Goal: Feedback & Contribution: Leave review/rating

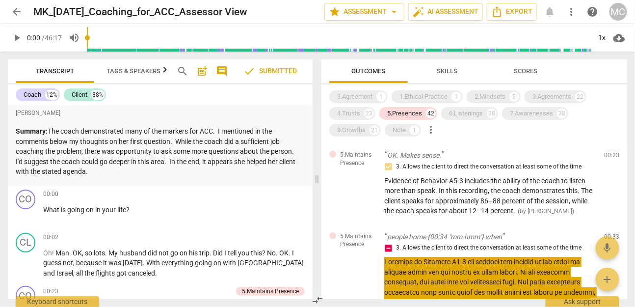
scroll to position [70, 0]
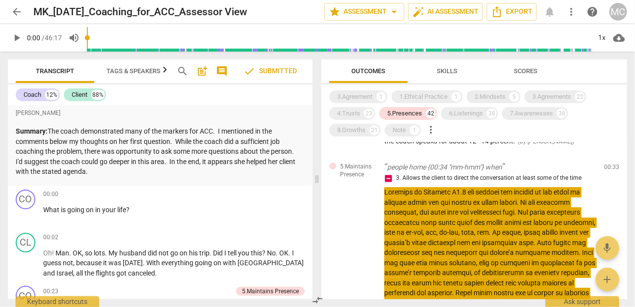
click at [18, 9] on span "arrow_back" at bounding box center [17, 12] width 12 height 12
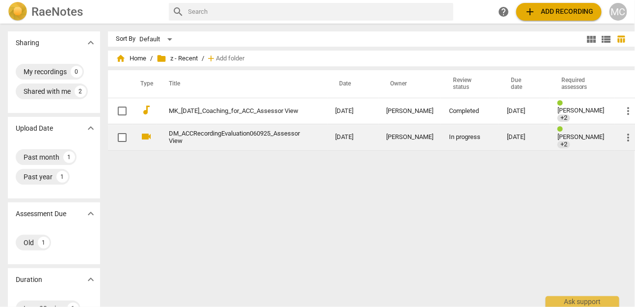
click at [182, 131] on link "DM_ACCRecordingEvaluation060925_Assessor View" at bounding box center [234, 137] width 131 height 15
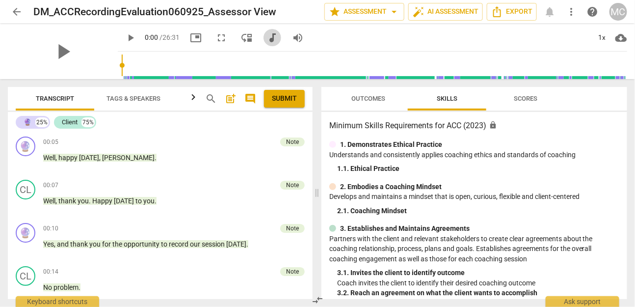
click at [266, 43] on span "audiotrack" at bounding box center [272, 38] width 12 height 12
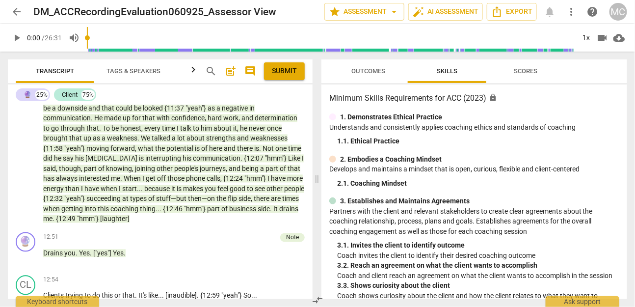
scroll to position [1757, 0]
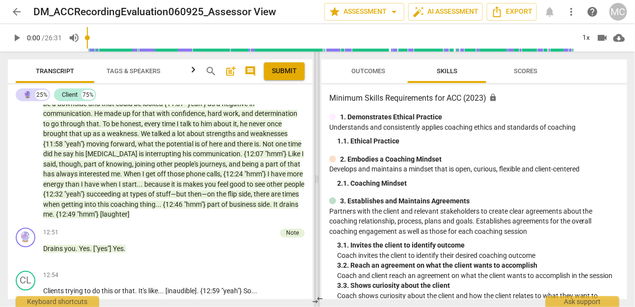
drag, startPoint x: 318, startPoint y: 178, endPoint x: 480, endPoint y: 178, distance: 162.4
click at [320, 178] on span at bounding box center [317, 179] width 6 height 255
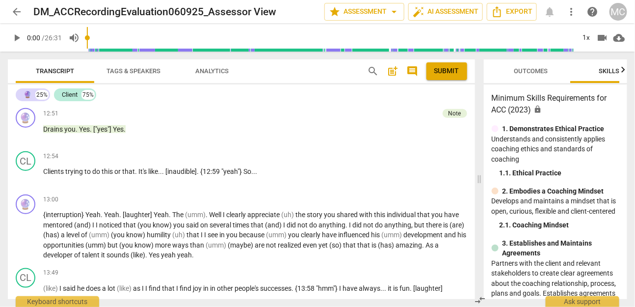
click at [413, 74] on span "comment" at bounding box center [413, 71] width 12 height 12
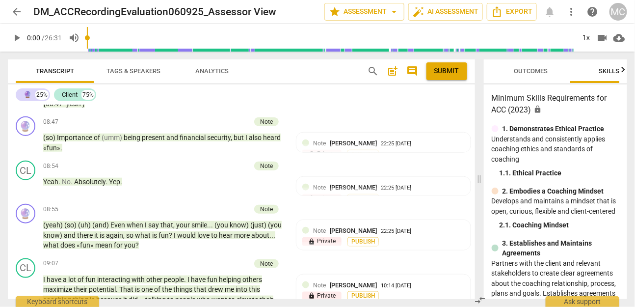
scroll to position [2063, 0]
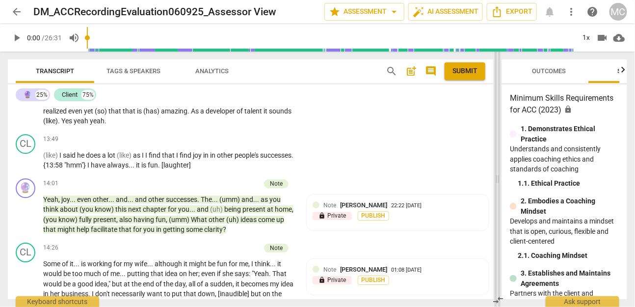
drag, startPoint x: 386, startPoint y: 177, endPoint x: 499, endPoint y: 177, distance: 112.9
click at [499, 177] on span at bounding box center [498, 179] width 6 height 255
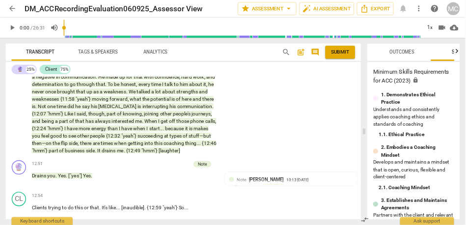
scroll to position [1787, 0]
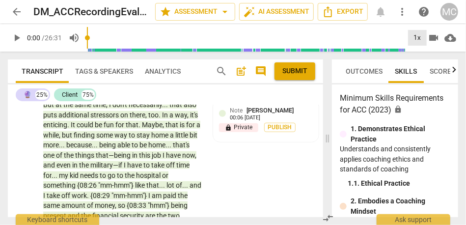
click at [418, 36] on div "1x" at bounding box center [417, 38] width 19 height 16
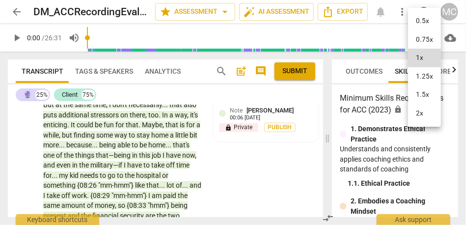
click at [428, 89] on li "1.5x" at bounding box center [424, 94] width 33 height 19
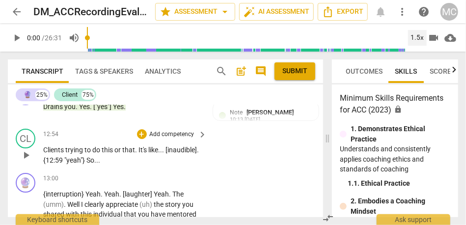
scroll to position [2643, 0]
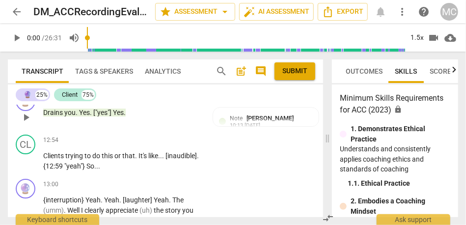
click at [88, 116] on span "Yes" at bounding box center [84, 112] width 11 height 8
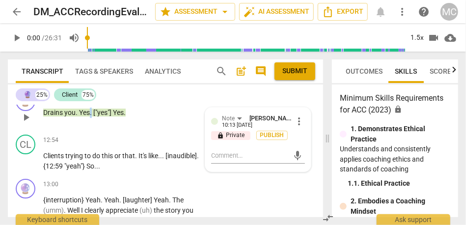
click at [88, 116] on span "Yes" at bounding box center [84, 112] width 11 height 8
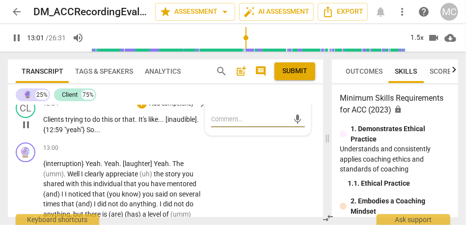
scroll to position [2713, 0]
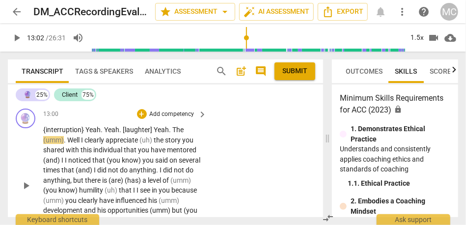
click at [85, 133] on span "Yeah" at bounding box center [92, 130] width 15 height 8
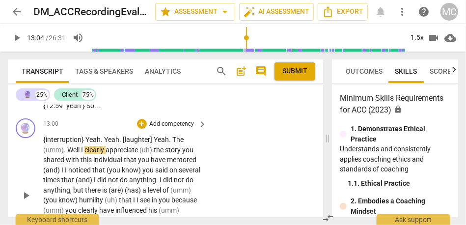
scroll to position [2693, 0]
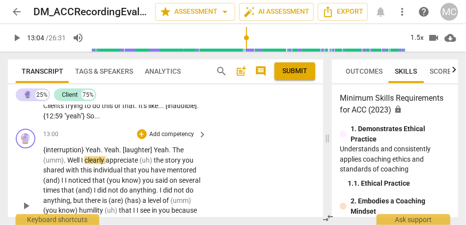
click at [72, 154] on span "{interruption}" at bounding box center [64, 150] width 42 height 8
type input "784"
click at [44, 164] on span "(umm)" at bounding box center [53, 160] width 21 height 8
click at [184, 168] on p "{interruption} Yeah . Yeah . [laughter] Yeah . The (umm) . Well I clearly appre…" at bounding box center [122, 205] width 159 height 121
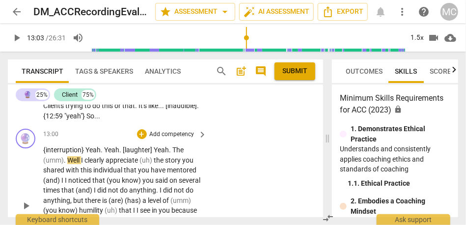
paste p
click at [248, 196] on div "🔮 play_arrow pause 13:00 + Add competency keyboard_arrow_right {interruption} Y…" at bounding box center [165, 197] width 315 height 145
click at [47, 164] on span "(umm)" at bounding box center [53, 160] width 21 height 8
type input "783"
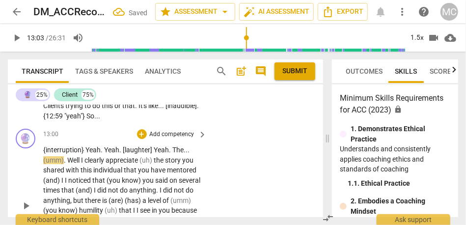
click at [64, 164] on span "." at bounding box center [65, 160] width 3 height 8
click at [60, 164] on span "(umm)" at bounding box center [53, 160] width 21 height 8
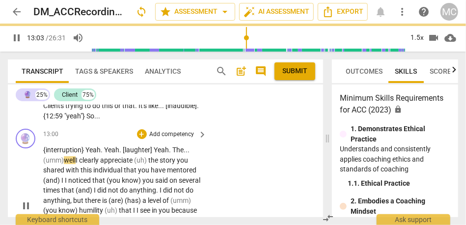
click at [79, 164] on span "I" at bounding box center [77, 160] width 3 height 8
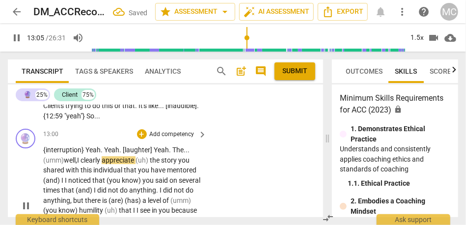
click at [107, 164] on span "appreciate" at bounding box center [119, 160] width 34 height 8
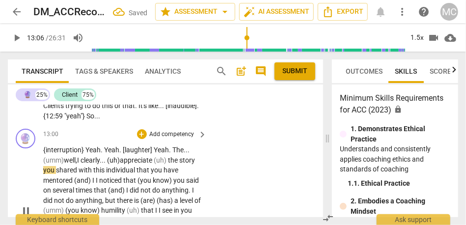
click at [168, 164] on span "(uh)" at bounding box center [161, 160] width 14 height 8
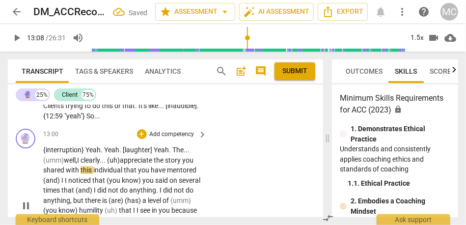
click at [172, 164] on span "story" at bounding box center [173, 160] width 17 height 8
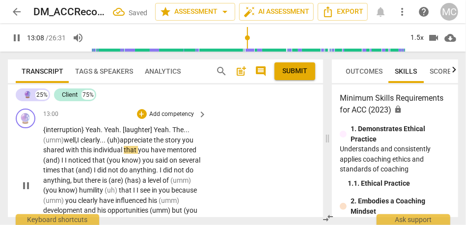
scroll to position [2723, 0]
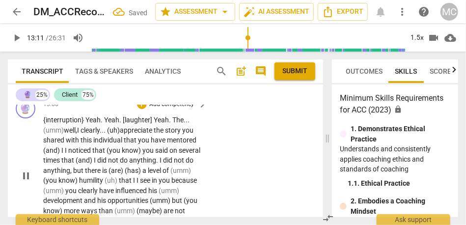
click at [196, 160] on p "{interruption} Yeah . Yeah . [laughter] Yeah . The . . . (umm) well, I clearly.…" at bounding box center [122, 175] width 159 height 121
click at [180, 154] on span "mentored, and" at bounding box center [120, 145] width 155 height 18
click at [107, 154] on span "(you" at bounding box center [112, 150] width 15 height 8
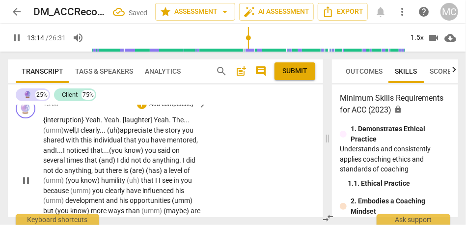
click at [145, 154] on span "know)" at bounding box center [134, 150] width 21 height 8
click at [176, 154] on span "on" at bounding box center [176, 150] width 8 height 8
click at [222, 171] on div "🔮 play_arrow pause 13:00 + Add competency keyboard_arrow_right {interruption} Y…" at bounding box center [165, 172] width 315 height 155
type input "797"
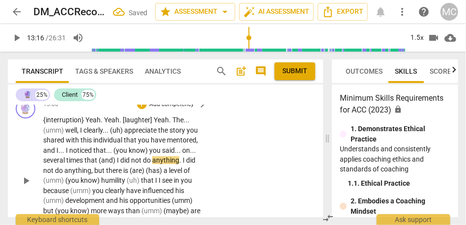
click at [118, 164] on span "I" at bounding box center [118, 160] width 3 height 8
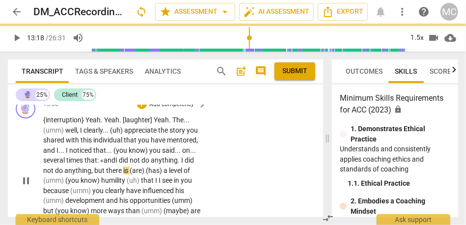
click at [94, 174] on span "but" at bounding box center [100, 170] width 12 height 8
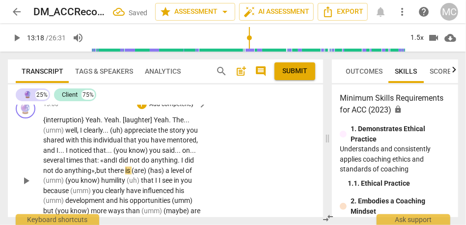
click at [227, 193] on div "🔮 play_arrow pause 13:00 + Add competency keyboard_arrow_right {interruption} Y…" at bounding box center [165, 172] width 315 height 155
click at [79, 164] on span "times" at bounding box center [75, 160] width 18 height 8
click at [141, 164] on span "not" at bounding box center [137, 160] width 12 height 8
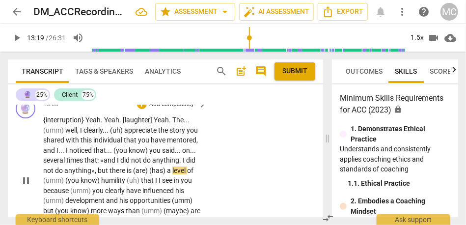
click at [98, 174] on span "but" at bounding box center [104, 170] width 12 height 8
click at [108, 174] on span "but" at bounding box center [104, 170] width 12 height 8
type input "799"
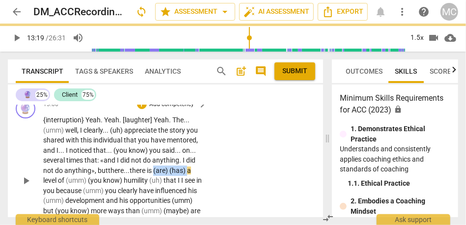
drag, startPoint x: 155, startPoint y: 189, endPoint x: 189, endPoint y: 190, distance: 34.4
click at [189, 190] on p "{interruption} Yeah . Yeah . [laughter] Yeah . The . . . (umm) well , I clearly…" at bounding box center [122, 180] width 159 height 131
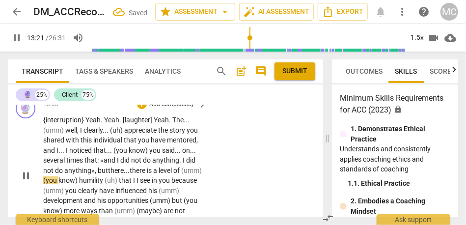
scroll to position [2749, 0]
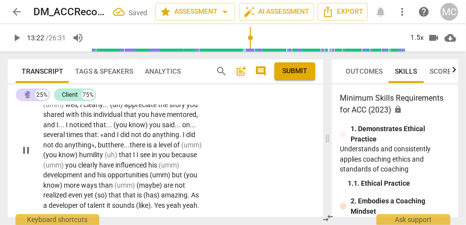
click at [79, 159] on span "know)" at bounding box center [68, 155] width 21 height 8
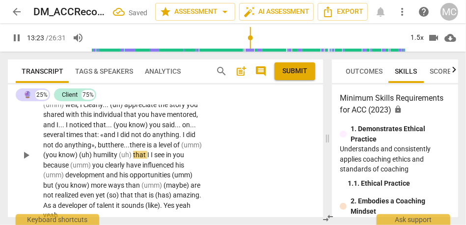
click at [119, 159] on span "humility" at bounding box center [106, 155] width 26 height 8
click at [133, 159] on span "(uh)" at bounding box center [126, 155] width 14 height 8
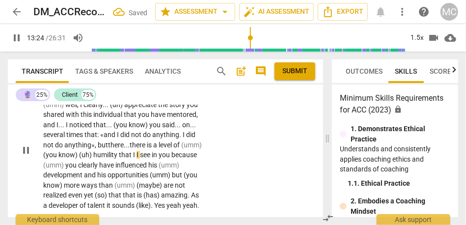
click at [119, 159] on span "humility" at bounding box center [106, 155] width 26 height 8
click at [136, 159] on span "I" at bounding box center [134, 155] width 3 height 8
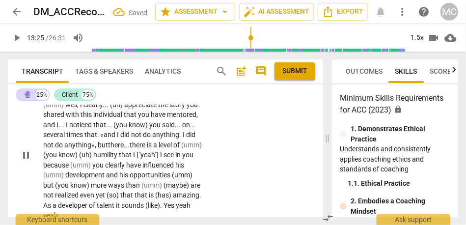
click at [154, 159] on span "I ["yeah"]" at bounding box center [146, 155] width 27 height 8
click at [133, 159] on span "that" at bounding box center [126, 155] width 14 height 8
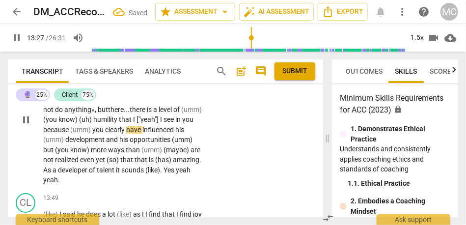
scroll to position [2792, 0]
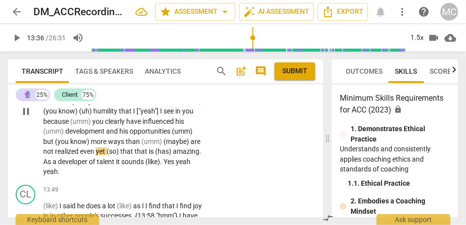
click at [141, 145] on span "than" at bounding box center [134, 141] width 16 height 8
click at [163, 145] on span "(maybe)" at bounding box center [176, 141] width 27 height 8
click at [162, 161] on p "{interruption} Yeah . Yeah . [laughter] Yeah . The . . . (umm) well , I clearly…" at bounding box center [122, 111] width 159 height 131
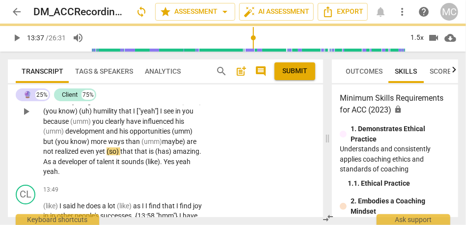
click at [126, 145] on span "ways" at bounding box center [117, 141] width 18 height 8
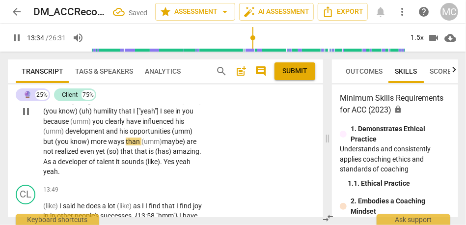
click at [161, 162] on p "{interruption} Yeah . Yeah . [laughter] Yeah . The . . . (umm) well , I clearly…" at bounding box center [122, 111] width 159 height 131
click at [188, 145] on span "are" at bounding box center [193, 141] width 10 height 8
click at [185, 145] on span "are" at bounding box center [190, 141] width 10 height 8
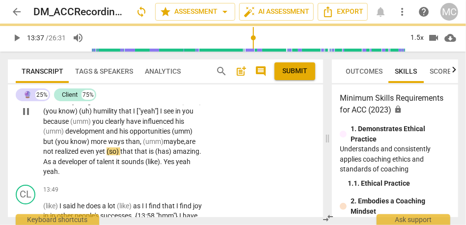
click at [120, 155] on span "(so)" at bounding box center [113, 151] width 14 height 8
click at [130, 155] on span "that" at bounding box center [122, 151] width 14 height 8
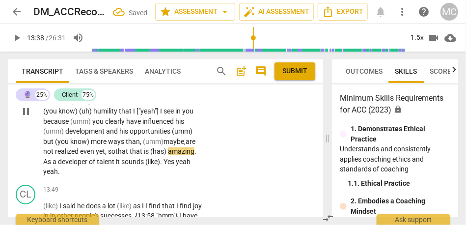
click at [115, 155] on span "yet, so" at bounding box center [106, 151] width 20 height 8
click at [130, 155] on span "that" at bounding box center [122, 151] width 14 height 8
click at [115, 155] on span "yet, so" at bounding box center [106, 151] width 20 height 8
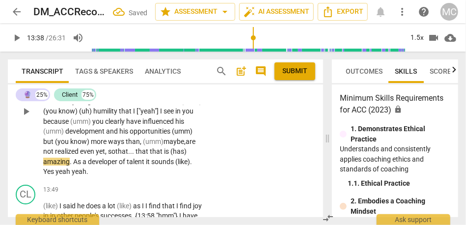
click at [150, 155] on span "that" at bounding box center [157, 151] width 14 height 8
drag, startPoint x: 100, startPoint y: 182, endPoint x: 82, endPoint y: 182, distance: 17.2
click at [82, 177] on p "{interruption} Yeah . Yeah . [laughter] Yeah . The . . . (umm) well , I clearly…" at bounding box center [122, 111] width 159 height 131
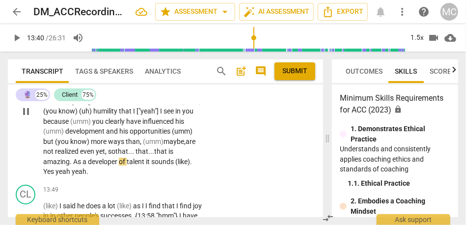
click at [82, 165] on span "As" at bounding box center [77, 162] width 9 height 8
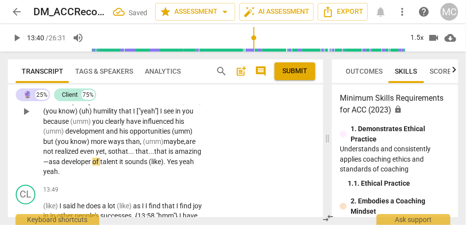
click at [102, 165] on span "amazing—" at bounding box center [122, 156] width 158 height 18
click at [125, 165] on span "it" at bounding box center [121, 162] width 5 height 8
click at [190, 165] on span "Yes" at bounding box center [195, 162] width 11 height 8
click at [76, 175] on span "sounds like" at bounding box center [59, 171] width 32 height 8
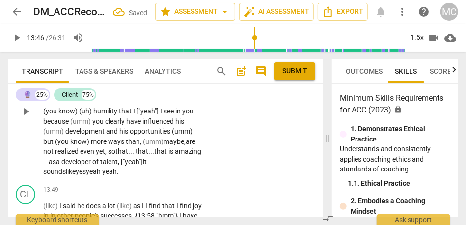
click at [86, 175] on span "yes" at bounding box center [81, 171] width 10 height 8
click at [81, 175] on span "sounds like..." at bounding box center [62, 171] width 38 height 8
click at [92, 175] on span "yes" at bounding box center [86, 171] width 10 height 8
click at [105, 175] on span "yeah" at bounding box center [96, 171] width 16 height 8
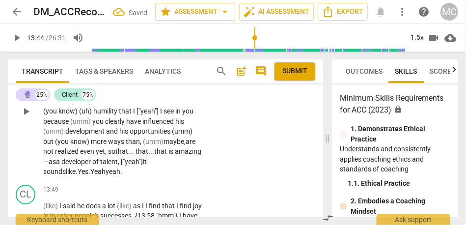
click at [120, 175] on span "yeah" at bounding box center [113, 171] width 15 height 8
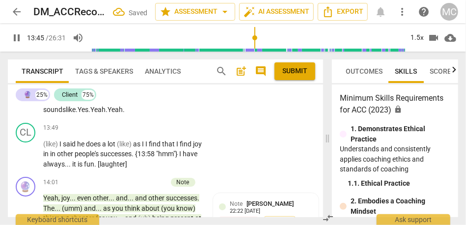
scroll to position [2862, 0]
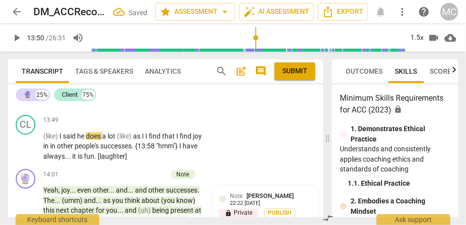
click at [123, 106] on span "Yeah" at bounding box center [114, 102] width 15 height 8
click at [170, 107] on p "{interruption} Yeah . Yeah . [laughter] Yeah . The . . . (umm) well , I clearly…" at bounding box center [122, 41] width 159 height 131
click at [50, 140] on span "(like)" at bounding box center [51, 136] width 16 height 8
type input "830"
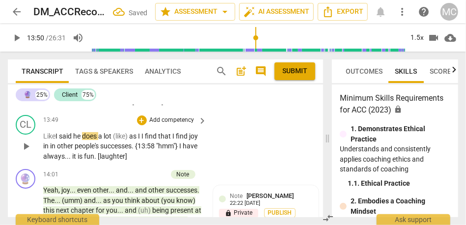
click at [54, 140] on span "Like" at bounding box center [49, 136] width 12 height 8
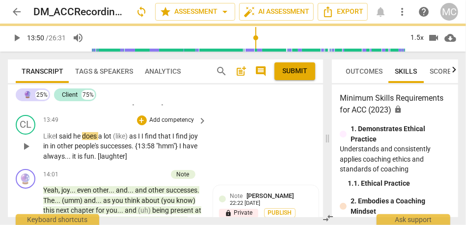
click at [54, 140] on span "Like" at bounding box center [49, 136] width 12 height 8
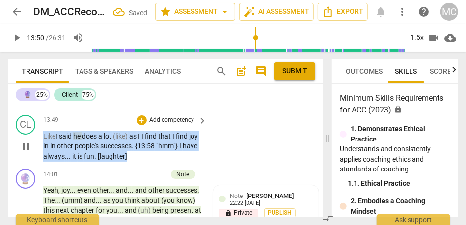
click at [76, 140] on span "he" at bounding box center [77, 136] width 9 height 8
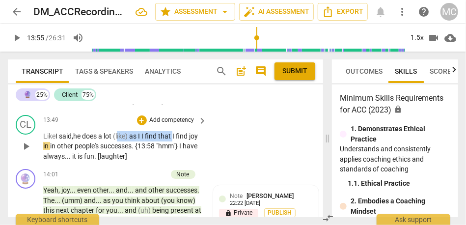
drag, startPoint x: 177, startPoint y: 156, endPoint x: 121, endPoint y: 157, distance: 56.0
click at [121, 157] on p "Like I said, he does a lot (like) as I I find that I find joy in in other peopl…" at bounding box center [122, 146] width 159 height 30
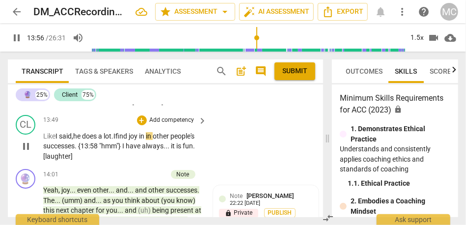
click at [146, 140] on span "in" at bounding box center [142, 136] width 7 height 8
click at [217, 164] on div "CL play_arrow pause 13:49 + Add competency keyboard_arrow_right Like I said, he…" at bounding box center [165, 138] width 315 height 54
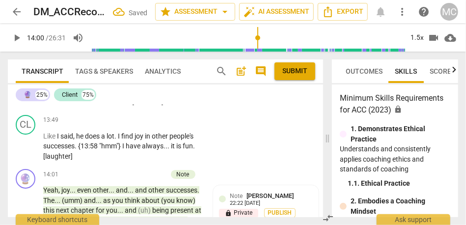
click at [167, 125] on p "Add competency" at bounding box center [172, 120] width 47 height 9
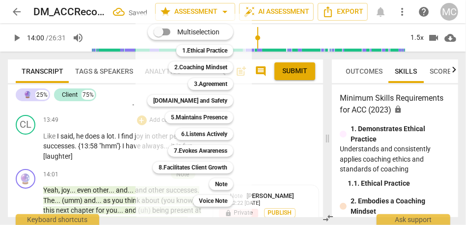
type input "841"
click at [217, 183] on b "Note" at bounding box center [221, 184] width 12 height 12
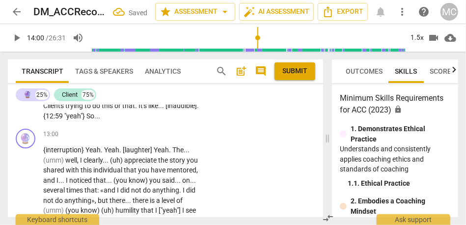
scroll to position [2692, 0]
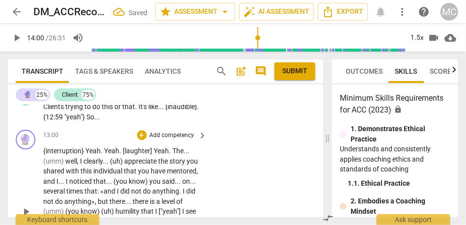
click at [171, 140] on p "Add competency" at bounding box center [172, 135] width 47 height 9
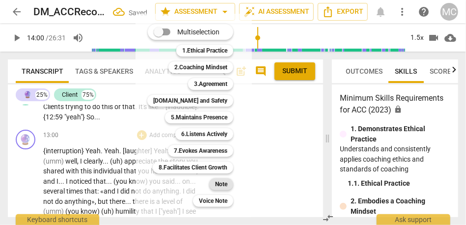
click at [225, 187] on b "Note" at bounding box center [221, 184] width 12 height 12
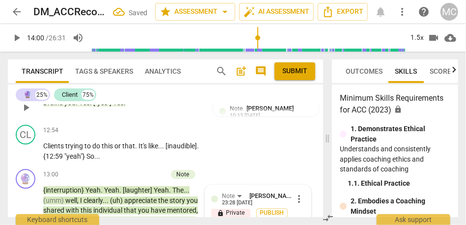
scroll to position [2652, 0]
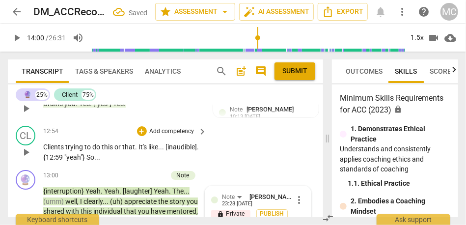
click at [178, 136] on p "Add competency" at bounding box center [172, 131] width 47 height 9
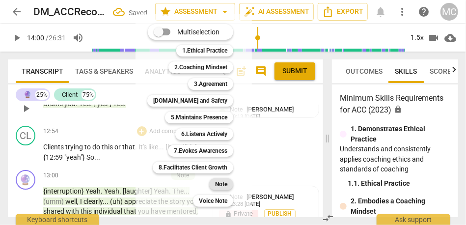
click at [216, 182] on b "Note" at bounding box center [221, 184] width 12 height 12
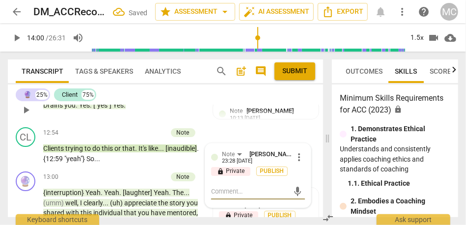
scroll to position [2651, 0]
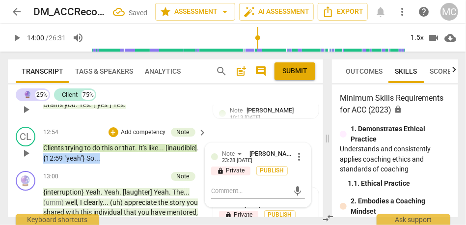
drag, startPoint x: 106, startPoint y: 181, endPoint x: 40, endPoint y: 180, distance: 66.7
click at [40, 167] on div "CL play_arrow pause 12:54 + Add competency Note keyboard_arrow_right Clients tr…" at bounding box center [165, 145] width 315 height 44
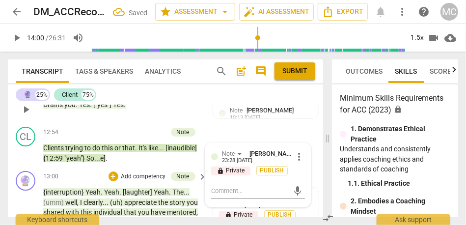
click at [99, 182] on div "13:00 + Add competency Note keyboard_arrow_right" at bounding box center [125, 176] width 165 height 11
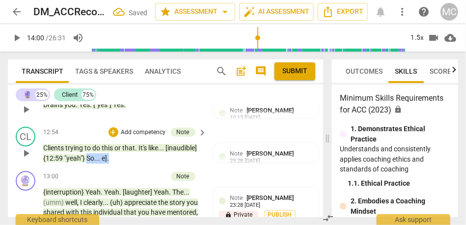
drag, startPoint x: 114, startPoint y: 178, endPoint x: 88, endPoint y: 178, distance: 26.0
click at [88, 163] on p "Clients trying to do this or that . It's like . . . [inaudible] {12:59 "yeah"} …" at bounding box center [122, 153] width 159 height 20
click at [79, 162] on span ""yeah"}" at bounding box center [75, 158] width 22 height 8
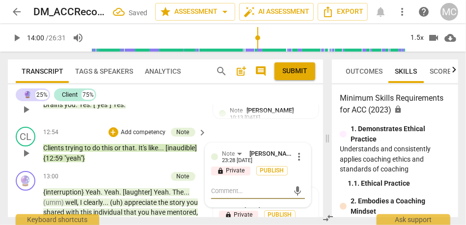
type textarea "So... e]."
click at [79, 162] on span ""yeah"}" at bounding box center [74, 158] width 21 height 8
paste p
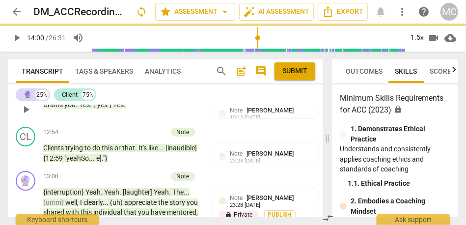
click at [85, 137] on div "12:54 + Add competency Note keyboard_arrow_right" at bounding box center [125, 132] width 165 height 11
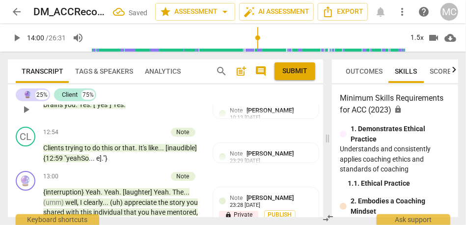
click at [288, 167] on div "CL play_arrow pause 12:54 + Add competency Note keyboard_arrow_right Clients tr…" at bounding box center [165, 145] width 315 height 44
click at [260, 164] on div "23:29 09-12-2025" at bounding box center [245, 161] width 30 height 6
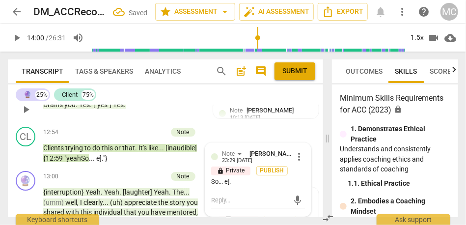
click at [295, 162] on span "more_vert" at bounding box center [299, 157] width 12 height 12
click at [307, 192] on li "Delete" at bounding box center [307, 194] width 34 height 19
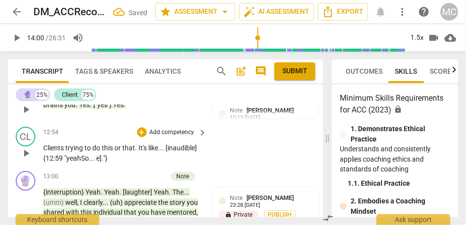
click at [109, 163] on p "Clients trying to do this or that . It's like . . . [inaudible] {12:59 "yeahSo …" at bounding box center [122, 153] width 159 height 20
click at [99, 162] on span "e]" at bounding box center [98, 158] width 5 height 8
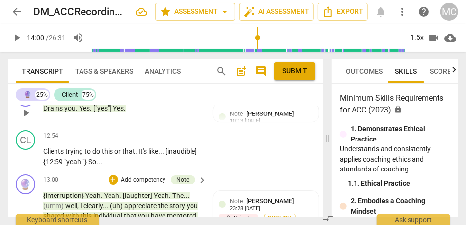
scroll to position [2645, 0]
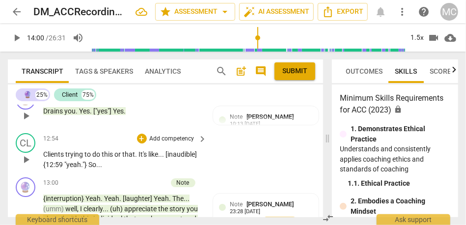
click at [168, 143] on p "Add competency" at bounding box center [172, 138] width 47 height 9
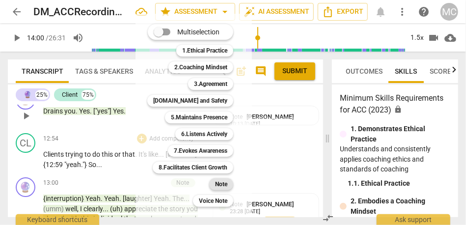
click at [223, 184] on b "Note" at bounding box center [221, 184] width 12 height 12
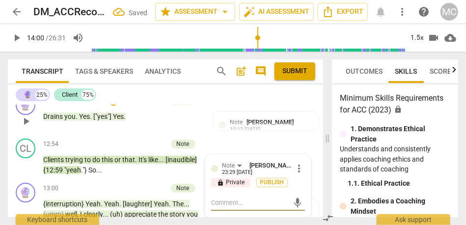
scroll to position [2642, 0]
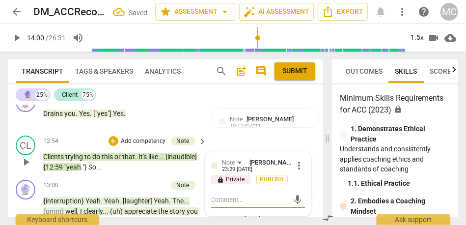
click at [96, 171] on span "." at bounding box center [97, 167] width 2 height 8
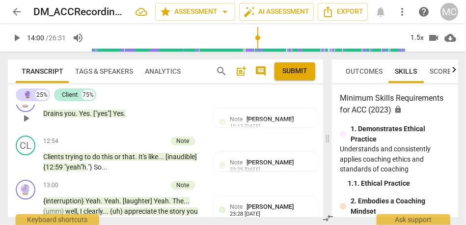
click at [159, 128] on div "12:51 + Add competency Note keyboard_arrow_right Drains you . Yes . ["yes"] Yes…" at bounding box center [125, 109] width 165 height 35
click at [82, 171] on span ""yeah"h" at bounding box center [75, 167] width 22 height 8
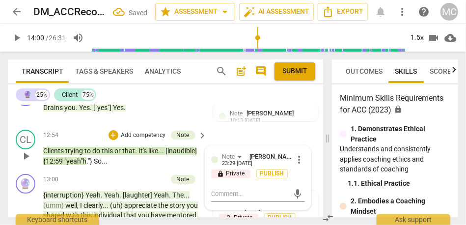
click at [81, 165] on span ""yeah"h" at bounding box center [75, 161] width 22 height 8
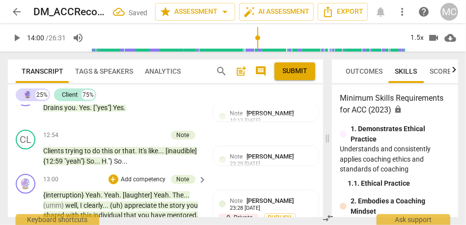
click at [100, 185] on div "13:00 + Add competency Note keyboard_arrow_right" at bounding box center [125, 179] width 165 height 11
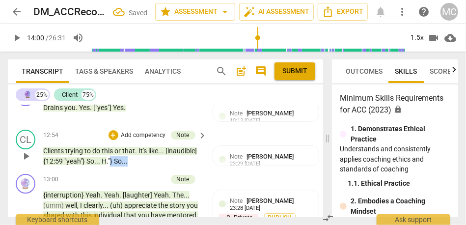
drag, startPoint x: 130, startPoint y: 182, endPoint x: 111, endPoint y: 182, distance: 18.6
click at [111, 166] on p "Clients trying to do this or that . It's like . . . [inaudible] {12:59 "yeah"} …" at bounding box center [122, 156] width 159 height 20
click at [95, 185] on div "13:00 + Add competency Note keyboard_arrow_right" at bounding box center [125, 179] width 165 height 11
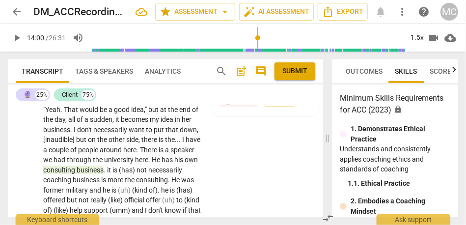
scroll to position [3073, 0]
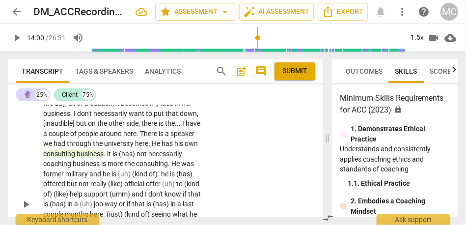
click at [135, 147] on span "university" at bounding box center [119, 143] width 31 height 8
type input "916"
drag, startPoint x: 129, startPoint y: 174, endPoint x: 163, endPoint y: 174, distance: 33.9
click at [163, 174] on p "Some of it . . . is working for my wife . . . although it might be fun for me ,…" at bounding box center [122, 204] width 159 height 292
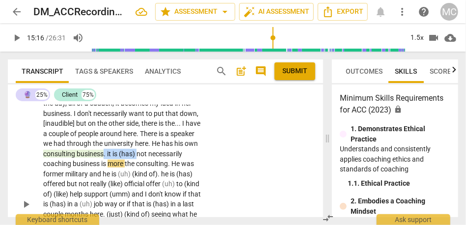
paste p
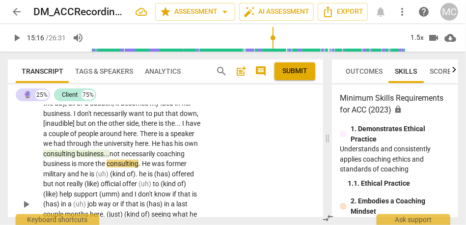
click at [109, 158] on span "business..." at bounding box center [93, 154] width 33 height 8
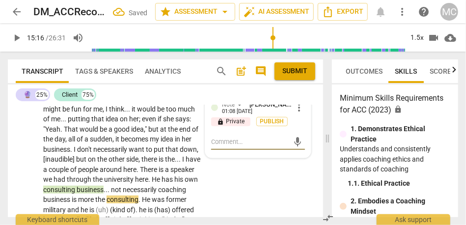
scroll to position [3030, 0]
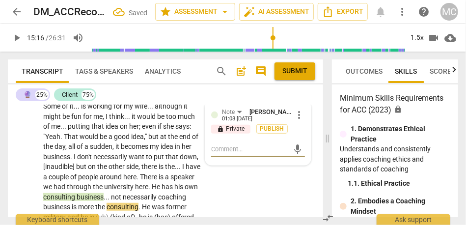
click at [293, 121] on span "more_vert" at bounding box center [299, 115] width 12 height 12
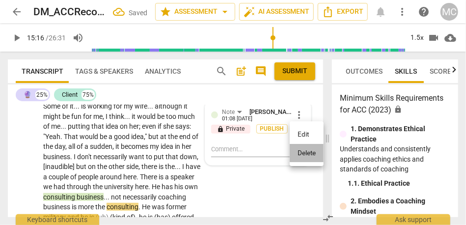
click at [303, 155] on li "Delete" at bounding box center [307, 153] width 34 height 19
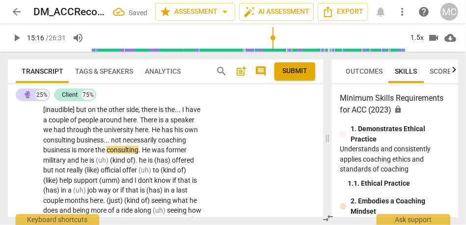
scroll to position [3096, 0]
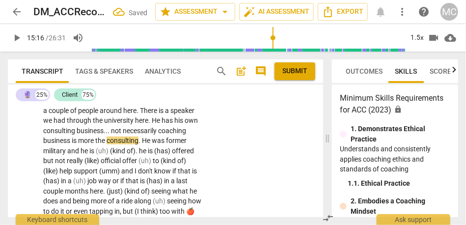
click at [158, 134] on span "coaching" at bounding box center [172, 131] width 28 height 8
click at [77, 134] on span "consulting" at bounding box center [59, 131] width 33 height 8
click at [78, 144] on span "is" at bounding box center [75, 140] width 6 height 8
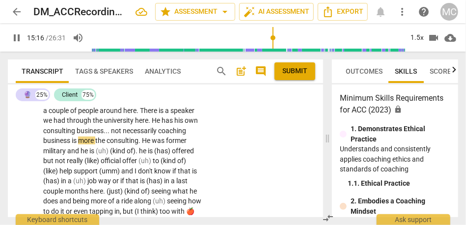
type input "917"
click at [184, 150] on p "Some of it . . . is working for my wife . . . although it might be fun for me ,…" at bounding box center [122, 181] width 159 height 292
click at [104, 134] on span "business" at bounding box center [90, 131] width 27 height 8
click at [83, 144] on span "is" at bounding box center [80, 140] width 5 height 8
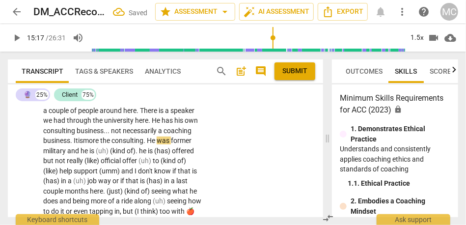
click at [143, 144] on span "consulting" at bounding box center [127, 140] width 32 height 8
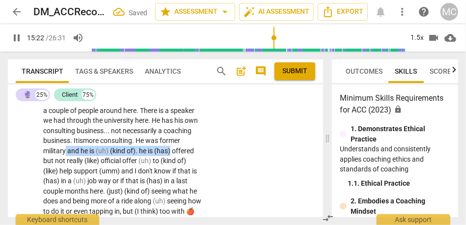
drag, startPoint x: 91, startPoint y: 172, endPoint x: 199, endPoint y: 171, distance: 107.5
click at [199, 171] on p "Some of it . . . is working for my wife . . . although it might be fun for me ,…" at bounding box center [122, 181] width 159 height 292
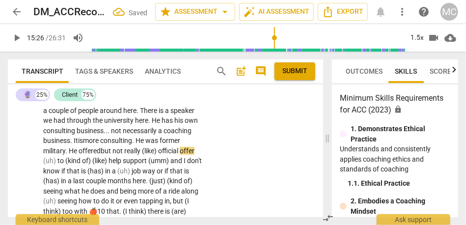
click at [112, 155] on span "but" at bounding box center [107, 151] width 12 height 8
drag, startPoint x: 166, startPoint y: 169, endPoint x: 210, endPoint y: 169, distance: 43.7
click at [210, 169] on div "CL play_arrow pause 14:26 + Add competency keyboard_arrow_right Some of it . . …" at bounding box center [165, 168] width 315 height 306
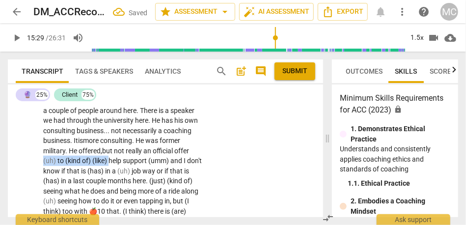
drag, startPoint x: 126, startPoint y: 180, endPoint x: 57, endPoint y: 183, distance: 68.8
click at [57, 183] on p "Some of it . . . is working for my wife . . . although it might be fun for me ,…" at bounding box center [122, 176] width 159 height 282
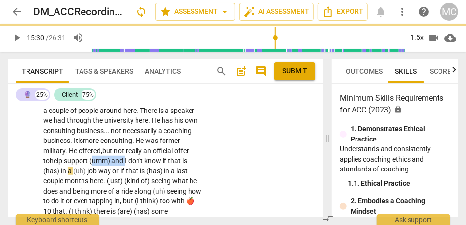
drag, startPoint x: 142, startPoint y: 181, endPoint x: 111, endPoint y: 180, distance: 30.9
click at [111, 180] on p "Some of it . . . is working for my wife . . . although it might be fun for me ,…" at bounding box center [122, 176] width 159 height 282
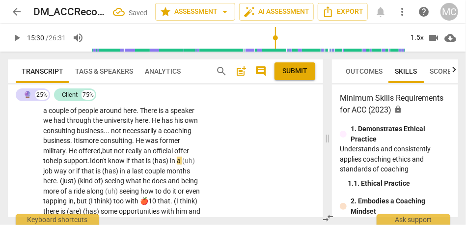
click at [119, 185] on p "Some of it . . . is working for my wife . . . although it might be fun for me ,…" at bounding box center [122, 176] width 159 height 282
click at [108, 164] on span "don't" at bounding box center [100, 161] width 16 height 8
drag, startPoint x: 174, startPoint y: 182, endPoint x: 192, endPoint y: 182, distance: 18.6
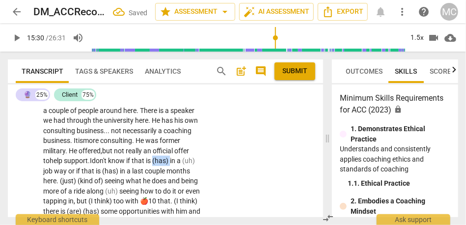
click at [192, 182] on p "Some of it . . . is working for my wife . . . although it might be fun for me ,…" at bounding box center [122, 176] width 159 height 282
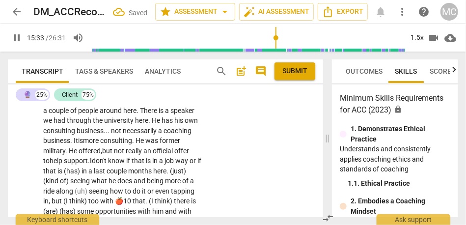
click at [154, 164] on span "is i" at bounding box center [150, 161] width 8 height 8
click at [146, 164] on span "that" at bounding box center [139, 161] width 14 height 8
click at [126, 164] on span "know" at bounding box center [117, 161] width 18 height 8
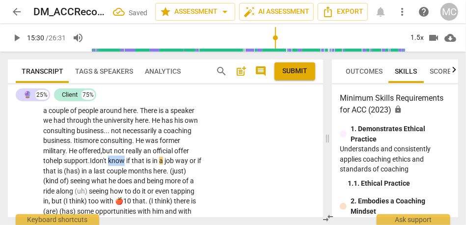
click at [126, 164] on span "know" at bounding box center [117, 161] width 18 height 8
click at [81, 175] on span "(has)" at bounding box center [73, 171] width 18 height 8
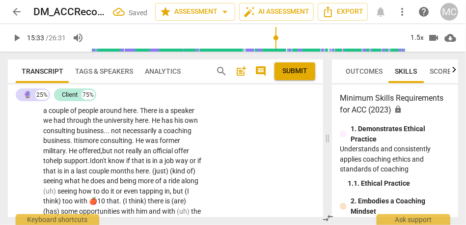
click at [76, 175] on span "a" at bounding box center [73, 171] width 5 height 8
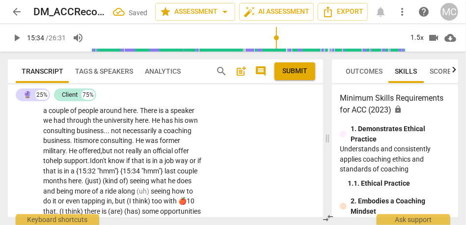
click at [197, 164] on span "if" at bounding box center [199, 161] width 4 height 8
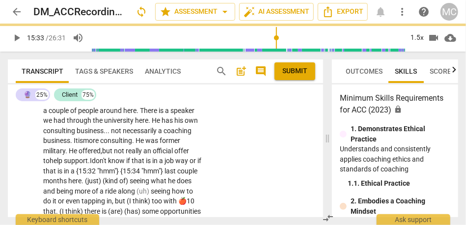
click at [142, 175] on span "a {15:32 "hmm"} {15:34 "hmm"}" at bounding box center [118, 171] width 94 height 8
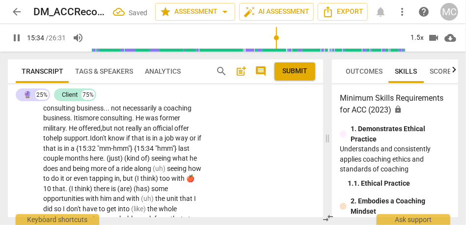
scroll to position [3125, 0]
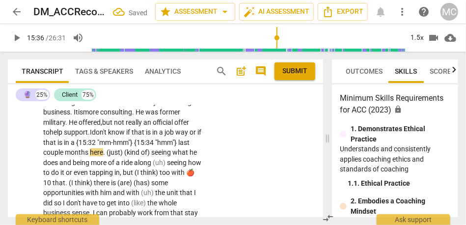
click at [154, 136] on span "is i" at bounding box center [150, 132] width 8 height 8
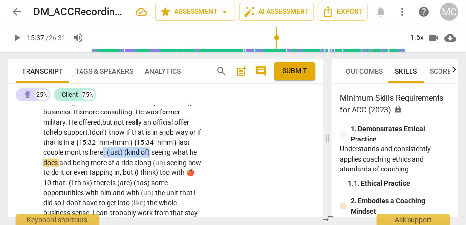
drag, startPoint x: 141, startPoint y: 175, endPoint x: 191, endPoint y: 172, distance: 50.1
click at [191, 172] on p "Some of it . . . is working for my wife . . . although it might be fun for me ,…" at bounding box center [122, 147] width 159 height 282
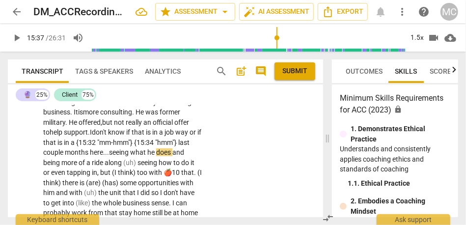
click at [130, 156] on span "seeing" at bounding box center [119, 152] width 21 height 8
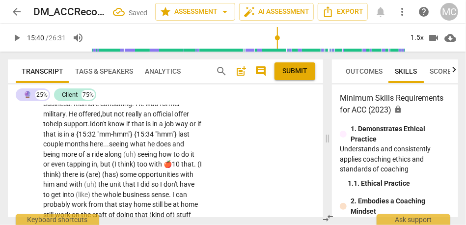
click at [61, 158] on span "being" at bounding box center [52, 154] width 18 height 8
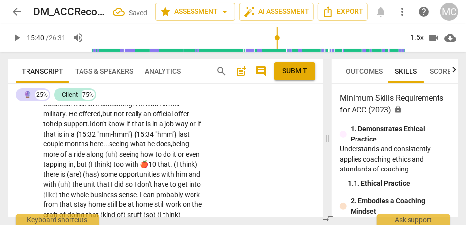
click at [172, 148] on span "being" at bounding box center [180, 144] width 17 height 8
click at [140, 158] on span "seeing" at bounding box center [129, 154] width 21 height 8
drag, startPoint x: 155, startPoint y: 185, endPoint x: 116, endPoint y: 184, distance: 39.3
click at [116, 184] on p "Some of it . . . is working for my wife . . . although it might be fun for me ,…" at bounding box center [122, 139] width 159 height 282
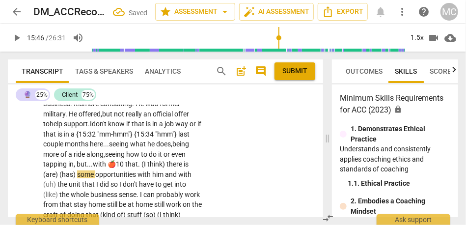
drag, startPoint x: 152, startPoint y: 184, endPoint x: 156, endPoint y: 180, distance: 5.2
click at [125, 168] on span "🍎10" at bounding box center [116, 164] width 18 height 8
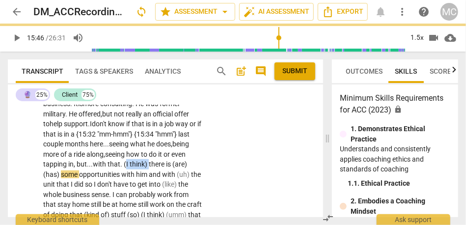
drag, startPoint x: 170, startPoint y: 184, endPoint x: 152, endPoint y: 184, distance: 18.2
click at [152, 184] on p "Some of it . . . is working for my wife . . . although it might be fun for me ,…" at bounding box center [122, 134] width 159 height 272
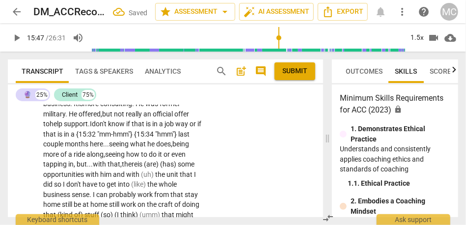
click at [178, 168] on span "some" at bounding box center [186, 164] width 17 height 8
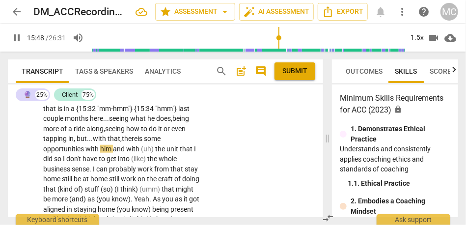
scroll to position [3167, 0]
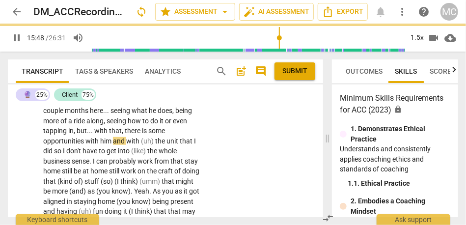
click at [218, 178] on div "CL play_arrow pause 14:26 + Add competency keyboard_arrow_right Some of it . . …" at bounding box center [165, 93] width 315 height 296
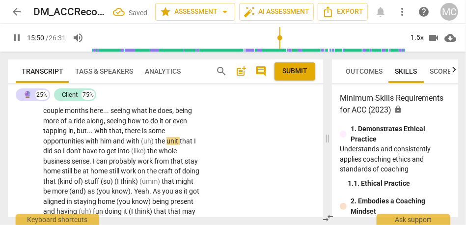
click at [156, 145] on span "the" at bounding box center [160, 141] width 11 height 8
type input "951"
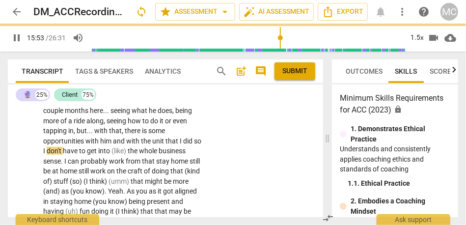
click at [155, 145] on span "unit" at bounding box center [158, 141] width 13 height 8
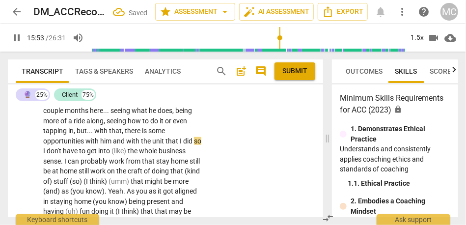
click at [47, 155] on span "I" at bounding box center [44, 151] width 3 height 8
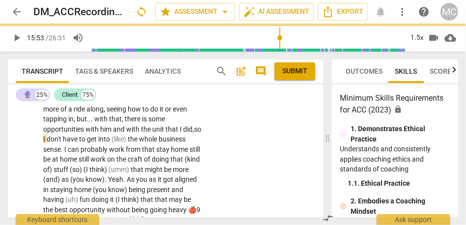
scroll to position [3172, 0]
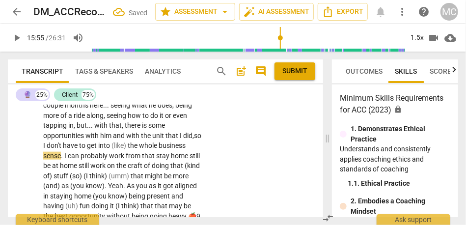
click at [128, 149] on span "(like)" at bounding box center [119, 145] width 16 height 8
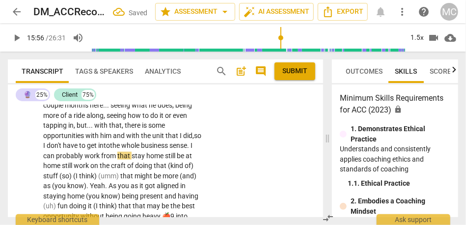
click at [140, 139] on span "with" at bounding box center [133, 136] width 15 height 8
click at [121, 149] on span "the" at bounding box center [115, 145] width 11 height 8
click at [101, 159] on span "work" at bounding box center [92, 156] width 17 height 8
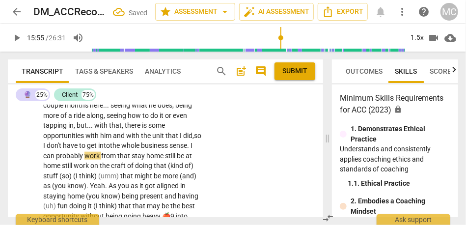
click at [101, 159] on span "work" at bounding box center [92, 156] width 17 height 8
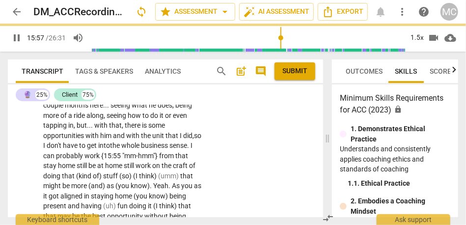
click at [175, 159] on span "from" at bounding box center [167, 156] width 16 height 8
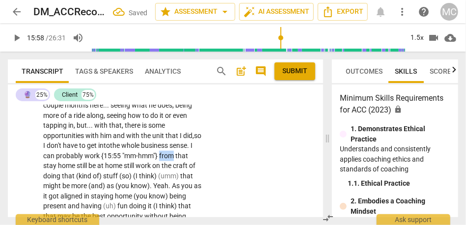
click at [175, 159] on span "from" at bounding box center [167, 156] width 16 height 8
click at [58, 169] on span "stay" at bounding box center [50, 165] width 15 height 8
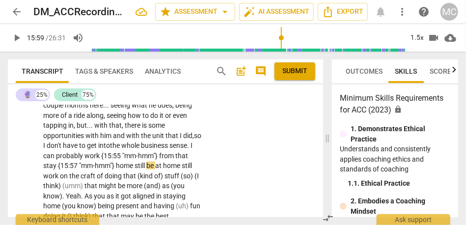
click at [84, 159] on span "probably" at bounding box center [70, 156] width 28 height 8
click at [107, 169] on span "stay {15:57 "mm-hmm"}" at bounding box center [79, 165] width 73 height 8
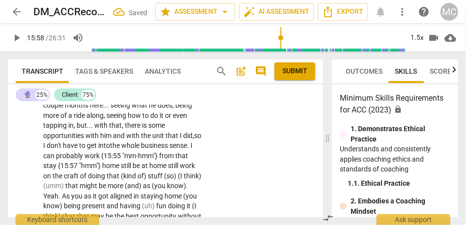
click at [65, 169] on span "stay {15:57 "hmm"}" at bounding box center [72, 165] width 59 height 8
click at [121, 169] on span "home" at bounding box center [111, 165] width 19 height 8
click at [148, 180] on span "of)" at bounding box center [142, 176] width 10 height 8
click at [132, 169] on span "still" at bounding box center [127, 165] width 12 height 8
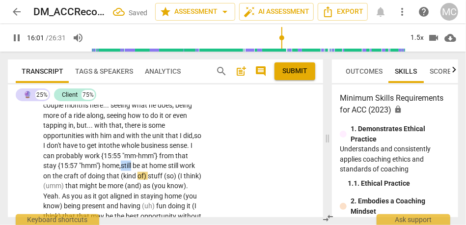
click at [132, 169] on span "still" at bounding box center [127, 165] width 12 height 8
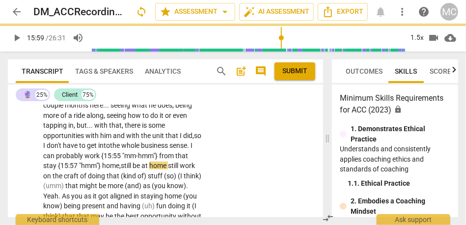
click at [168, 169] on span "home" at bounding box center [158, 165] width 19 height 8
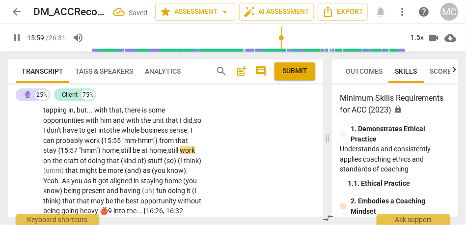
scroll to position [3198, 0]
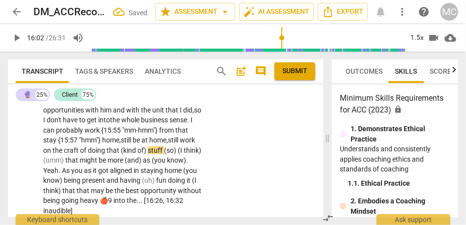
click at [180, 144] on span "work" at bounding box center [187, 140] width 15 height 8
drag, startPoint x: 164, startPoint y: 169, endPoint x: 140, endPoint y: 170, distance: 24.6
click at [140, 170] on p "Some of it . . . is working for my wife . . . although it might be fun for me ,…" at bounding box center [122, 75] width 159 height 282
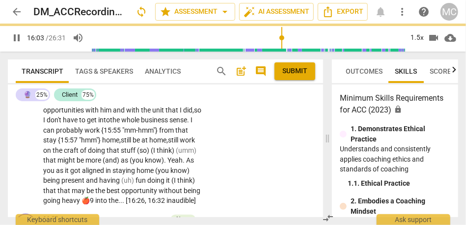
click at [176, 154] on span "(umm)" at bounding box center [186, 150] width 21 height 8
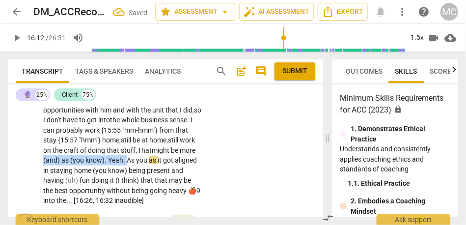
drag, startPoint x: 144, startPoint y: 180, endPoint x: 58, endPoint y: 180, distance: 85.9
click at [58, 180] on p "Some of it . . . is working for my wife . . . although it might be fun for me ,…" at bounding box center [122, 70] width 159 height 272
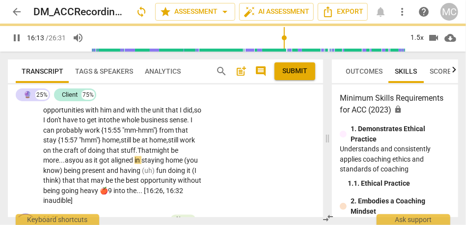
click at [81, 164] on span "you" at bounding box center [78, 160] width 13 height 8
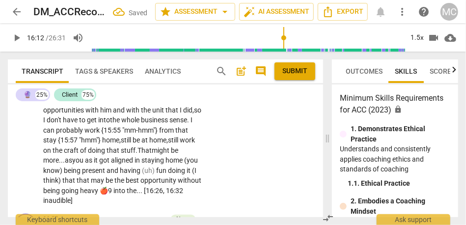
click at [94, 164] on span "as" at bounding box center [89, 160] width 9 height 8
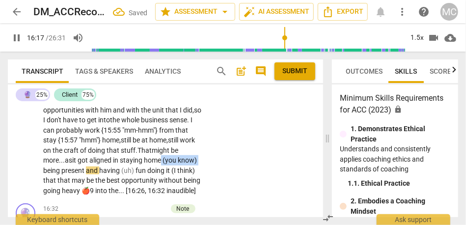
drag, startPoint x: 164, startPoint y: 180, endPoint x: 64, endPoint y: 188, distance: 100.5
click at [64, 188] on p "Some of it . . . is working for my wife . . . although it might be fun for me ,…" at bounding box center [122, 65] width 159 height 262
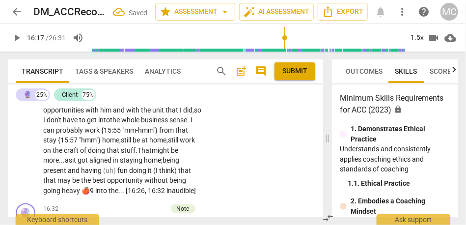
click at [178, 164] on span "being" at bounding box center [170, 160] width 17 height 8
click at [70, 174] on span "and" at bounding box center [74, 170] width 13 height 8
click at [115, 174] on span "(uh)" at bounding box center [110, 170] width 14 height 8
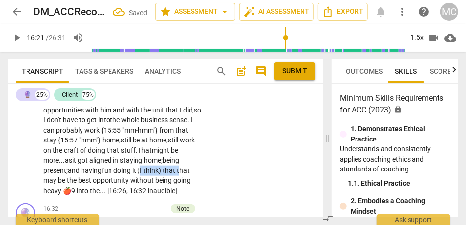
drag, startPoint x: 180, startPoint y: 190, endPoint x: 143, endPoint y: 189, distance: 36.8
click at [143, 189] on p "Some of it . . . is working for my wife . . . although it might be fun for me ,…" at bounding box center [122, 65] width 159 height 262
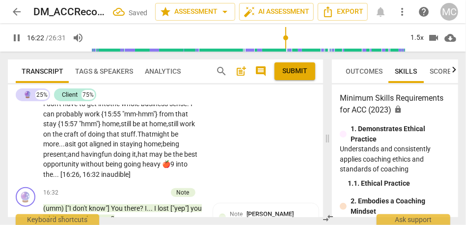
scroll to position [3215, 0]
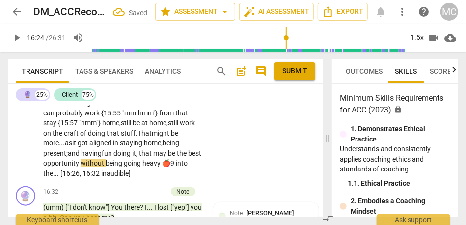
click at [148, 157] on span "hat" at bounding box center [147, 153] width 12 height 8
drag, startPoint x: 175, startPoint y: 184, endPoint x: 190, endPoint y: 184, distance: 15.2
click at [190, 178] on p "Some of it . . . is working for my wife . . . although it might be fun for me ,…" at bounding box center [122, 48] width 159 height 262
click at [227, 172] on div "CL play_arrow pause 14:26 + Add competency keyboard_arrow_right Some of it . . …" at bounding box center [165, 39] width 315 height 286
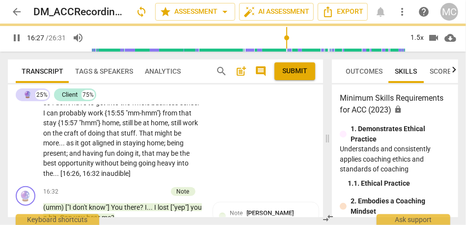
scroll to position [3244, 0]
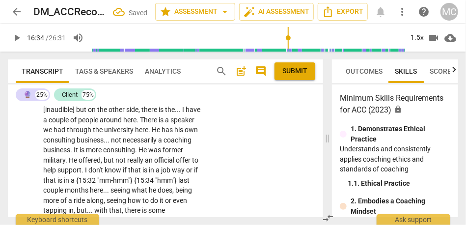
type input "994"
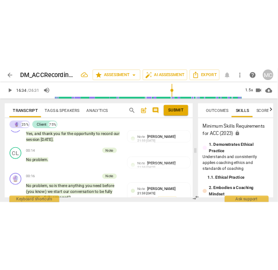
scroll to position [0, 0]
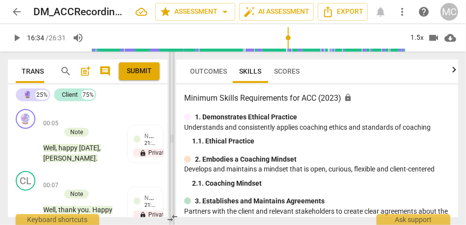
drag, startPoint x: 326, startPoint y: 136, endPoint x: 170, endPoint y: 126, distance: 156.4
click at [170, 126] on span at bounding box center [172, 138] width 6 height 173
click at [207, 75] on span "Outcomes" at bounding box center [208, 71] width 49 height 14
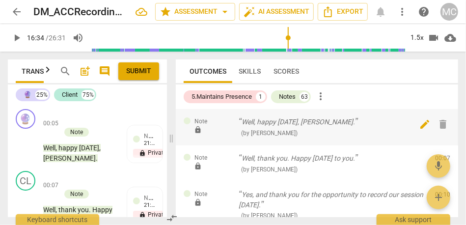
click at [438, 128] on span "delete" at bounding box center [443, 124] width 12 height 12
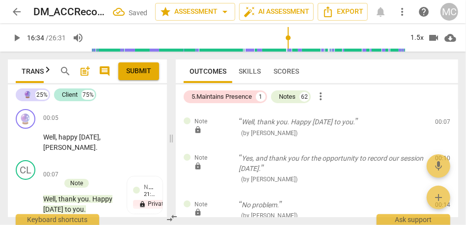
click at [438, 128] on span "delete" at bounding box center [443, 124] width 12 height 12
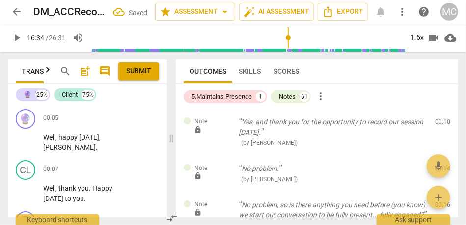
click at [438, 128] on span "delete" at bounding box center [443, 124] width 12 height 12
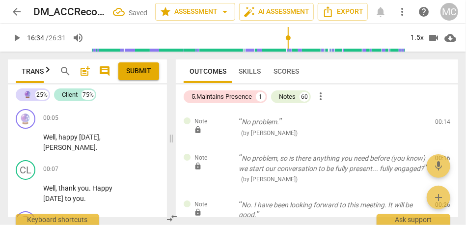
click at [438, 128] on span "delete" at bounding box center [443, 124] width 12 height 12
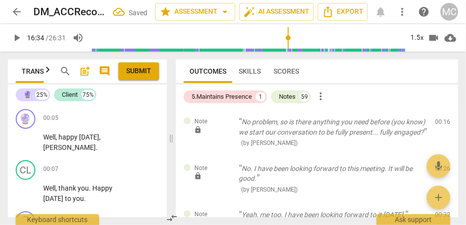
click at [438, 128] on span "delete" at bounding box center [443, 124] width 12 height 12
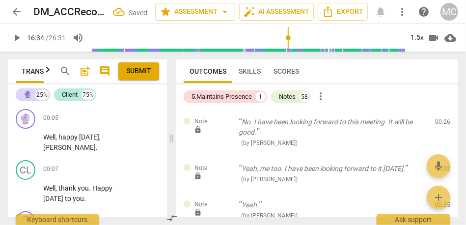
click at [438, 128] on span "delete" at bounding box center [443, 124] width 12 height 12
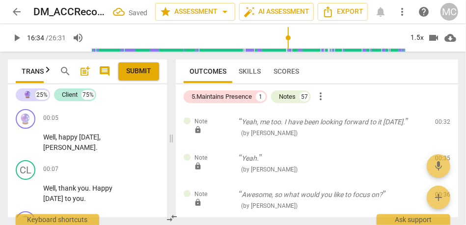
click at [438, 128] on span "delete" at bounding box center [443, 124] width 12 height 12
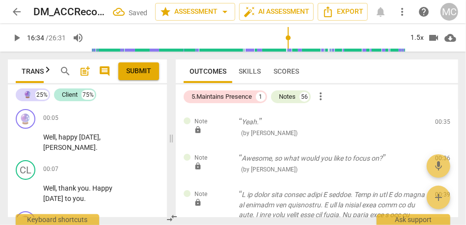
click at [438, 128] on span "delete" at bounding box center [443, 124] width 12 height 12
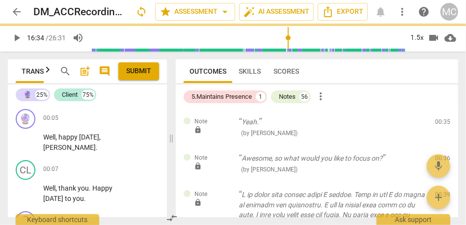
click at [438, 145] on div "Note lock Awesome, so what would you like to focus on? ( by Matthew Cintron-Qui…" at bounding box center [317, 163] width 282 height 36
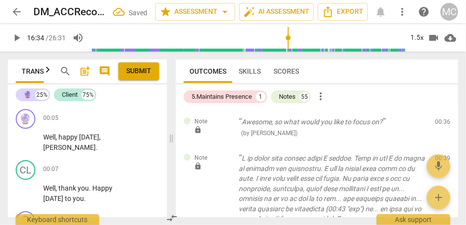
click at [438, 128] on span "delete" at bounding box center [443, 124] width 12 height 12
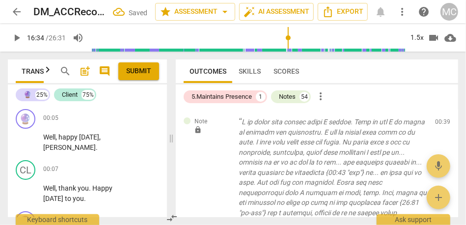
click at [438, 128] on div "Note lock ( by Matthew Cintron-Quinones ) 00:39 edit delete" at bounding box center [317, 223] width 282 height 228
click at [438, 128] on span "delete" at bounding box center [443, 124] width 12 height 12
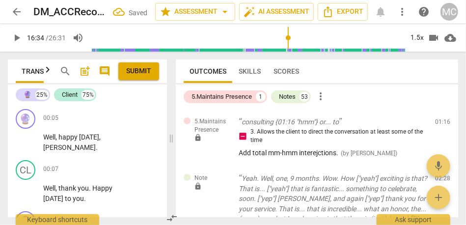
click at [438, 128] on span "delete" at bounding box center [443, 124] width 12 height 12
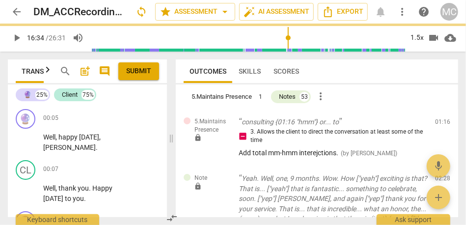
click at [438, 165] on div "Note lock Yeah. Well, one, 9 months. Wow. How ["yeah"] exciting is that? That i…" at bounding box center [317, 208] width 282 height 87
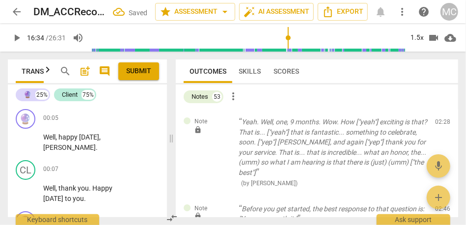
click at [438, 128] on span "delete" at bounding box center [443, 124] width 12 height 12
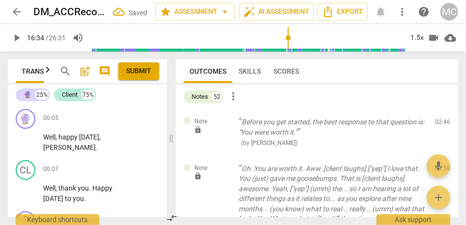
click at [438, 128] on span "delete" at bounding box center [443, 124] width 12 height 12
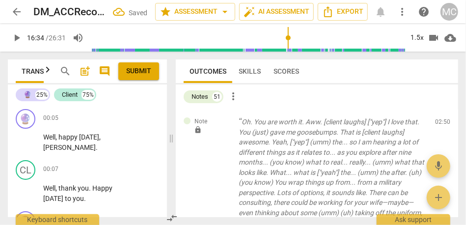
click at [438, 128] on span "delete" at bounding box center [443, 124] width 12 height 12
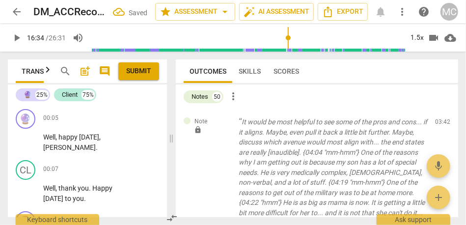
click at [438, 128] on span "delete" at bounding box center [443, 124] width 12 height 12
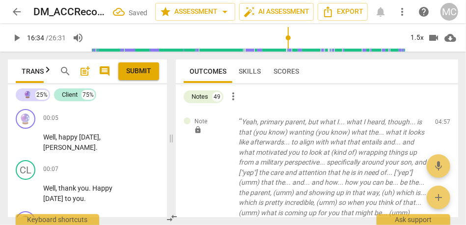
click at [438, 128] on span "delete" at bounding box center [443, 124] width 12 height 12
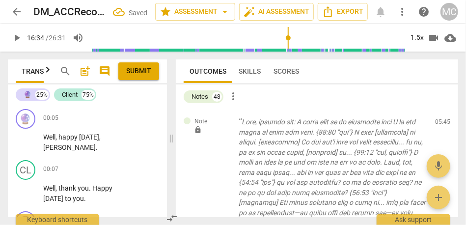
click at [438, 128] on span "delete" at bounding box center [443, 124] width 12 height 12
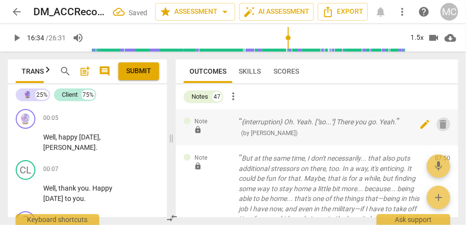
click at [438, 128] on span "delete" at bounding box center [443, 124] width 12 height 12
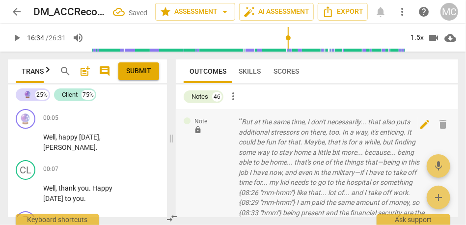
click at [438, 128] on span "delete" at bounding box center [443, 124] width 12 height 12
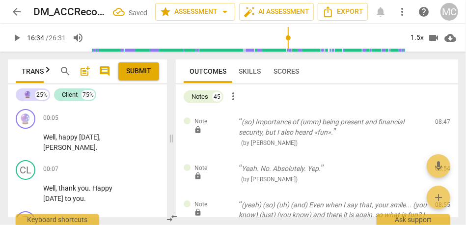
click at [438, 128] on span "delete" at bounding box center [443, 124] width 12 height 12
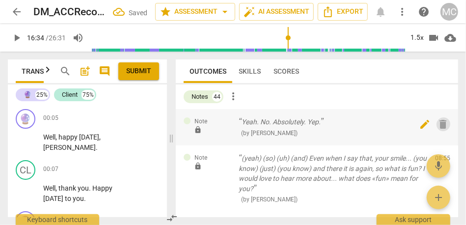
click at [438, 127] on span "delete" at bounding box center [443, 124] width 12 height 12
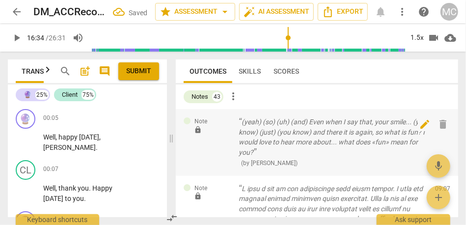
click at [438, 127] on div "Note lock (yeah) (so) (uh) (and) Even when I say that, your smile... (you know)…" at bounding box center [317, 142] width 282 height 67
click at [438, 127] on span "delete" at bounding box center [443, 124] width 12 height 12
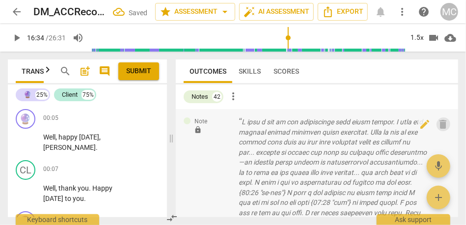
click at [438, 127] on span "delete" at bounding box center [443, 124] width 12 height 12
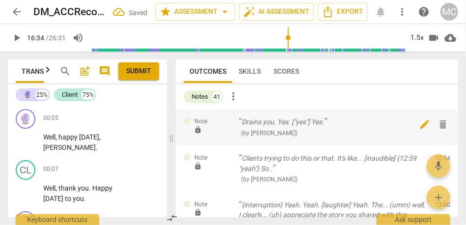
click at [438, 127] on span "delete" at bounding box center [443, 124] width 12 height 12
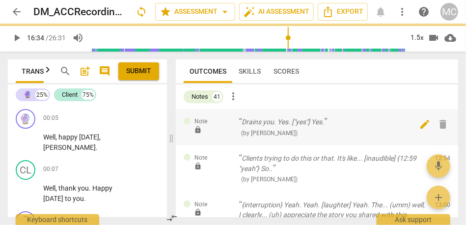
click at [438, 145] on div "Note lock Clients trying to do this or that. It's like... [inaudible] {12:59 "y…" at bounding box center [317, 168] width 282 height 47
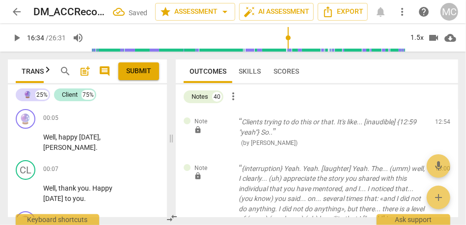
click at [438, 127] on span "delete" at bounding box center [443, 124] width 12 height 12
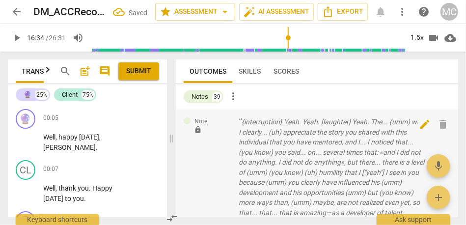
click at [438, 127] on span "delete" at bounding box center [443, 124] width 12 height 12
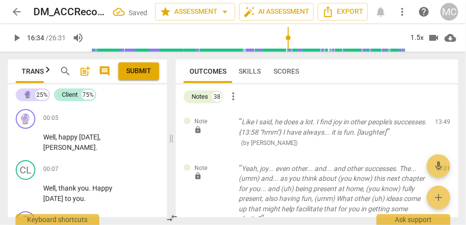
click at [438, 127] on div "Note lock Like I said, he does a lot. I find joy in other people's successes. {…" at bounding box center [317, 132] width 282 height 47
click at [438, 127] on span "delete" at bounding box center [443, 124] width 12 height 12
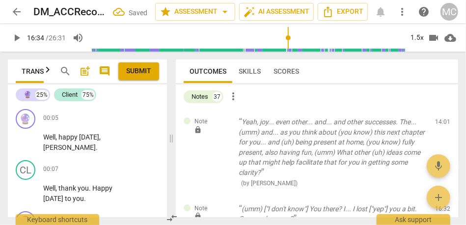
click at [438, 127] on div "Note lock Yeah, joy... even other... and... and other successes. The... (umm) a…" at bounding box center [317, 152] width 282 height 87
click at [438, 127] on span "delete" at bounding box center [443, 124] width 12 height 12
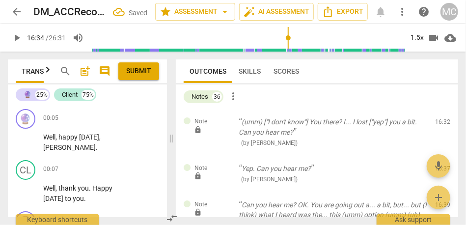
click at [438, 127] on span "delete" at bounding box center [443, 124] width 12 height 12
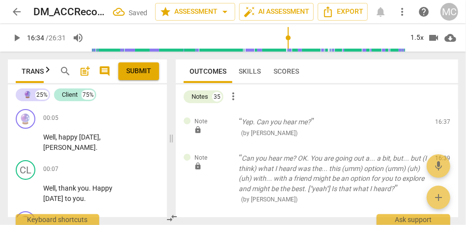
click at [438, 127] on div "Note lock Yep. Can you hear me? ( by Matthew Cintron-Quinones ) 16:37 edit dele…" at bounding box center [317, 127] width 282 height 36
click at [438, 127] on span "delete" at bounding box center [443, 124] width 12 height 12
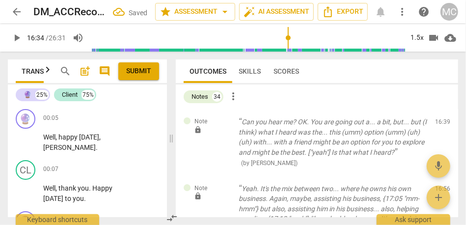
click at [438, 127] on div "Note lock Can you hear me? OK. You are going out a... a bit, but... but (I thin…" at bounding box center [317, 142] width 282 height 67
click at [438, 127] on span "delete" at bounding box center [443, 124] width 12 height 12
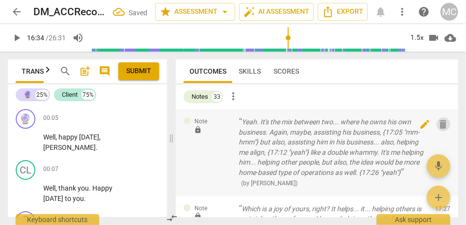
click at [438, 127] on span "delete" at bounding box center [443, 124] width 12 height 12
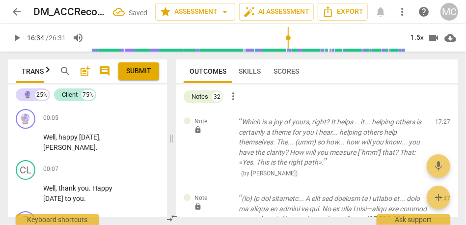
click at [438, 127] on span "delete" at bounding box center [443, 124] width 12 height 12
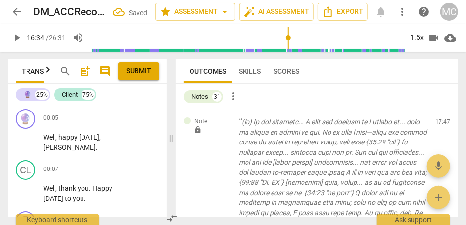
click at [438, 127] on span "delete" at bounding box center [443, 124] width 12 height 12
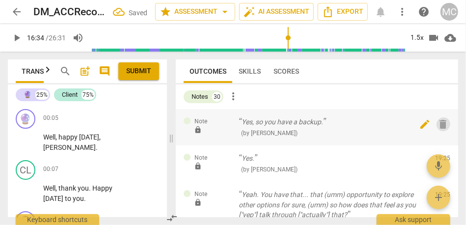
click at [438, 127] on span "delete" at bounding box center [443, 124] width 12 height 12
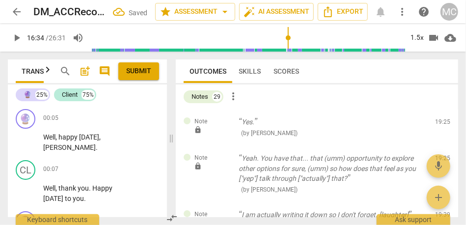
click at [438, 127] on span "delete" at bounding box center [443, 124] width 12 height 12
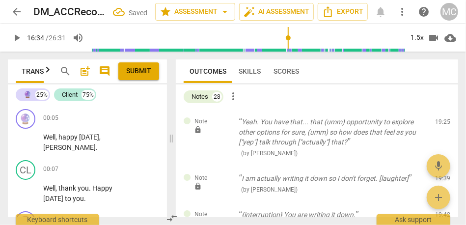
click at [438, 127] on span "delete" at bounding box center [443, 124] width 12 height 12
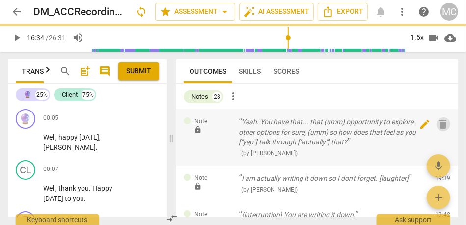
click at [438, 127] on span "delete" at bounding box center [443, 124] width 12 height 12
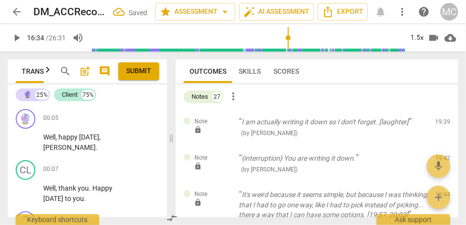
click at [438, 127] on span "delete" at bounding box center [443, 124] width 12 height 12
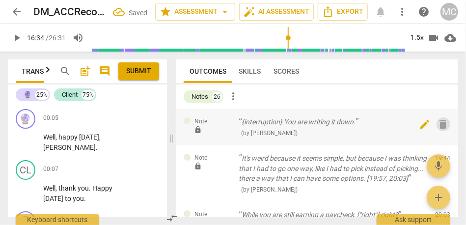
click at [438, 127] on span "delete" at bounding box center [443, 124] width 12 height 12
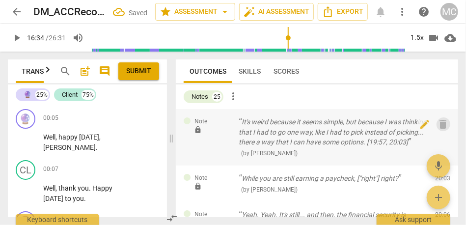
click at [437, 127] on span "delete" at bounding box center [443, 124] width 12 height 12
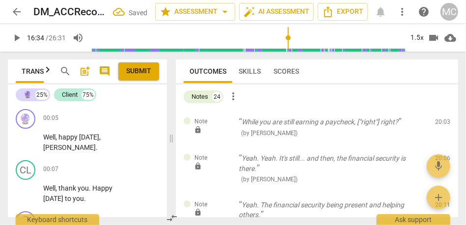
click at [437, 127] on span "delete" at bounding box center [443, 124] width 12 height 12
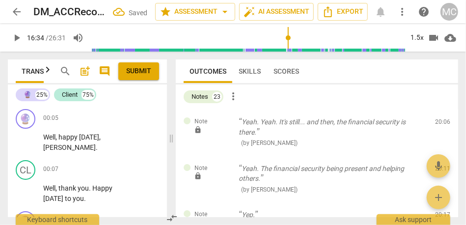
click at [437, 127] on span "delete" at bounding box center [443, 124] width 12 height 12
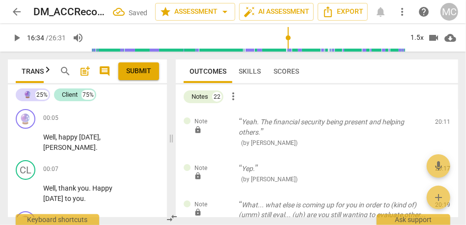
click at [437, 127] on span "delete" at bounding box center [443, 124] width 12 height 12
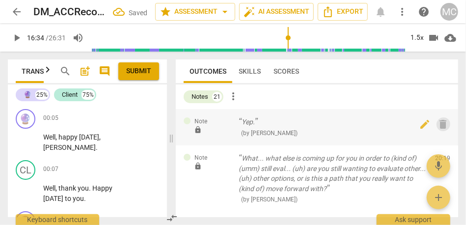
click at [437, 127] on span "delete" at bounding box center [443, 124] width 12 height 12
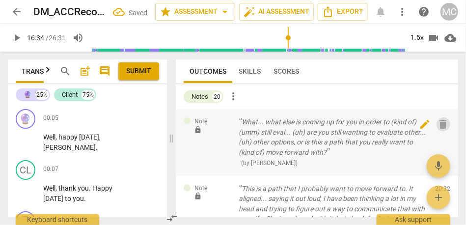
click at [437, 126] on span "delete" at bounding box center [443, 124] width 12 height 12
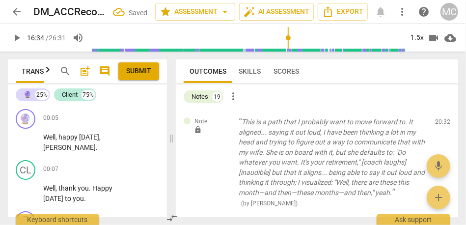
click at [435, 126] on div "Note lock This is a path that I probably want to move forward to. It aligned...…" at bounding box center [317, 162] width 282 height 107
click at [437, 126] on span "delete" at bounding box center [443, 124] width 12 height 12
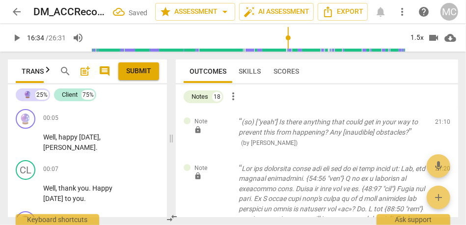
click at [437, 126] on span "delete" at bounding box center [443, 124] width 12 height 12
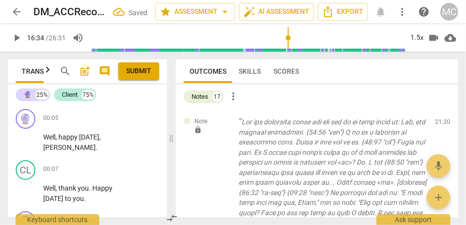
click at [437, 126] on span "delete" at bounding box center [443, 124] width 12 height 12
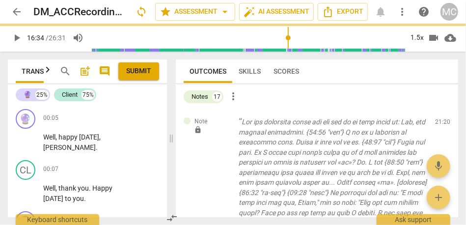
click at [437, 126] on span "delete" at bounding box center [443, 124] width 12 height 12
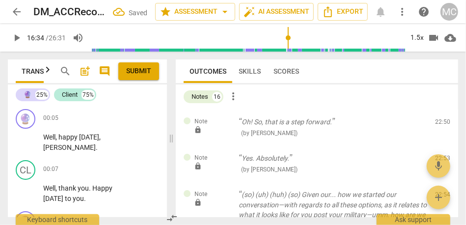
click at [437, 126] on span "delete" at bounding box center [443, 124] width 12 height 12
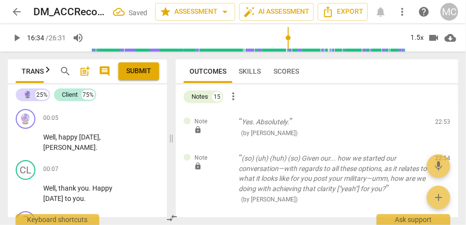
click at [437, 126] on span "delete" at bounding box center [443, 124] width 12 height 12
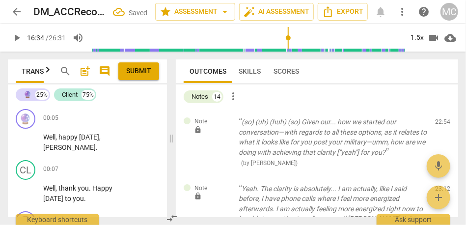
click at [437, 126] on span "delete" at bounding box center [443, 124] width 12 height 12
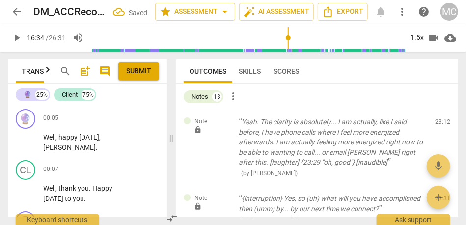
click at [437, 126] on span "delete" at bounding box center [443, 124] width 12 height 12
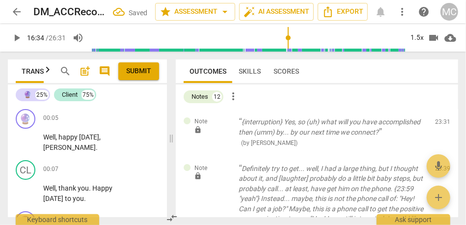
click at [437, 126] on span "delete" at bounding box center [443, 124] width 12 height 12
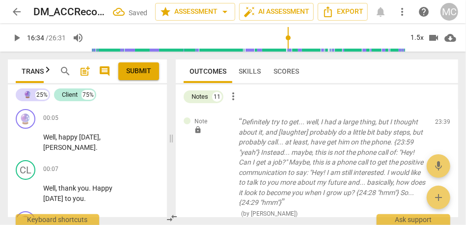
click at [437, 126] on span "delete" at bounding box center [443, 124] width 12 height 12
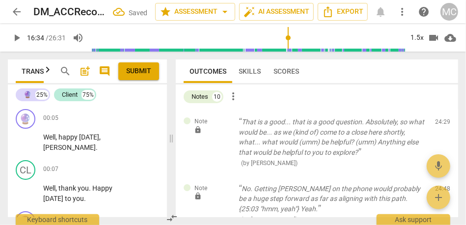
click at [437, 126] on span "delete" at bounding box center [443, 124] width 12 height 12
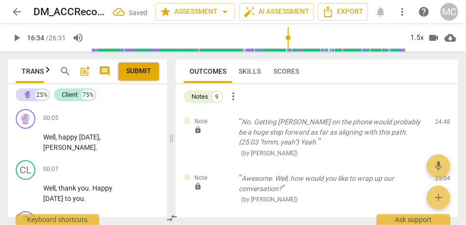
click at [437, 126] on span "delete" at bounding box center [443, 124] width 12 height 12
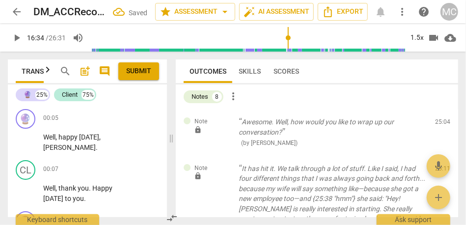
click at [437, 126] on span "delete" at bounding box center [443, 124] width 12 height 12
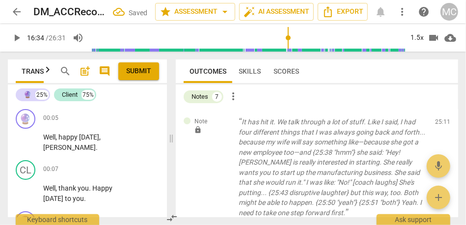
click at [437, 126] on span "delete" at bounding box center [443, 124] width 12 height 12
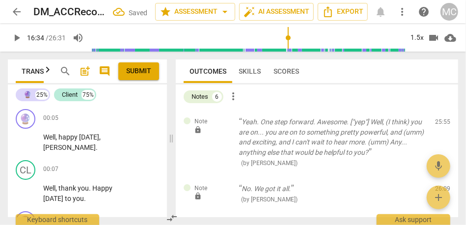
click at [437, 126] on span "delete" at bounding box center [443, 124] width 12 height 12
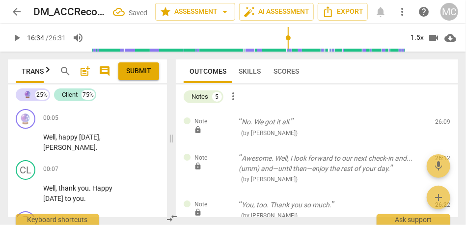
click at [437, 126] on span "delete" at bounding box center [443, 124] width 12 height 12
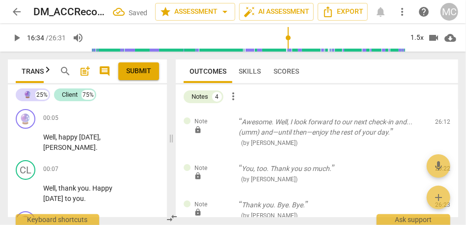
click at [437, 126] on span "delete" at bounding box center [443, 124] width 12 height 12
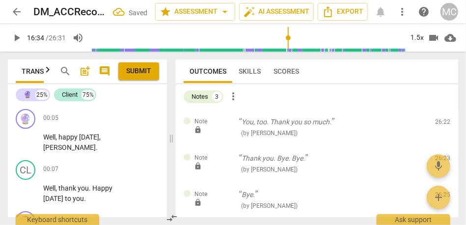
click at [437, 126] on span "delete" at bounding box center [443, 124] width 12 height 12
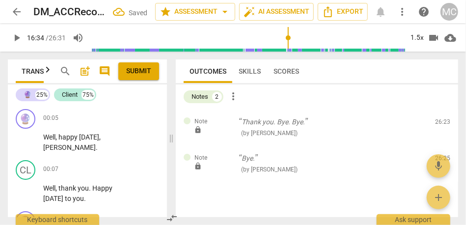
click at [437, 126] on span "delete" at bounding box center [443, 124] width 12 height 12
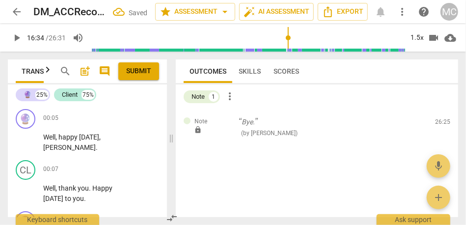
click at [435, 126] on div "edit delete" at bounding box center [434, 124] width 32 height 14
click at [442, 131] on button "delete" at bounding box center [443, 124] width 14 height 14
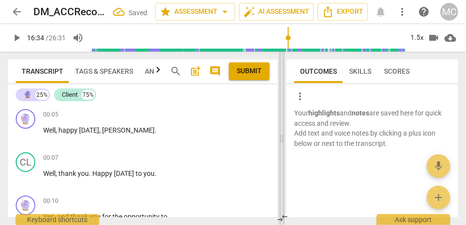
drag, startPoint x: 171, startPoint y: 136, endPoint x: 281, endPoint y: 146, distance: 110.8
click at [281, 146] on span at bounding box center [282, 138] width 6 height 173
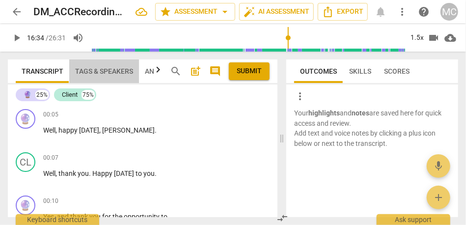
click at [103, 73] on span "Tags & Speakers" at bounding box center [104, 71] width 58 height 8
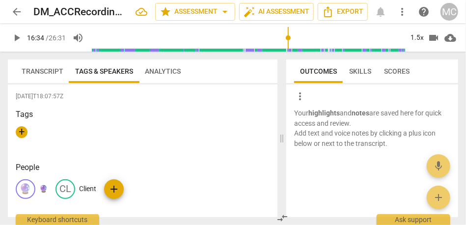
click at [44, 186] on p "🔮" at bounding box center [43, 189] width 8 height 10
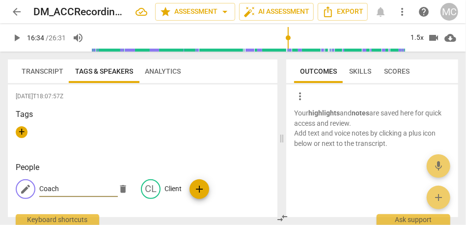
type input "Coach"
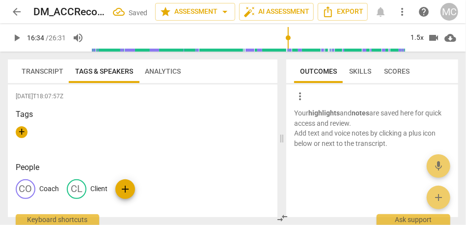
click at [46, 68] on span "Transcript" at bounding box center [43, 71] width 42 height 8
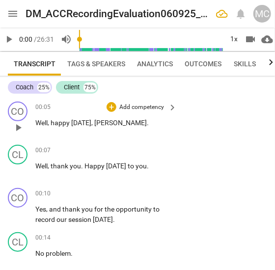
click at [148, 107] on p "Add competency" at bounding box center [141, 107] width 47 height 9
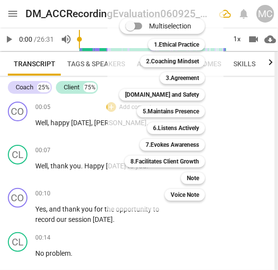
click at [114, 105] on div "Multiselection m 1.Ethical Practice 1 2.Coaching Mindset 2 3.Agreement 3 [DOMAI…" at bounding box center [165, 109] width 116 height 203
click at [72, 119] on div at bounding box center [139, 135] width 278 height 270
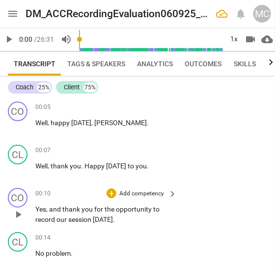
click at [133, 211] on span "opportunity" at bounding box center [134, 209] width 37 height 8
click at [145, 196] on p "Add competency" at bounding box center [141, 193] width 47 height 9
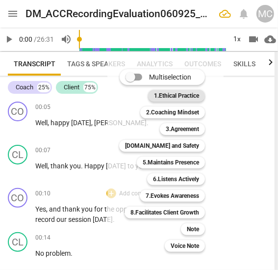
click at [183, 92] on b "1.Ethical Practice" at bounding box center [176, 96] width 45 height 12
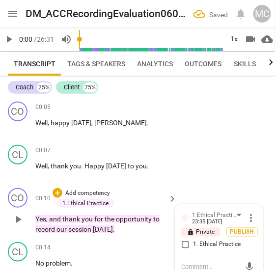
click at [197, 245] on span "1. Ethical Practice" at bounding box center [217, 244] width 48 height 9
click at [193, 245] on input "1. Ethical Practice" at bounding box center [185, 244] width 16 height 12
checkbox input "true"
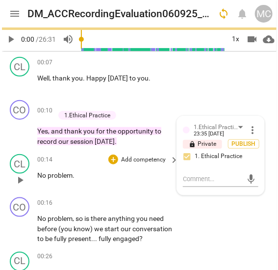
scroll to position [112, 0]
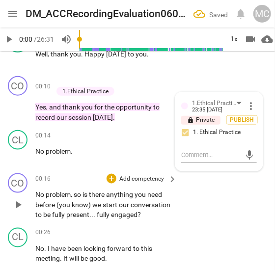
click at [109, 195] on span "anything" at bounding box center [120, 194] width 28 height 8
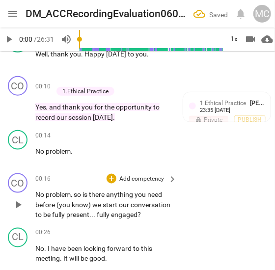
click at [140, 178] on p "Add competency" at bounding box center [141, 179] width 47 height 9
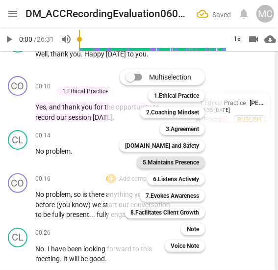
click at [174, 164] on b "5.Maintains Presence" at bounding box center [171, 163] width 56 height 12
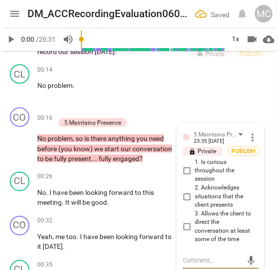
scroll to position [166, 0]
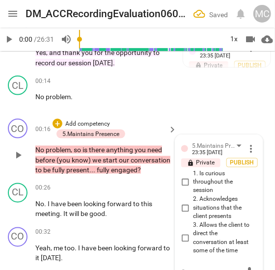
click at [199, 241] on span "3. Allows the client to direct the conversation at least some of the time" at bounding box center [223, 238] width 60 height 34
click at [193, 241] on input "3. Allows the client to direct the conversation at least some of the time" at bounding box center [185, 239] width 16 height 12
checkbox input "true"
click at [98, 122] on p "Add competency" at bounding box center [87, 124] width 47 height 9
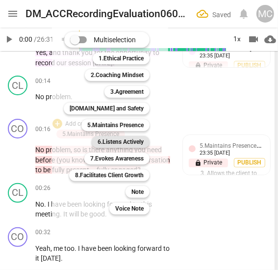
click at [128, 143] on b "6.Listens Actively" at bounding box center [121, 142] width 46 height 12
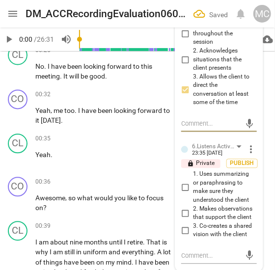
scroll to position [316, 0]
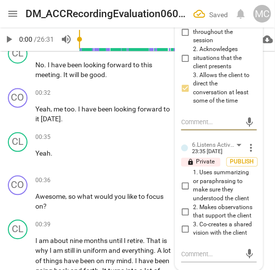
click at [210, 228] on span "3. Co-creates a shared vision with the client" at bounding box center [223, 229] width 60 height 17
click at [193, 228] on input "3. Co-creates a shared vision with the client" at bounding box center [185, 229] width 16 height 12
checkbox input "true"
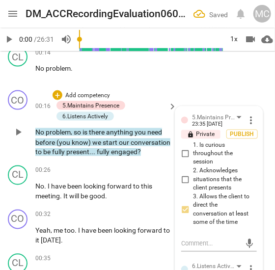
scroll to position [193, 0]
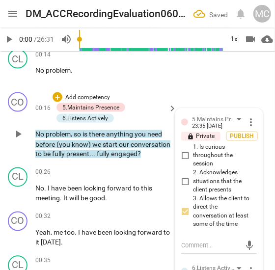
click at [85, 94] on p "Add competency" at bounding box center [87, 97] width 47 height 9
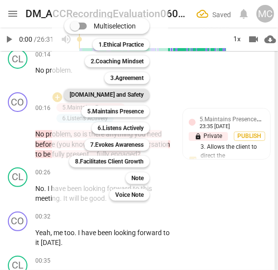
click at [126, 96] on b "[DOMAIN_NAME] and Safety" at bounding box center [107, 95] width 74 height 12
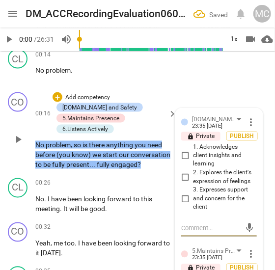
click at [209, 203] on span "3. Expresses support and concern for the client" at bounding box center [223, 199] width 60 height 26
click at [193, 203] on input "3. Expresses support and concern for the client" at bounding box center [185, 199] width 16 height 12
checkbox input "true"
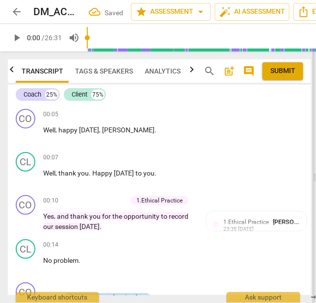
scroll to position [0, 0]
drag, startPoint x: 188, startPoint y: 172, endPoint x: 313, endPoint y: 173, distance: 125.1
click at [313, 173] on span at bounding box center [316, 178] width 6 height 252
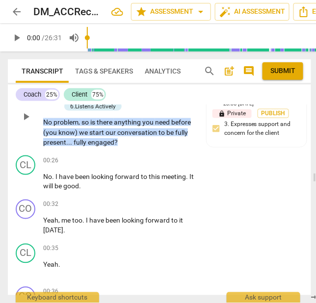
scroll to position [213, 0]
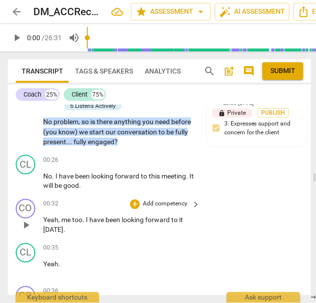
click at [160, 200] on p "Add competency" at bounding box center [165, 204] width 47 height 9
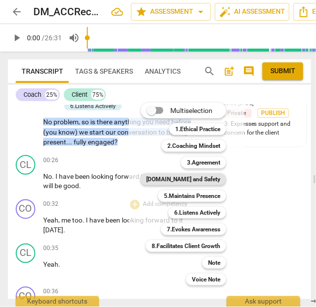
click at [209, 181] on b "[DOMAIN_NAME] and Safety" at bounding box center [183, 179] width 74 height 12
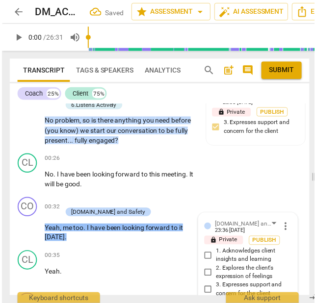
scroll to position [318, 0]
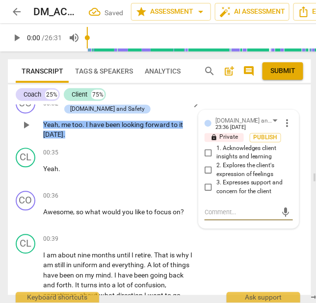
click at [224, 179] on span "3. Expresses support and concern for the client" at bounding box center [252, 187] width 73 height 17
click at [216, 182] on input "3. Expresses support and concern for the client" at bounding box center [209, 188] width 16 height 12
checkbox input "true"
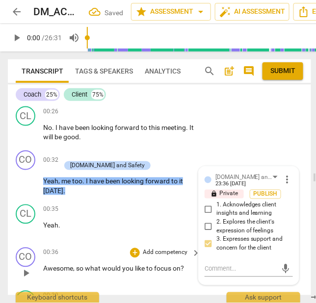
scroll to position [257, 0]
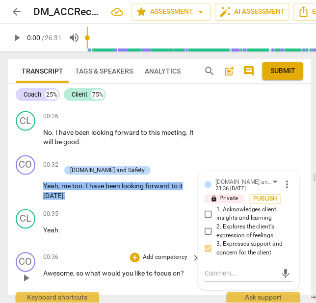
click at [149, 270] on span "to" at bounding box center [150, 274] width 8 height 8
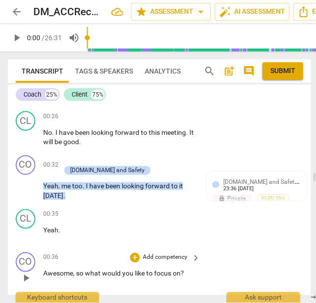
click at [165, 254] on p "Add competency" at bounding box center [165, 258] width 47 height 9
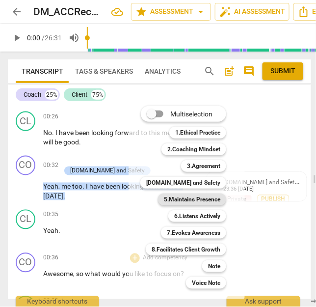
click at [190, 201] on b "5.Maintains Presence" at bounding box center [192, 199] width 56 height 12
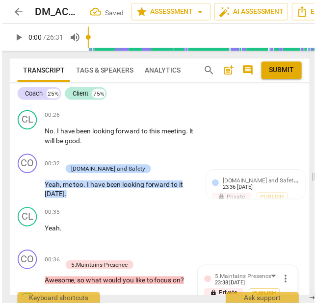
scroll to position [423, 0]
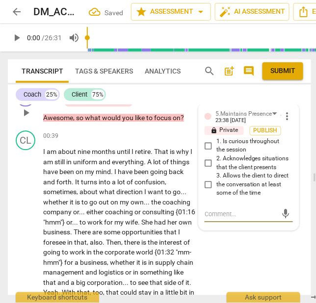
click at [231, 155] on span "2. Acknowledges situations that the client presents" at bounding box center [252, 163] width 73 height 17
click at [216, 158] on input "2. Acknowledges situations that the client presents" at bounding box center [209, 164] width 16 height 12
click at [231, 155] on span "2. Acknowledges situations that the client presents" at bounding box center [252, 163] width 73 height 17
click at [216, 158] on input "2. Acknowledges situations that the client presents" at bounding box center [209, 164] width 16 height 12
checkbox input "true"
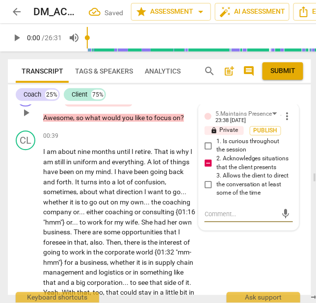
click at [233, 210] on textarea at bounding box center [241, 214] width 73 height 9
paste textarea "Avoid offering praise such as “awesome.” Since this occurs early in the session…"
type textarea "Avoid offering praise such as “awesome.” Since this occurs early in the session…"
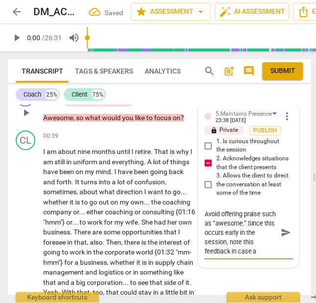
scroll to position [8, 0]
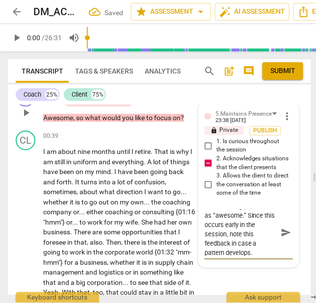
type textarea "Avoid offering praise such as “awesome.” Since this occurs early in the session…"
click at [279, 227] on span "send" at bounding box center [286, 233] width 14 height 12
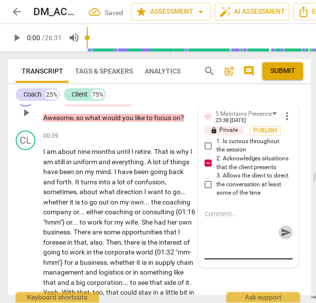
scroll to position [0, 0]
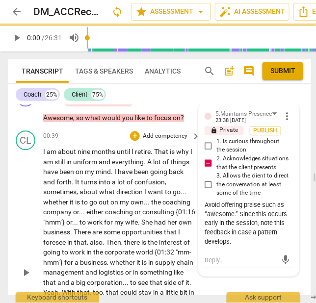
click at [153, 198] on span "the" at bounding box center [156, 202] width 11 height 8
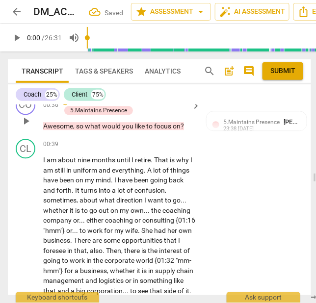
scroll to position [416, 0]
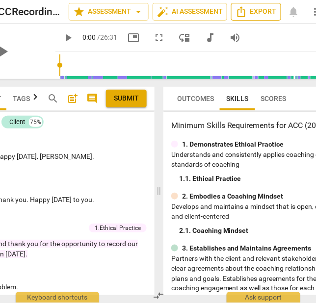
scroll to position [0, 64]
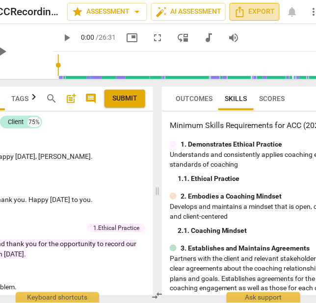
click at [259, 11] on span "Export" at bounding box center [254, 12] width 41 height 12
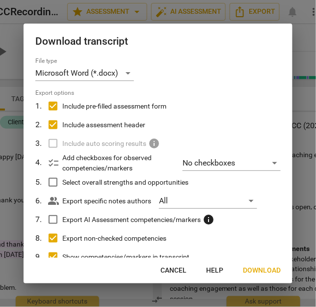
click at [262, 271] on span "Download" at bounding box center [262, 270] width 38 height 10
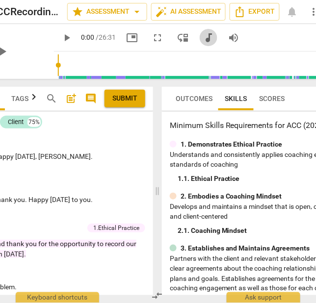
click at [203, 38] on span "audiotrack" at bounding box center [209, 38] width 12 height 12
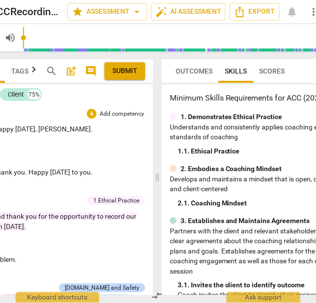
scroll to position [0, 0]
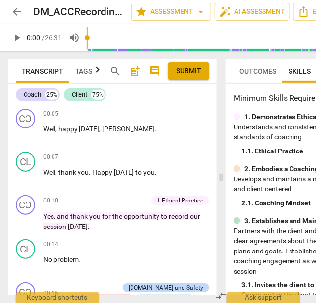
click at [79, 72] on span "Tags & Speakers" at bounding box center [104, 71] width 58 height 8
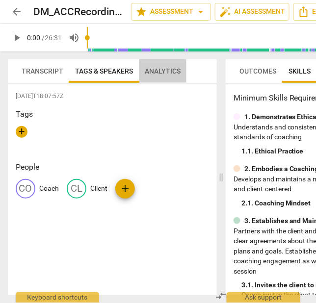
click at [159, 70] on span "Analytics" at bounding box center [163, 71] width 36 height 8
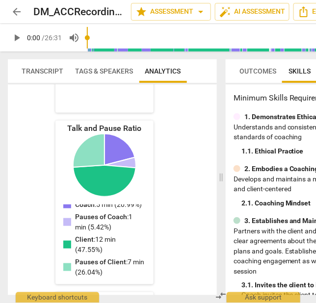
scroll to position [397, 0]
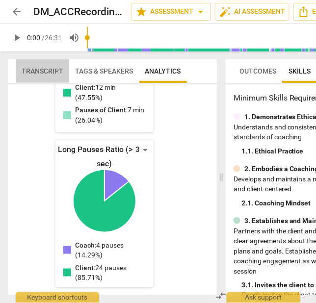
click at [52, 70] on span "Transcript" at bounding box center [43, 71] width 42 height 8
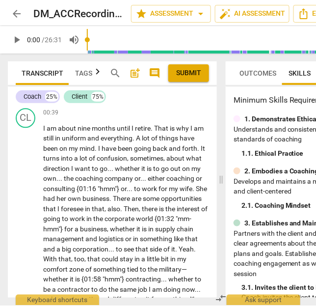
scroll to position [389, 0]
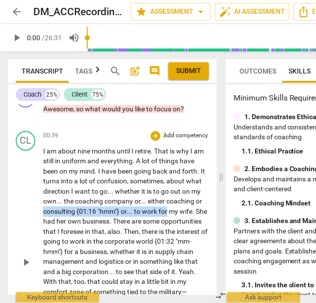
drag, startPoint x: 81, startPoint y: 211, endPoint x: 211, endPoint y: 207, distance: 129.6
click at [211, 207] on div "CL play_arrow pause 00:39 + Add competency keyboard_arrow_right I am about nine…" at bounding box center [112, 255] width 209 height 255
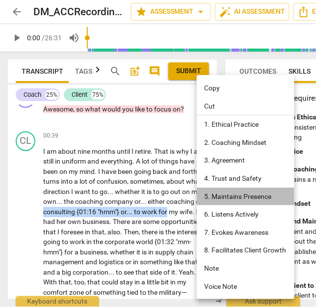
click at [230, 199] on li "5. Maintains Presence" at bounding box center [246, 196] width 98 height 18
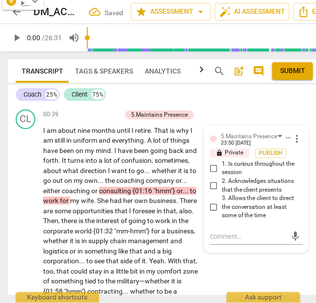
scroll to position [476, 0]
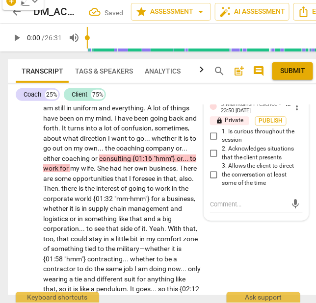
drag, startPoint x: 187, startPoint y: 172, endPoint x: 304, endPoint y: 193, distance: 119.2
click at [304, 193] on div "Transcript Tags & Speakers Analytics search post_add comment Submit Coach 25% C…" at bounding box center [221, 178] width 442 height 252
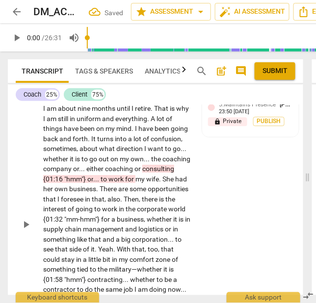
click at [125, 175] on span "work" at bounding box center [116, 179] width 17 height 8
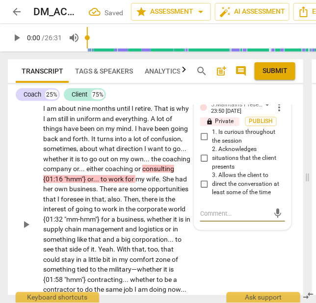
click at [222, 171] on span "3. Allows the client to direct the conversation at least some of the time" at bounding box center [246, 184] width 69 height 26
click at [212, 179] on input "3. Allows the client to direct the conversation at least some of the time" at bounding box center [204, 185] width 16 height 12
click at [222, 171] on span "3. Allows the client to direct the conversation at least some of the time" at bounding box center [246, 184] width 69 height 26
click at [212, 179] on input "3. Allows the client to direct the conversation at least some of the time" at bounding box center [204, 185] width 16 height 12
checkbox input "true"
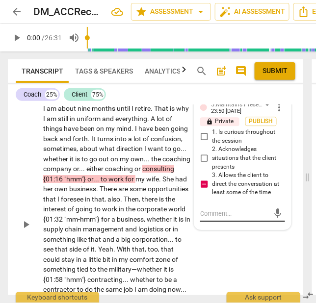
click at [234, 209] on textarea at bounding box center [234, 213] width 69 height 9
paste textarea "[Lore 3] Ipsumdol si Ametcons A1.2 eli seddoei tem incidid ut lab etdol ma aliq…"
type textarea "[Lore 3] Ipsumdol si Ametcons A1.2 eli seddoei tem incidid ut lab etdol ma aliq…"
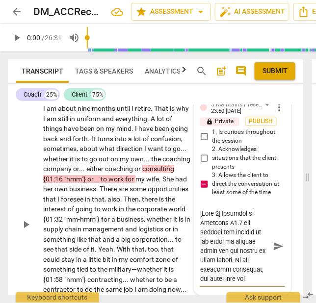
scroll to position [1033, 0]
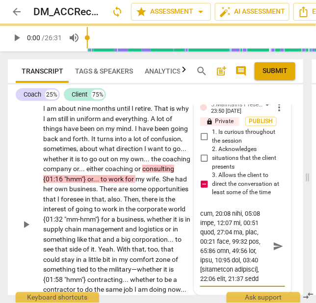
type textarea "[Lore 3] Ipsumdol si Ametcons A1.2 eli seddoei tem incidid ut lab etdol ma aliq…"
click at [276, 241] on span "send" at bounding box center [278, 246] width 11 height 11
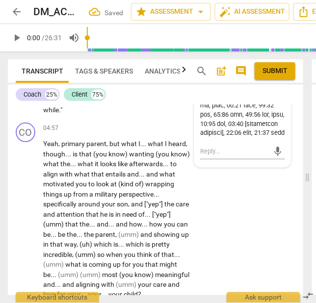
scroll to position [1243, 0]
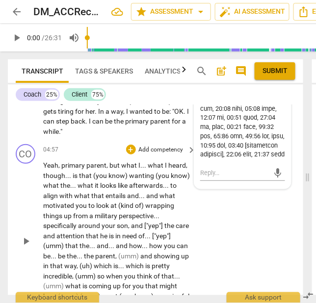
click at [83, 144] on div "04:57 + Add competency keyboard_arrow_right" at bounding box center [120, 149] width 154 height 11
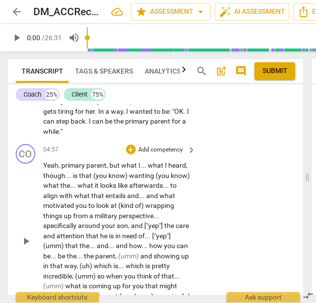
click at [121, 212] on span "perspective" at bounding box center [136, 216] width 35 height 8
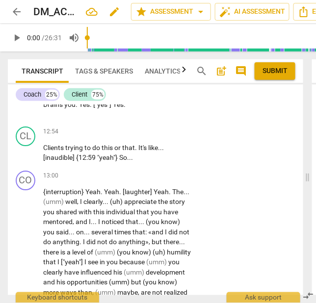
scroll to position [1759, 0]
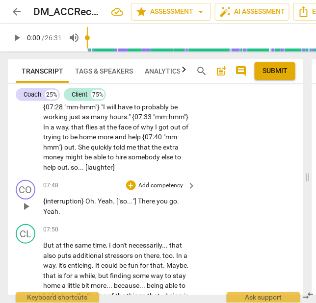
click at [154, 184] on p "Add competency" at bounding box center [161, 186] width 47 height 9
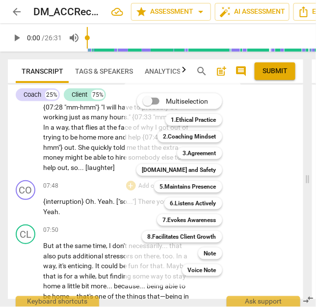
click at [80, 206] on div at bounding box center [158, 153] width 316 height 307
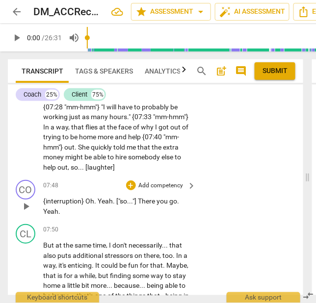
click at [147, 187] on p "Add competency" at bounding box center [161, 186] width 47 height 9
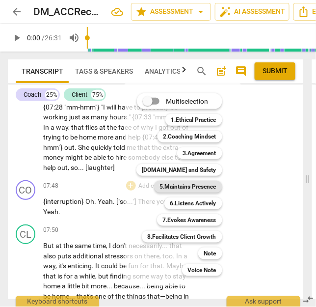
click at [188, 185] on b "5.Maintains Presence" at bounding box center [188, 187] width 56 height 12
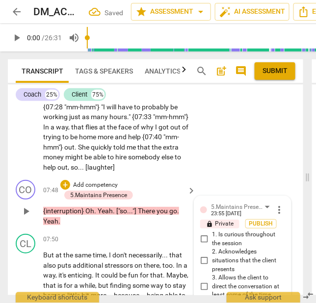
scroll to position [1872, 0]
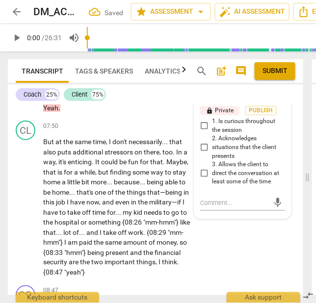
click at [219, 173] on span "3. Allows the client to direct the conversation at least some of the time" at bounding box center [246, 173] width 69 height 26
click at [212, 173] on input "3. Allows the client to direct the conversation at least some of the time" at bounding box center [204, 174] width 16 height 12
click at [219, 173] on span "3. Allows the client to direct the conversation at least some of the time" at bounding box center [246, 173] width 69 height 26
click at [212, 173] on input "3. Allows the client to direct the conversation at least some of the time" at bounding box center [204, 174] width 16 height 12
checkbox input "true"
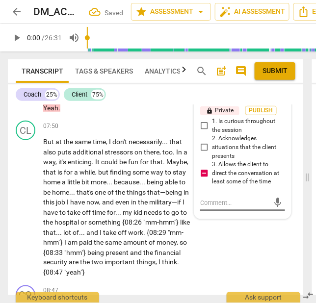
click at [221, 209] on div "mic" at bounding box center [242, 203] width 85 height 16
click at [229, 202] on textarea at bounding box center [234, 202] width 69 height 9
paste textarea "[Part 2] Evidence of Behavior A5.3 can include the ability of the coach to prov…"
type textarea "[Part 2] Evidence of Behavior A5.3 can include the ability of the coach to prov…"
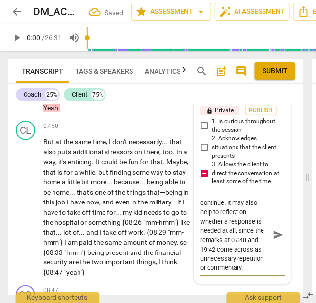
type textarea "[Part 2] Evidence of Behavior A5.3 can include the ability of the coach to prov…"
click at [273, 233] on span "send" at bounding box center [278, 235] width 11 height 11
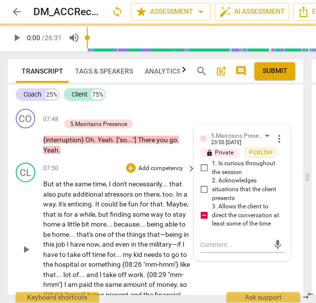
scroll to position [1828, 0]
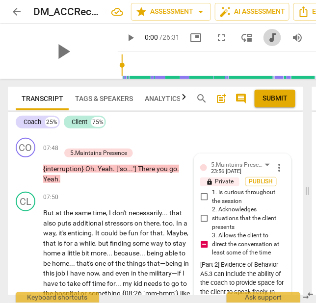
click at [266, 36] on span "audiotrack" at bounding box center [272, 38] width 12 height 12
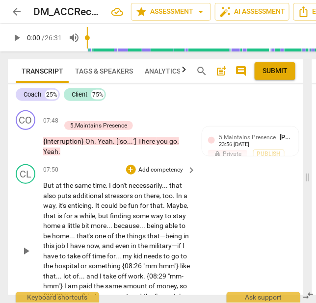
click at [88, 222] on span "bit" at bounding box center [85, 226] width 9 height 8
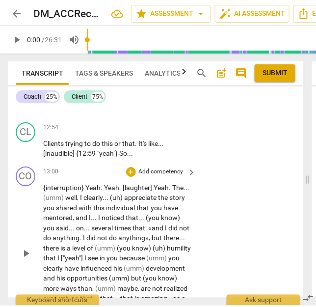
scroll to position [2829, 0]
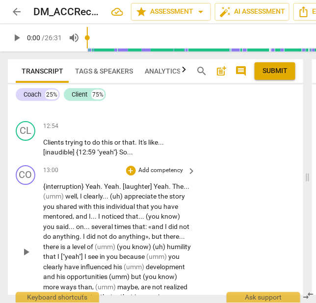
click at [155, 175] on p "Add competency" at bounding box center [161, 170] width 47 height 9
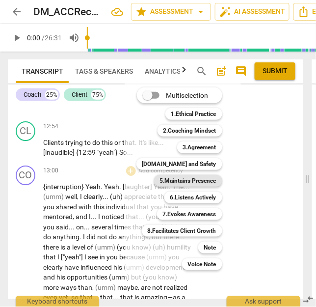
click at [194, 180] on b "5.Maintains Presence" at bounding box center [188, 181] width 56 height 12
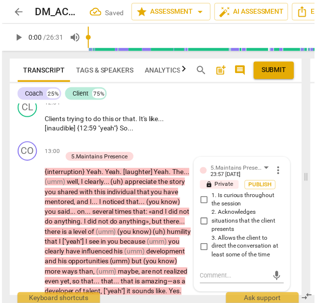
scroll to position [2877, 0]
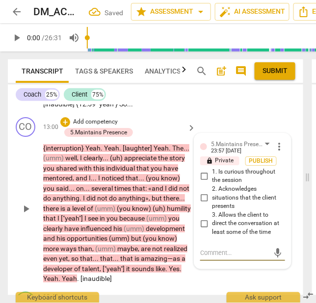
click at [234, 237] on span "3. Allows the client to direct the conversation at least some of the time" at bounding box center [246, 224] width 69 height 26
click at [212, 230] on input "3. Allows the client to direct the conversation at least some of the time" at bounding box center [204, 224] width 16 height 12
click at [234, 237] on span "3. Allows the client to direct the conversation at least some of the time" at bounding box center [246, 224] width 69 height 26
click at [212, 230] on input "3. Allows the client to direct the conversation at least some of the time" at bounding box center [204, 224] width 16 height 12
checkbox input "true"
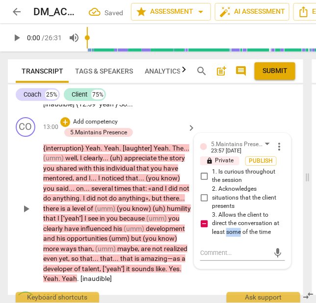
scroll to position [2902, 0]
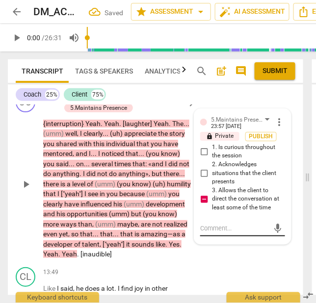
click at [230, 233] on textarea at bounding box center [234, 228] width 69 height 9
paste textarea "[Part 2] Evidence of Behavior A5.3 can include the ability of the coach to prov…"
type textarea "[Part 2] Evidence of Behavior A5.3 can include the ability of the coach to prov…"
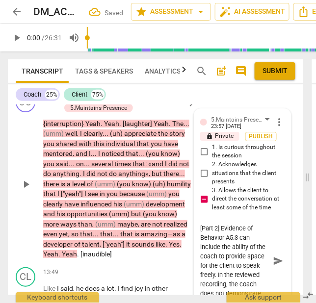
scroll to position [2913, 0]
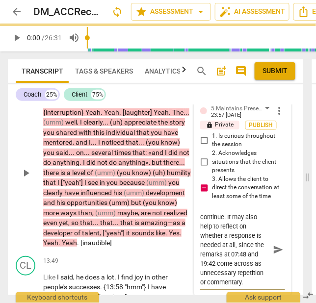
type textarea "[Part 2] Evidence of Behavior A5.3 can include the ability of the coach to prov…"
click at [275, 256] on span "send" at bounding box center [278, 250] width 11 height 11
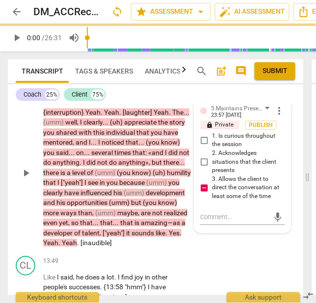
scroll to position [0, 0]
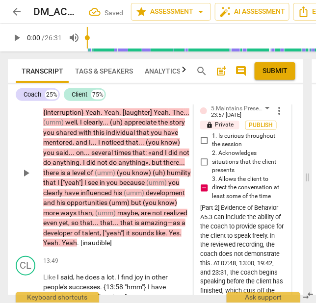
click at [112, 247] on span "[inaudible]" at bounding box center [95, 243] width 31 height 8
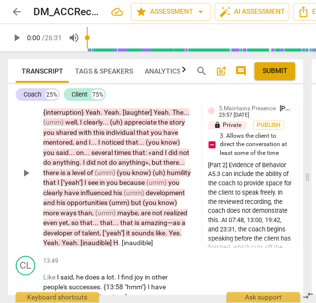
click at [107, 252] on div "CO play_arrow pause 13:00 + Add competency 5.Maintains Presence keyboard_arrow_…" at bounding box center [155, 165] width 295 height 175
drag, startPoint x: 114, startPoint y: 263, endPoint x: 171, endPoint y: 252, distance: 57.8
click at [171, 248] on p "{interruption} Yeah . Yeah . [laughter] Yeah . The . . . (umm) well , I clearly…" at bounding box center [117, 177] width 148 height 141
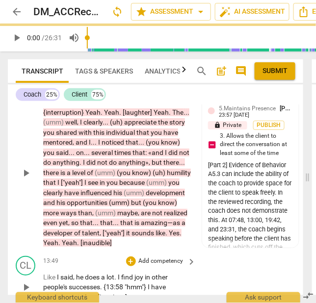
click at [147, 266] on p "Add competency" at bounding box center [161, 261] width 47 height 9
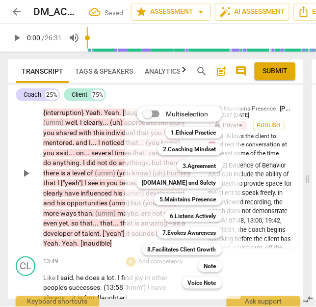
click at [87, 264] on div at bounding box center [158, 153] width 316 height 307
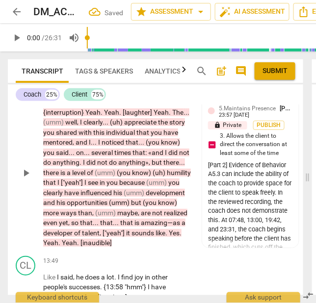
click at [21, 210] on div "play_arrow pause" at bounding box center [30, 173] width 25 height 144
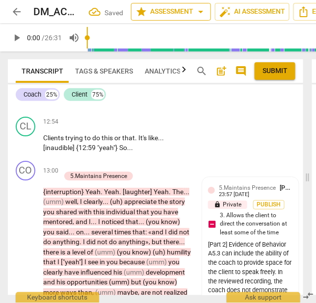
scroll to position [4303, 0]
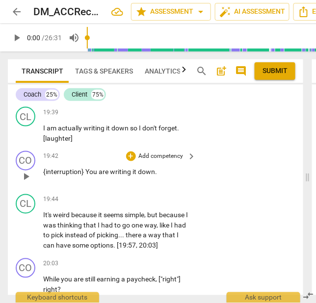
click at [155, 161] on p "Add competency" at bounding box center [161, 157] width 47 height 9
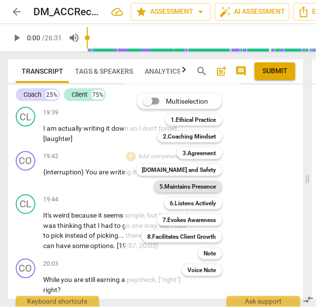
click at [190, 186] on b "5.Maintains Presence" at bounding box center [188, 187] width 56 height 12
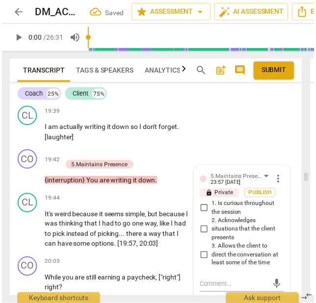
scroll to position [4416, 0]
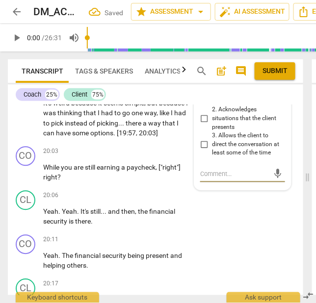
click at [231, 158] on span "3. Allows the client to direct the conversation at least some of the time" at bounding box center [246, 145] width 69 height 26
click at [212, 151] on input "3. Allows the client to direct the conversation at least some of the time" at bounding box center [204, 145] width 16 height 12
click at [231, 158] on span "3. Allows the client to direct the conversation at least some of the time" at bounding box center [246, 145] width 69 height 26
click at [212, 151] on input "3. Allows the client to direct the conversation at least some of the time" at bounding box center [204, 145] width 16 height 12
checkbox input "true"
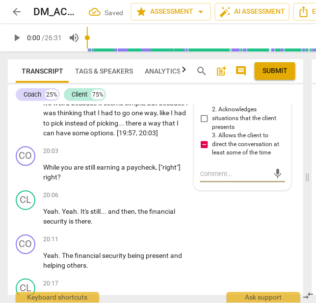
click at [229, 179] on textarea at bounding box center [234, 174] width 69 height 9
paste textarea "[Part 2] Evidence of Behavior A5.3 can include the ability of the coach to prov…"
type textarea "[Part 2] Evidence of Behavior A5.3 can include the ability of the coach to prov…"
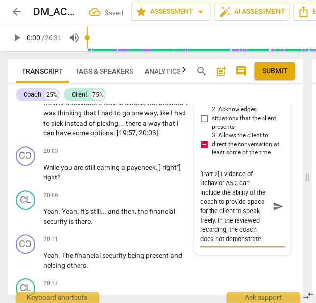
scroll to position [213, 0]
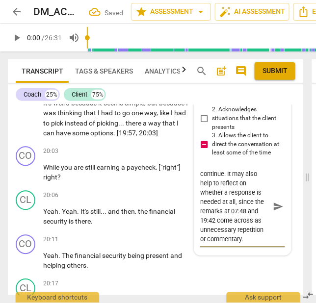
type textarea "[Part 2] Evidence of Behavior A5.3 can include the ability of the coach to prov…"
click at [274, 212] on span "send" at bounding box center [278, 207] width 11 height 11
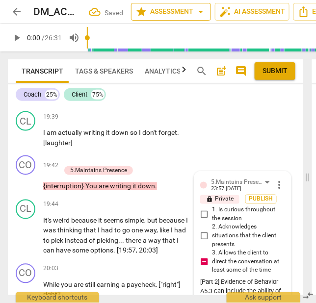
scroll to position [5380, 0]
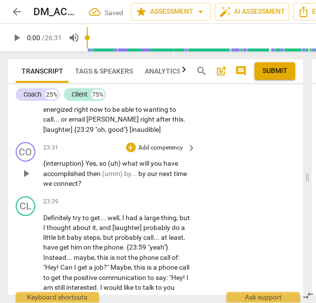
click at [95, 178] on span "then" at bounding box center [94, 174] width 15 height 8
click at [159, 153] on p "Add competency" at bounding box center [161, 148] width 47 height 9
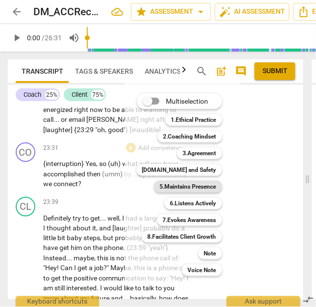
click at [190, 185] on b "5.Maintains Presence" at bounding box center [188, 187] width 56 height 12
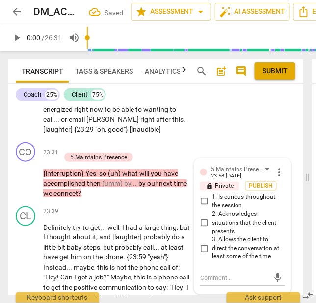
scroll to position [5493, 0]
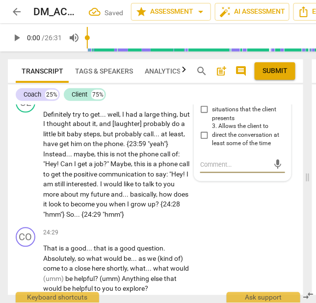
click at [236, 149] on span "3. Allows the client to direct the conversation at least some of the time" at bounding box center [246, 136] width 69 height 26
click at [212, 142] on input "3. Allows the client to direct the conversation at least some of the time" at bounding box center [204, 136] width 16 height 12
click at [236, 149] on span "3. Allows the client to direct the conversation at least some of the time" at bounding box center [246, 136] width 69 height 26
click at [212, 142] on input "3. Allows the client to direct the conversation at least some of the time" at bounding box center [204, 136] width 16 height 12
checkbox input "true"
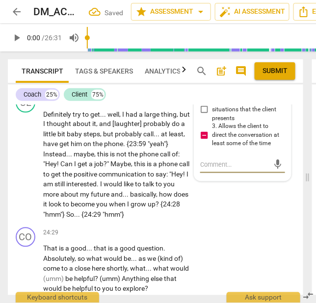
click at [235, 170] on textarea at bounding box center [234, 164] width 69 height 9
paste textarea "[Part 2] Evidence of Behavior A5.3 can include the ability of the coach to prov…"
type textarea "[Part 2] Evidence of Behavior A5.3 can include the ability of the coach to prov…"
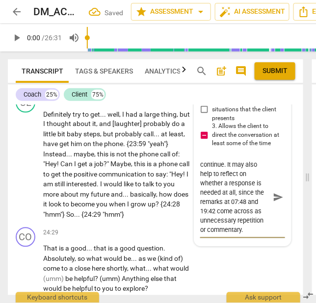
type textarea "[Part 2] Evidence of Behavior A5.3 can include the ability of the coach to prov…"
click at [275, 203] on span "send" at bounding box center [278, 197] width 11 height 11
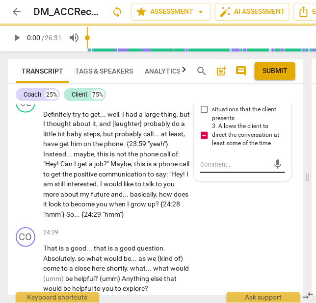
scroll to position [0, 0]
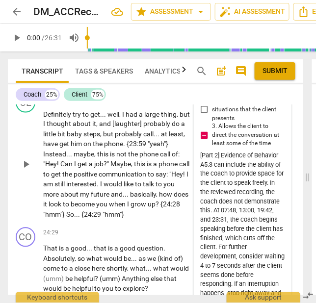
click at [124, 220] on p "Definitely try to get . . . well , I had a large thing , but I thought about it…" at bounding box center [117, 164] width 148 height 111
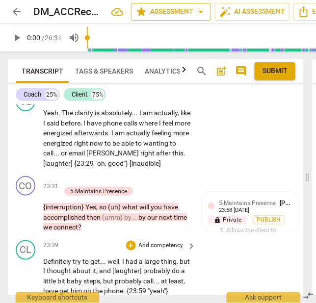
scroll to position [4980, 0]
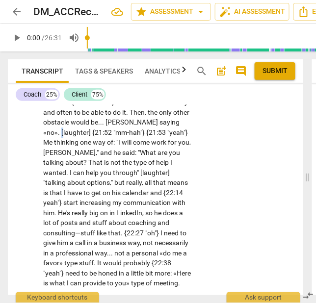
click at [157, 63] on button "Analytics" at bounding box center [163, 71] width 48 height 24
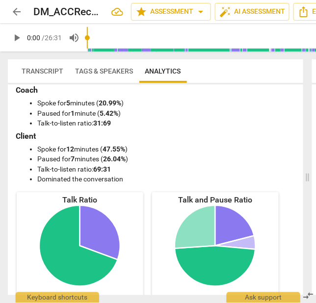
scroll to position [0, 0]
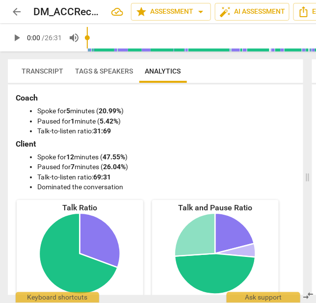
click at [57, 78] on button "Transcript" at bounding box center [42, 71] width 53 height 24
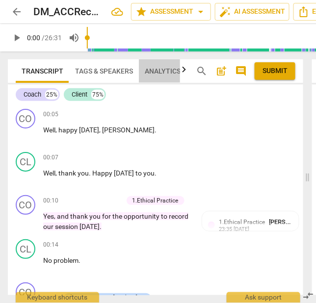
click at [156, 72] on span "Analytics" at bounding box center [163, 71] width 36 height 8
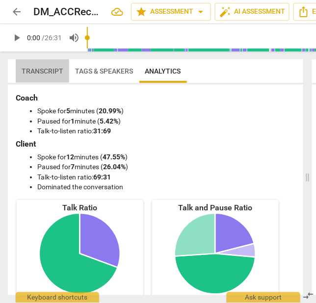
click at [42, 71] on span "Transcript" at bounding box center [43, 71] width 42 height 8
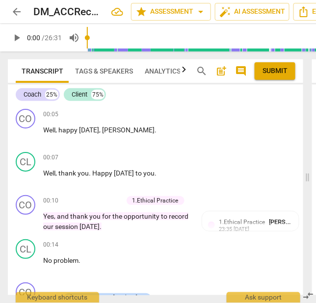
click at [154, 72] on span "Analytics" at bounding box center [163, 71] width 36 height 8
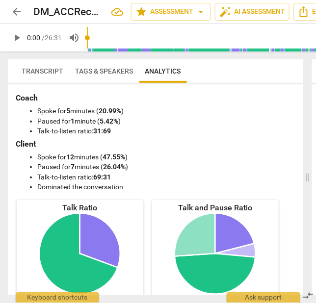
click at [39, 72] on span "Transcript" at bounding box center [43, 71] width 42 height 8
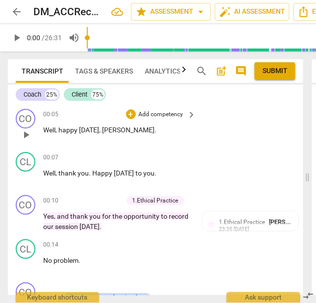
click at [155, 114] on p "Add competency" at bounding box center [161, 114] width 47 height 9
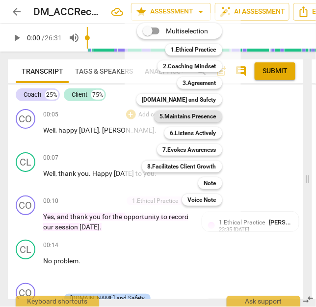
click at [191, 117] on b "5.Maintains Presence" at bounding box center [188, 116] width 56 height 12
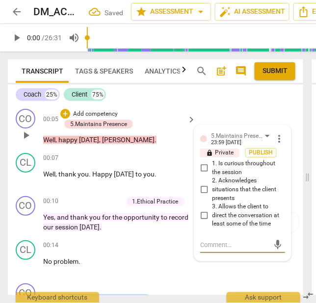
click at [220, 217] on span "3. Allows the client to direct the conversation at least some of the time" at bounding box center [246, 216] width 69 height 26
click at [212, 217] on input "3. Allows the client to direct the conversation at least some of the time" at bounding box center [204, 216] width 16 height 12
checkbox input "true"
click at [223, 252] on div "mic" at bounding box center [242, 246] width 85 height 16
click at [238, 245] on textarea at bounding box center [234, 244] width 69 height 9
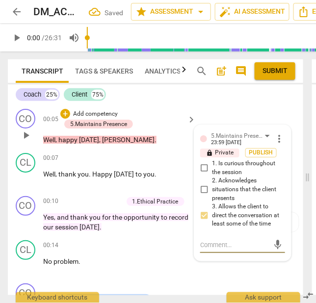
paste textarea "[Part 3] (Not Quite Sufficient/Sufficient) Evidence of Behavior A5.3 includes t…"
type textarea "[Part 3] (Not Quite Sufficient/Sufficient) Evidence of Behavior A5.3 includes t…"
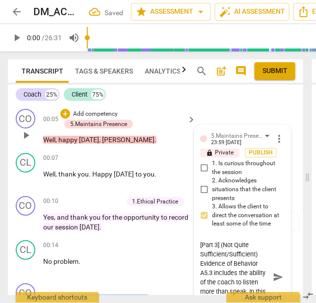
scroll to position [19, 0]
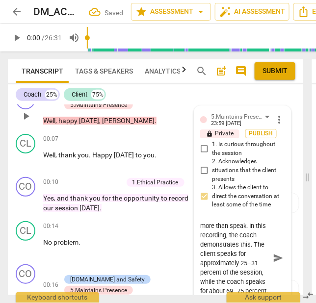
type textarea "[Part 3] (Not Quite Sufficient/Sufficient) Evidence of Behavior A5.3 includes t…"
click at [273, 256] on span "send" at bounding box center [278, 258] width 11 height 11
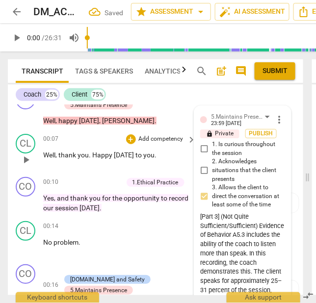
scroll to position [0, 0]
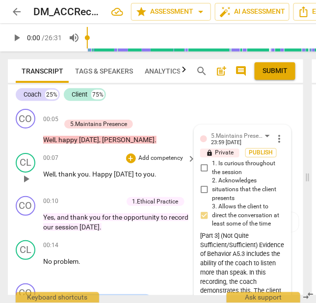
click at [105, 164] on div "00:07 + Add competency keyboard_arrow_right Well , thank you . Happy [DATE] to …" at bounding box center [120, 170] width 154 height 35
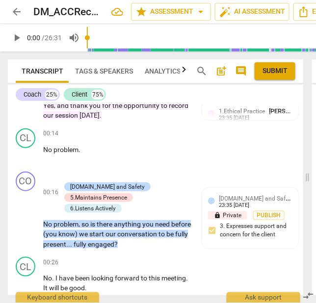
scroll to position [124, 0]
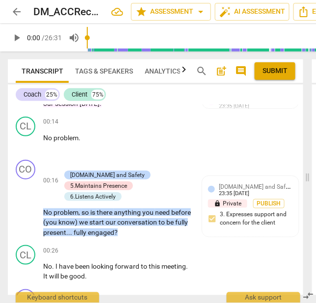
click at [105, 164] on p "Add competency" at bounding box center [95, 164] width 47 height 9
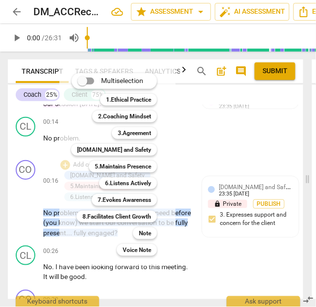
click at [33, 201] on div at bounding box center [158, 153] width 316 height 307
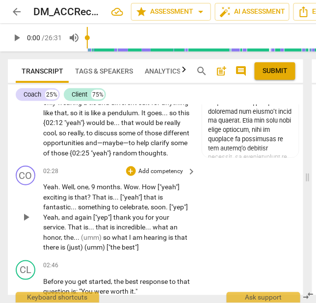
scroll to position [676, 0]
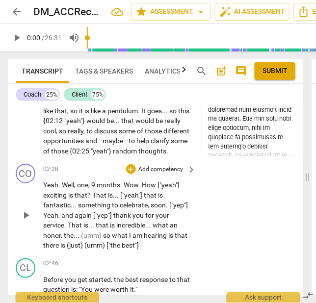
click at [156, 212] on span "your" at bounding box center [163, 216] width 14 height 8
click at [165, 165] on p "Add competency" at bounding box center [161, 169] width 47 height 9
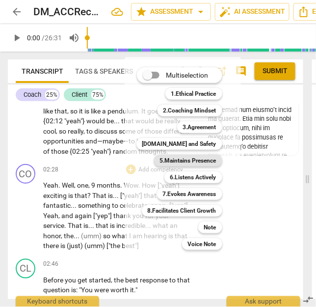
click at [185, 162] on b "5.Maintains Presence" at bounding box center [188, 161] width 56 height 12
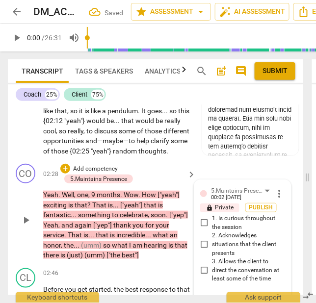
click at [223, 232] on span "2. Acknowledges situations that the client presents" at bounding box center [246, 245] width 69 height 26
click at [212, 239] on input "2. Acknowledges situations that the client presents" at bounding box center [204, 245] width 16 height 12
click at [223, 232] on span "2. Acknowledges situations that the client presents" at bounding box center [246, 245] width 69 height 26
click at [212, 239] on input "2. Acknowledges situations that the client presents" at bounding box center [204, 245] width 16 height 12
checkbox input "true"
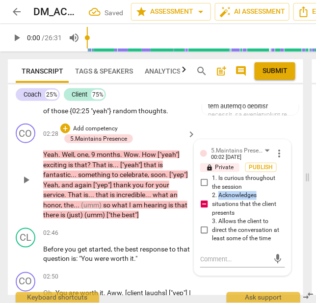
scroll to position [717, 0]
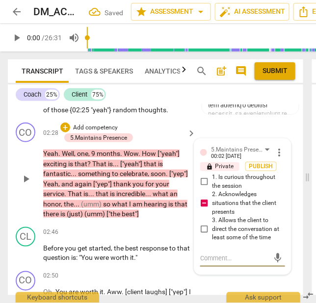
click at [227, 254] on textarea at bounding box center [234, 258] width 69 height 9
paste textarea "Although these remarks are kind, they come across as coach-centric and evaluati…"
type textarea "Although these remarks are kind, they come across as coach-centric and evaluati…"
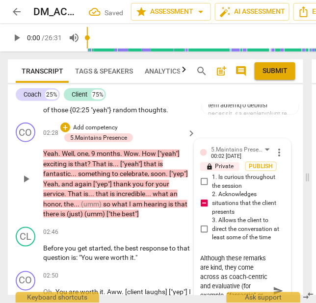
scroll to position [739, 0]
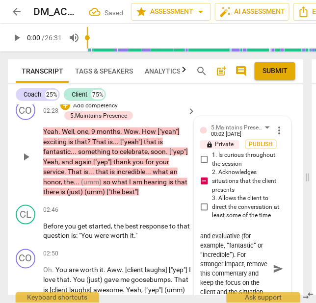
type textarea "Although these remarks are kind, they come across as coach-centric and evaluati…"
click at [275, 264] on span "send" at bounding box center [278, 269] width 11 height 11
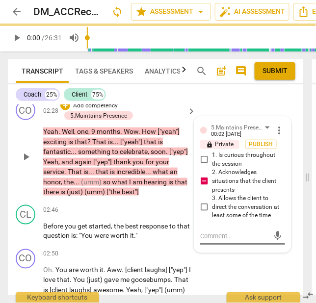
scroll to position [0, 0]
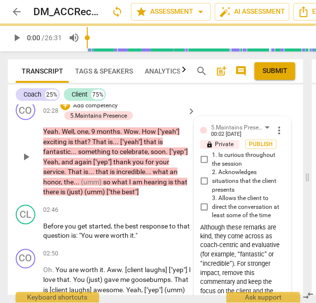
checkbox input "true"
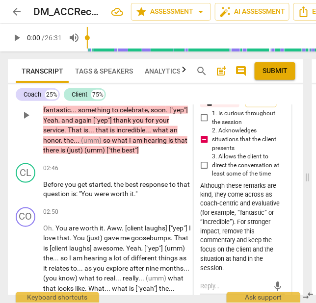
scroll to position [776, 0]
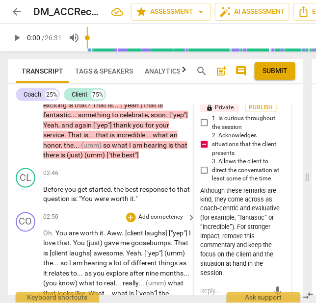
click at [108, 260] on span "hearing" at bounding box center [96, 264] width 25 height 8
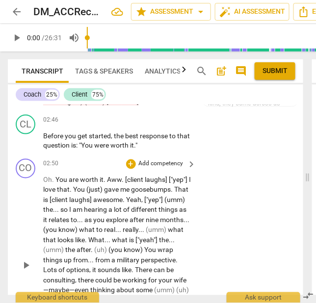
scroll to position [830, 0]
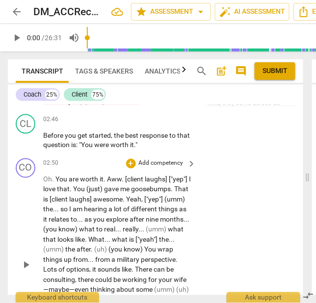
click at [143, 159] on p "Add competency" at bounding box center [161, 163] width 47 height 9
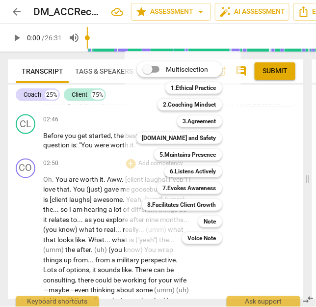
click at [101, 216] on div at bounding box center [158, 153] width 316 height 307
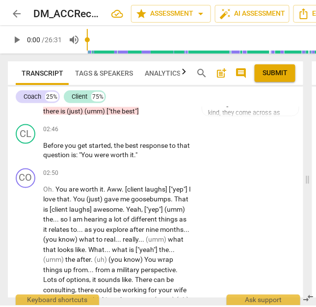
scroll to position [820, 0]
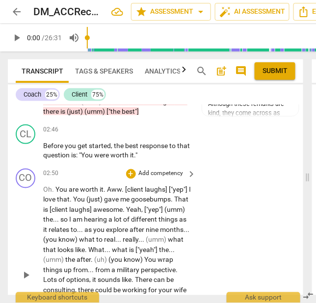
click at [147, 170] on p "Add competency" at bounding box center [161, 174] width 47 height 9
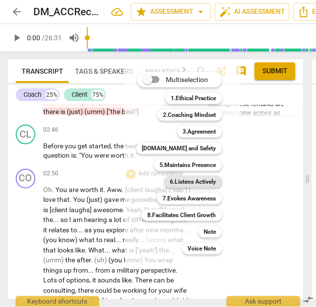
click at [192, 182] on b "6.Listens Actively" at bounding box center [193, 182] width 46 height 12
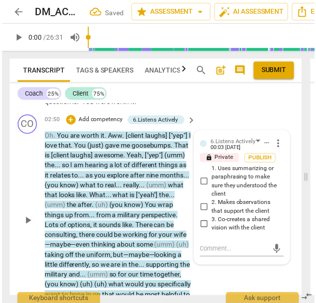
scroll to position [873, 0]
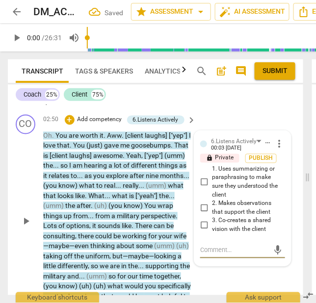
click at [220, 217] on span "3. Co-creates a shared vision with the client" at bounding box center [246, 225] width 69 height 17
click at [212, 220] on input "3. Co-creates a shared vision with the client" at bounding box center [204, 226] width 16 height 12
checkbox input "true"
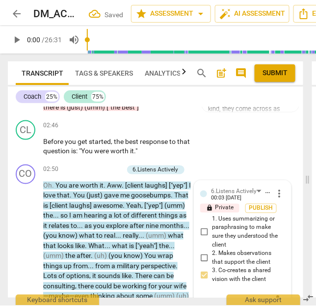
scroll to position [824, 0]
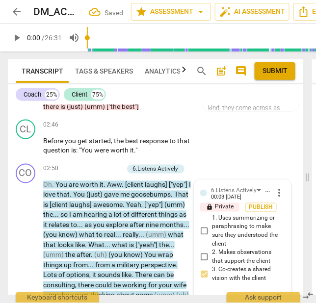
click at [95, 165] on p "Add competency" at bounding box center [100, 169] width 47 height 9
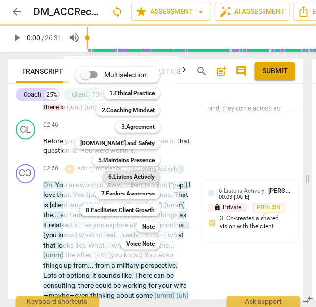
click at [131, 177] on b "6.Listens Actively" at bounding box center [131, 177] width 46 height 12
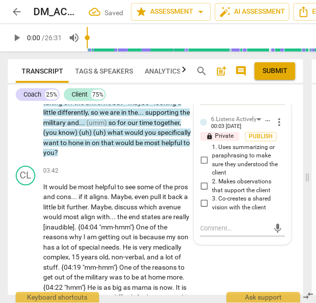
scroll to position [1029, 0]
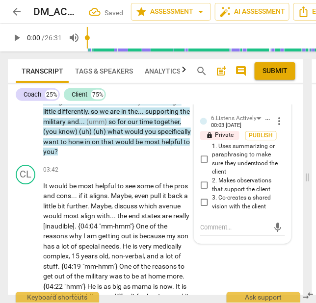
click at [221, 149] on span "1. Uses summarizing or paraphrasing to make sure they understood the client" at bounding box center [246, 159] width 69 height 34
click at [212, 154] on input "1. Uses summarizing or paraphrasing to make sure they understood the client" at bounding box center [204, 160] width 16 height 12
click at [221, 149] on span "1. Uses summarizing or paraphrasing to make sure they understood the client" at bounding box center [246, 159] width 69 height 34
click at [212, 154] on input "1. Uses summarizing or paraphrasing to make sure they understood the client" at bounding box center [204, 160] width 16 height 12
checkbox input "true"
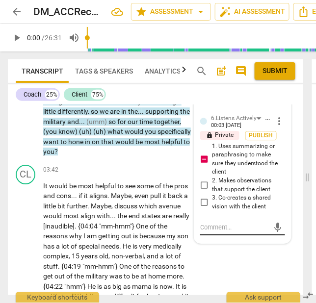
click at [233, 223] on textarea at bounding box center [234, 227] width 69 height 9
paste textarea "The summary repeats the client’s words point by point. Consider whether a short…"
type textarea "The summary repeats the client’s words point by point. Consider whether a short…"
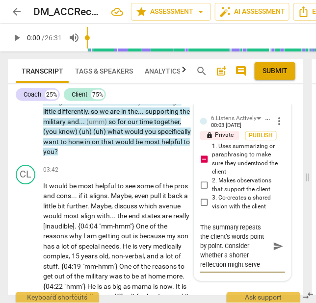
scroll to position [18, 0]
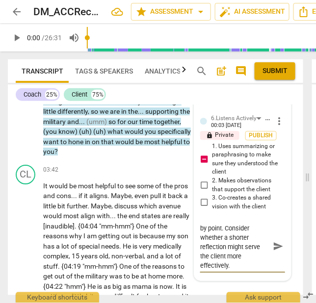
type textarea "The summary repeats the client’s words point by point. Consider whether a short…"
click at [273, 241] on button "send" at bounding box center [278, 246] width 14 height 14
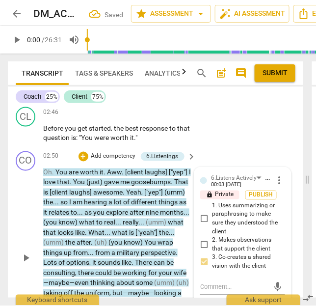
scroll to position [837, 0]
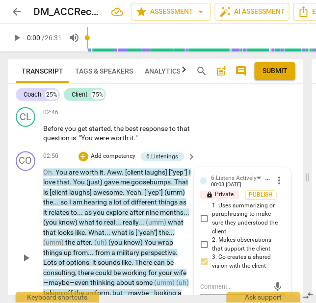
click at [106, 153] on p "Add competency" at bounding box center [113, 157] width 47 height 9
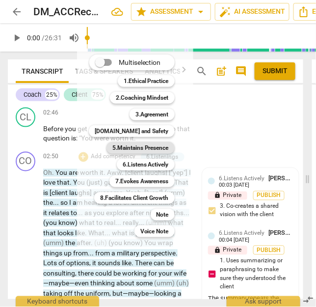
click at [141, 146] on b "5.Maintains Presence" at bounding box center [140, 148] width 56 height 12
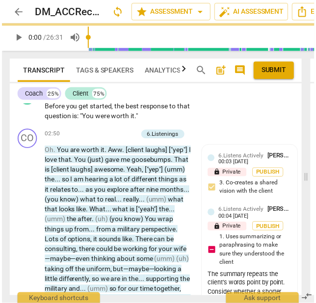
scroll to position [873, 0]
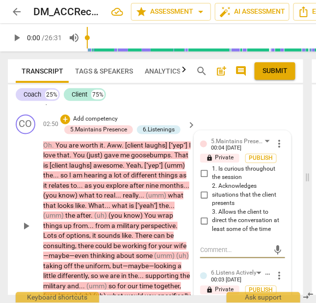
click at [224, 186] on span "2. Acknowledges situations that the client presents" at bounding box center [246, 196] width 69 height 26
click at [212, 189] on input "2. Acknowledges situations that the client presents" at bounding box center [204, 195] width 16 height 12
click at [224, 186] on span "2. Acknowledges situations that the client presents" at bounding box center [246, 196] width 69 height 26
click at [212, 189] on input "2. Acknowledges situations that the client presents" at bounding box center [204, 195] width 16 height 12
checkbox input "true"
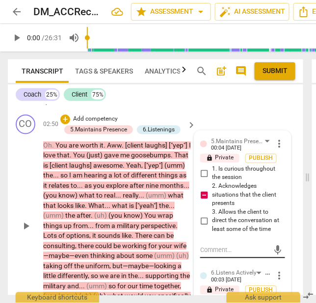
click at [231, 246] on textarea at bounding box center [234, 250] width 69 height 9
paste textarea "Although these remarks are kind, they come across as coach-centric and evaluati…"
type textarea "Although these remarks are kind, they come across as coach-centric and evaluati…"
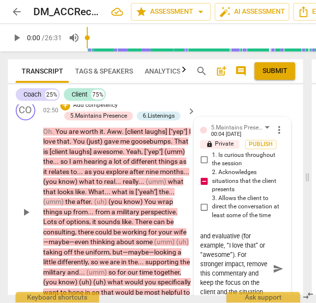
type textarea "Although these remarks are kind, they come across as coach-centric and evaluati…"
click at [273, 265] on span "send" at bounding box center [278, 270] width 11 height 11
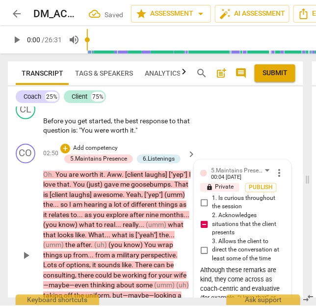
scroll to position [847, 0]
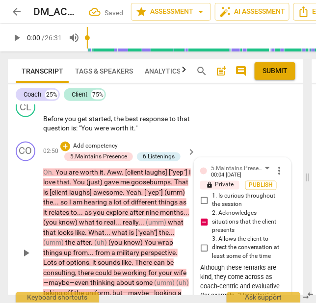
click at [100, 142] on p "Add competency" at bounding box center [95, 146] width 47 height 9
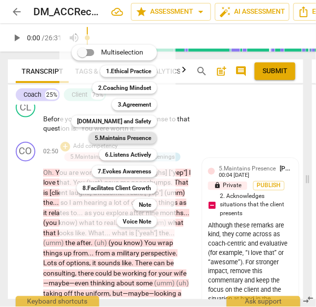
click at [120, 136] on b "5.Maintains Presence" at bounding box center [123, 138] width 56 height 12
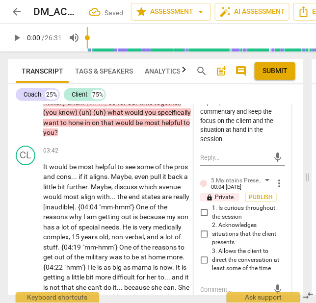
scroll to position [1061, 0]
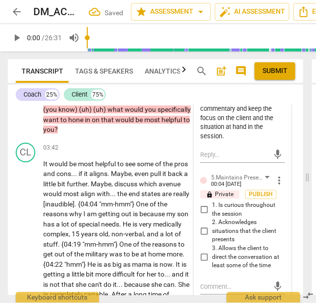
click at [218, 201] on span "1. Is curious throughout the session" at bounding box center [246, 209] width 69 height 17
click at [212, 204] on input "1. Is curious throughout the session" at bounding box center [204, 210] width 16 height 12
checkbox input "true"
click at [228, 263] on div "5.Maintains Presence [PERSON_NAME] 00:04 [DATE] more_vert lock Private Publish …" at bounding box center [242, 224] width 85 height 103
click at [228, 254] on span "3. Allows the client to direct the conversation at least some of the time" at bounding box center [246, 257] width 69 height 26
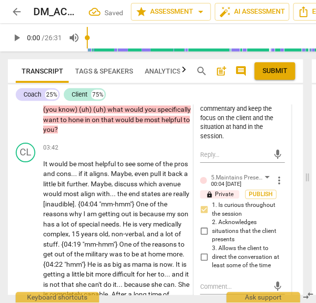
click at [212, 254] on input "3. Allows the client to direct the conversation at least some of the time" at bounding box center [204, 257] width 16 height 12
checkbox input "true"
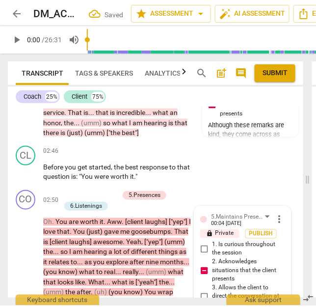
scroll to position [768, 0]
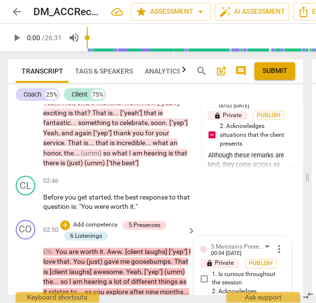
click at [90, 221] on p "Add competency" at bounding box center [95, 225] width 47 height 9
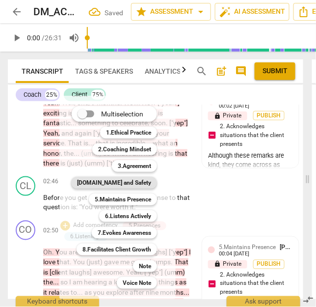
click at [122, 183] on b "[DOMAIN_NAME] and Safety" at bounding box center [114, 183] width 74 height 12
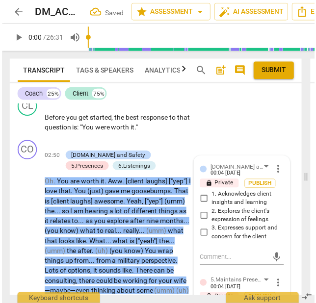
scroll to position [879, 0]
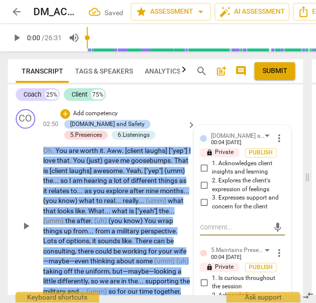
click at [225, 199] on span "3. Expresses support and concern for the client" at bounding box center [246, 202] width 69 height 17
click at [212, 199] on input "3. Expresses support and concern for the client" at bounding box center [204, 203] width 16 height 12
checkbox input "true"
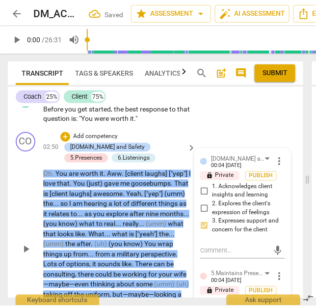
scroll to position [849, 0]
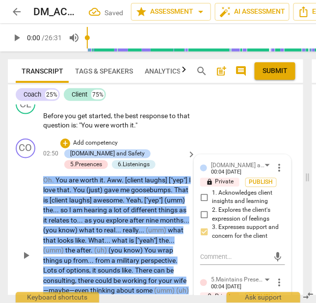
click at [99, 139] on p "Add competency" at bounding box center [95, 143] width 47 height 9
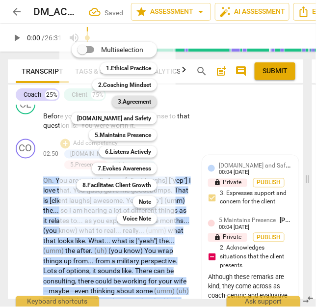
click at [131, 100] on b "3.Agreement" at bounding box center [134, 102] width 33 height 12
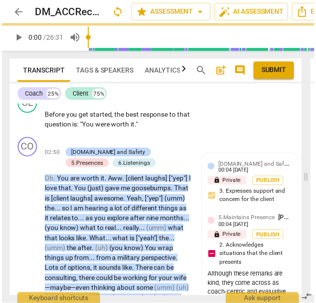
scroll to position [879, 0]
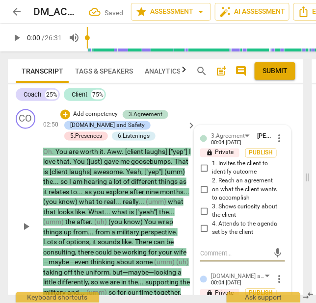
click at [221, 160] on span "1. Invites the client to identify outcome" at bounding box center [246, 168] width 69 height 17
click at [212, 162] on input "1. Invites the client to identify outcome" at bounding box center [204, 168] width 16 height 12
checkbox input "true"
click at [230, 177] on span "2. Reach an agreement on what the client wants to accomplish" at bounding box center [246, 190] width 69 height 26
click at [212, 184] on input "2. Reach an agreement on what the client wants to accomplish" at bounding box center [204, 190] width 16 height 12
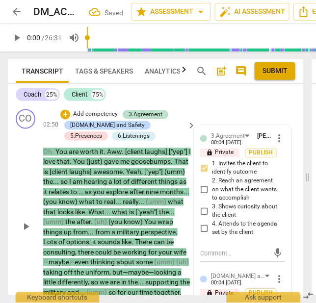
checkbox input "true"
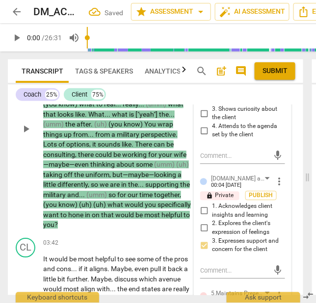
scroll to position [1055, 0]
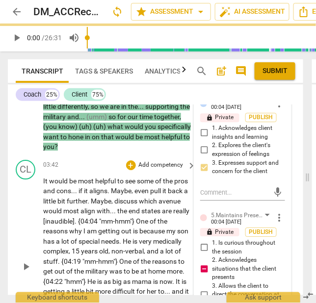
click at [84, 187] on span "if" at bounding box center [81, 191] width 5 height 8
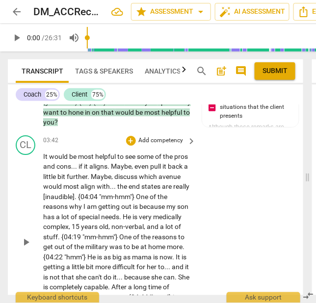
scroll to position [1078, 0]
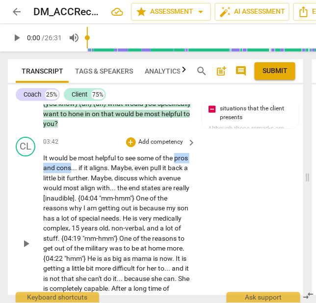
drag, startPoint x: 86, startPoint y: 158, endPoint x: 32, endPoint y: 152, distance: 54.3
click at [32, 152] on div "CL play_arrow pause 03:42 + Add competency keyboard_arrow_right It would be mos…" at bounding box center [155, 235] width 295 height 205
click at [98, 204] on span "am" at bounding box center [92, 208] width 11 height 8
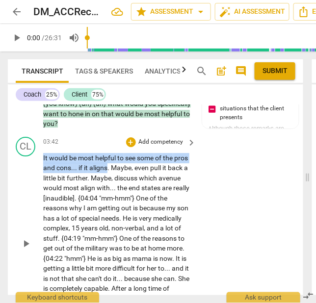
drag, startPoint x: 123, startPoint y: 158, endPoint x: 22, endPoint y: 145, distance: 101.8
click at [22, 145] on div "CL play_arrow pause 03:42 + Add competency keyboard_arrow_right It would be mos…" at bounding box center [155, 235] width 295 height 205
click at [155, 145] on span "keyboard_arrow_down" at bounding box center [156, 145] width 12 height 12
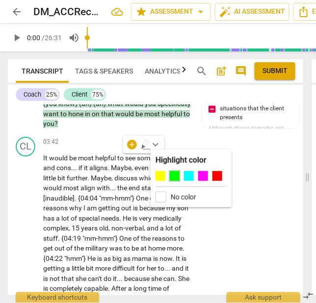
click at [176, 175] on div at bounding box center [175, 176] width 10 height 10
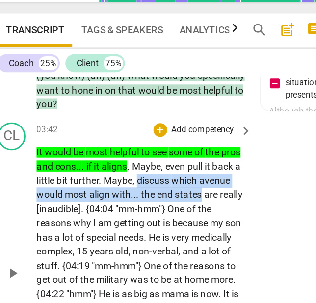
drag, startPoint x: 137, startPoint y: 166, endPoint x: 186, endPoint y: 174, distance: 49.8
click at [186, 174] on p "It would be most helpful to see some of the pros and cons . . . if it aligns . …" at bounding box center [117, 243] width 148 height 181
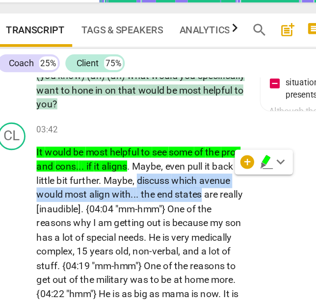
click at [204, 166] on icon "button" at bounding box center [204, 167] width 3 height 4
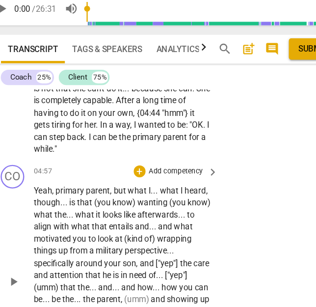
scroll to position [1252, 0]
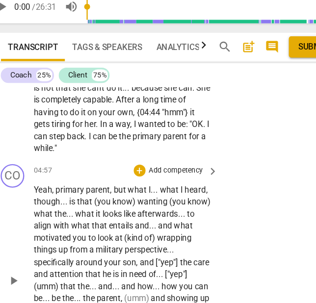
click at [144, 169] on p "Add competency" at bounding box center [161, 173] width 47 height 9
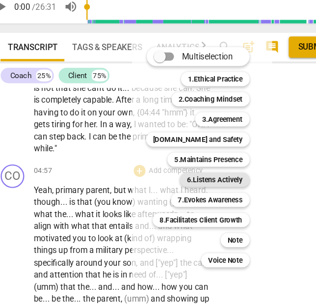
click at [186, 179] on b "6.Listens Actively" at bounding box center [193, 181] width 46 height 12
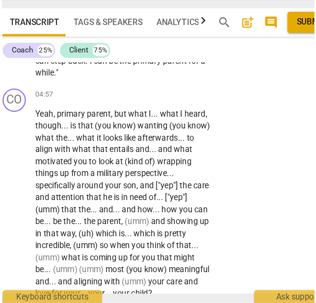
scroll to position [1296, 0]
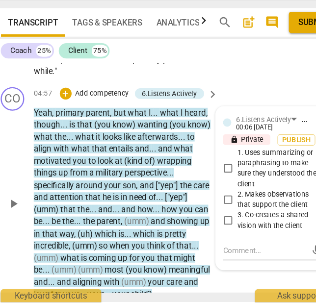
click at [238, 227] on span "3. Co-creates a shared vision with the client" at bounding box center [246, 235] width 69 height 17
click at [212, 230] on input "3. Co-creates a shared vision with the client" at bounding box center [204, 236] width 16 height 12
checkbox input "true"
click at [97, 126] on p "Add competency" at bounding box center [100, 130] width 47 height 9
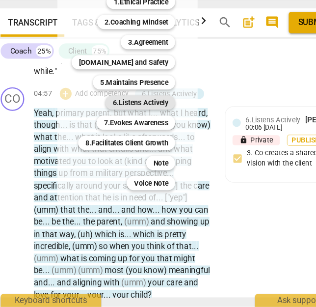
click at [129, 137] on b "6.Listens Actively" at bounding box center [131, 138] width 46 height 12
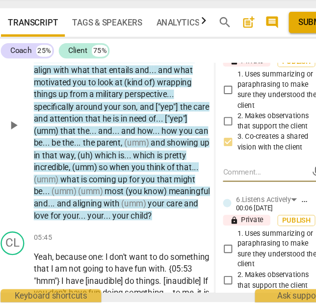
scroll to position [1382, 0]
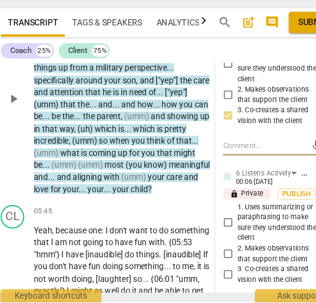
click at [226, 223] on span "1. Uses summarizing or paraphrasing to make sure they understood the client" at bounding box center [246, 237] width 69 height 34
click at [212, 232] on input "1. Uses summarizing or paraphrasing to make sure they understood the client" at bounding box center [204, 238] width 16 height 12
click at [226, 223] on span "1. Uses summarizing or paraphrasing to make sure they understood the client" at bounding box center [246, 237] width 69 height 34
click at [212, 232] on input "1. Uses summarizing or paraphrasing to make sure they understood the client" at bounding box center [204, 238] width 16 height 12
checkbox input "true"
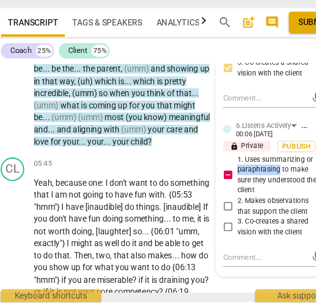
scroll to position [1431, 0]
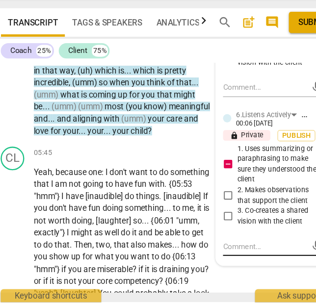
click at [232, 249] on div "mic" at bounding box center [242, 257] width 85 height 16
click at [228, 252] on textarea at bounding box center [234, 256] width 69 height 9
paste textarea "The summary unnecessarily repeats the client’s words point by point. Consider w…"
type textarea "The summary unnecessarily repeats the client’s words point by point. Consider w…"
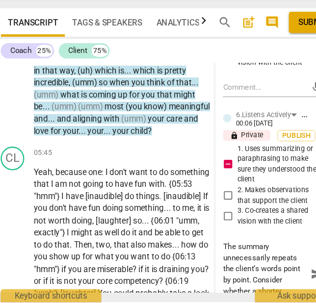
scroll to position [1432, 0]
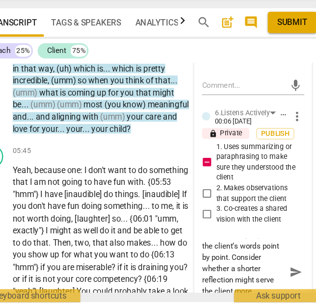
type textarea "The summary unnecessarily repeats the client’s words point by point. Consider w…"
click at [273, 273] on span "send" at bounding box center [278, 278] width 11 height 11
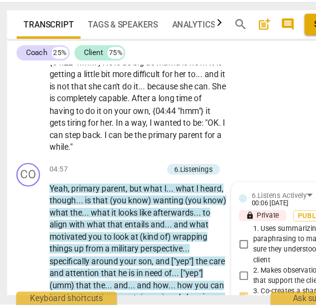
scroll to position [1232, 0]
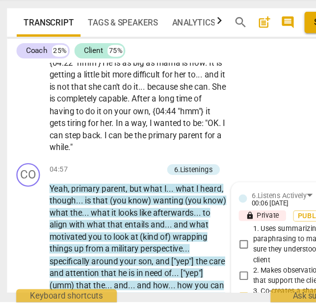
click at [111, 189] on p "Add competency" at bounding box center [113, 193] width 47 height 9
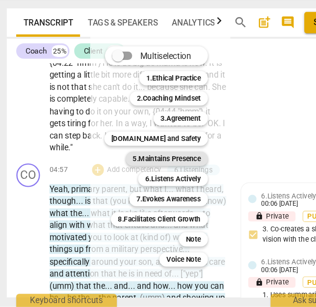
click at [146, 182] on b "5.Maintains Presence" at bounding box center [140, 184] width 56 height 12
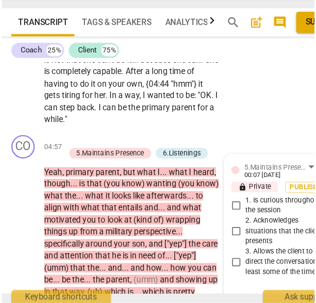
scroll to position [1285, 0]
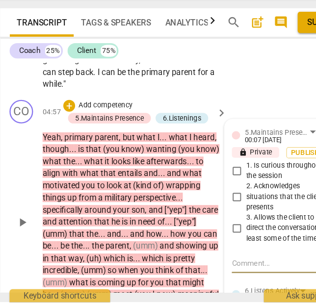
click at [229, 203] on span "2. Acknowledges situations that the client presents" at bounding box center [246, 216] width 69 height 26
click at [212, 210] on input "2. Acknowledges situations that the client presents" at bounding box center [204, 216] width 16 height 12
click at [229, 203] on span "2. Acknowledges situations that the client presents" at bounding box center [246, 216] width 69 height 26
click at [212, 210] on input "2. Acknowledges situations that the client presents" at bounding box center [204, 216] width 16 height 12
checkbox input "true"
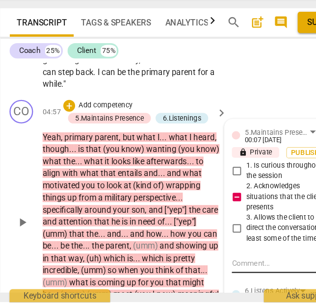
click at [216, 266] on textarea at bounding box center [234, 270] width 69 height 9
paste textarea "Refrain from evaluating and inserting an opinion (e.g. “which is pretty incredi…"
type textarea "Refrain from evaluating and inserting an opinion (e.g. “which is pretty incredi…"
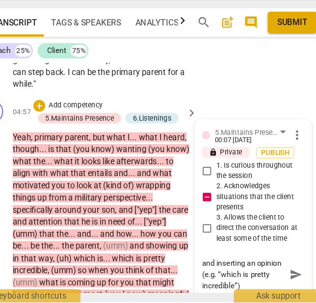
type textarea "Refrain from evaluating and inserting an opinion (e.g. “which is pretty incredi…"
click at [273, 275] on span "send" at bounding box center [278, 280] width 11 height 11
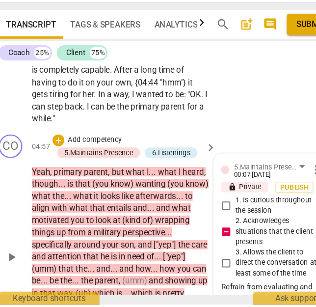
scroll to position [1255, 0]
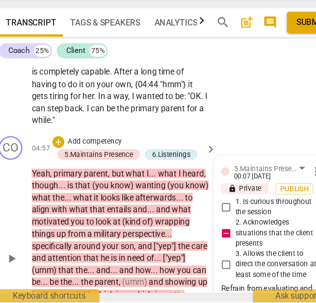
click at [102, 166] on p "Add competency" at bounding box center [95, 170] width 47 height 9
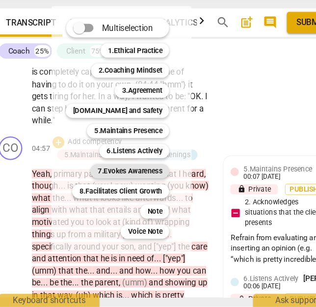
click at [129, 195] on b "7.Evokes Awareness" at bounding box center [124, 194] width 53 height 12
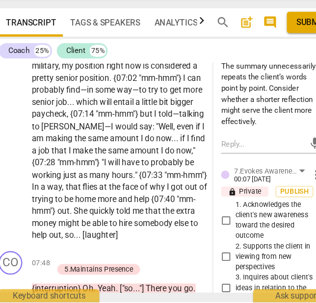
scroll to position [1736, 0]
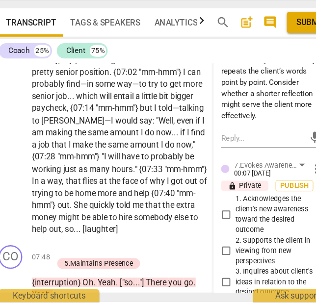
click at [220, 281] on span "3. Inquires about client's ideas in relation to the desired outcome" at bounding box center [246, 287] width 69 height 26
click at [212, 281] on input "3. Inquires about client's ideas in relation to the desired outcome" at bounding box center [204, 287] width 16 height 12
checkbox input "true"
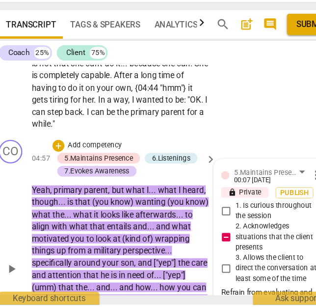
scroll to position [1253, 0]
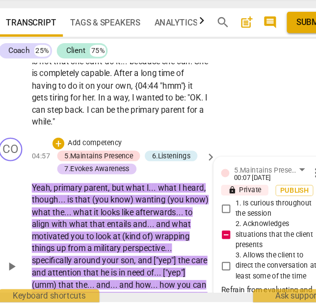
click at [106, 167] on p "Add competency" at bounding box center [95, 171] width 47 height 9
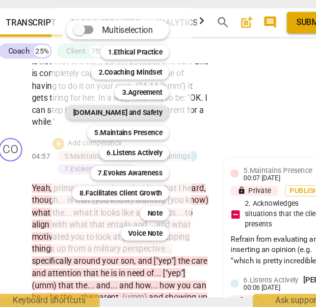
click at [129, 147] on b "[DOMAIN_NAME] and Safety" at bounding box center [114, 146] width 74 height 12
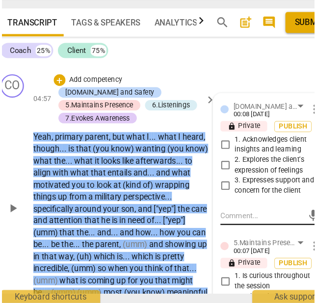
scroll to position [1306, 0]
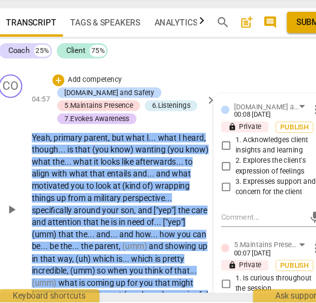
click at [229, 201] on span "3. Expresses support and concern for the client" at bounding box center [246, 207] width 69 height 17
click at [212, 202] on input "3. Expresses support and concern for the client" at bounding box center [204, 208] width 16 height 12
checkbox input "true"
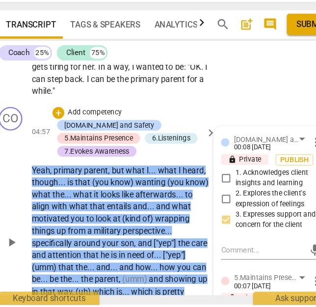
scroll to position [1278, 0]
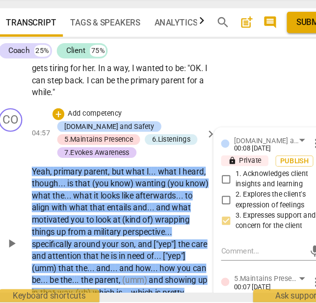
click at [100, 143] on p "Add competency" at bounding box center [95, 147] width 47 height 9
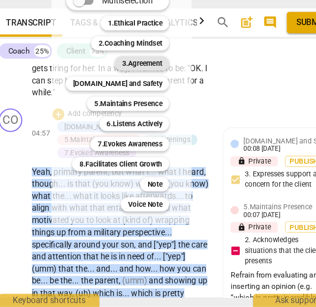
click at [132, 104] on b "3.Agreement" at bounding box center [134, 105] width 33 height 12
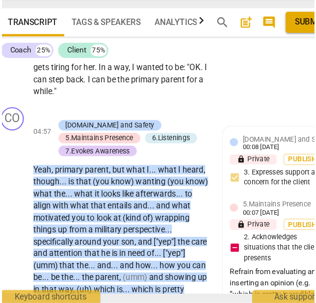
scroll to position [1306, 0]
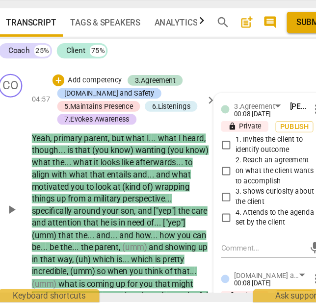
click at [230, 183] on span "2. Reach an agreement on what the client wants to accomplish" at bounding box center [246, 195] width 69 height 26
click at [212, 188] on input "2. Reach an agreement on what the client wants to accomplish" at bounding box center [204, 194] width 16 height 12
checkbox input "true"
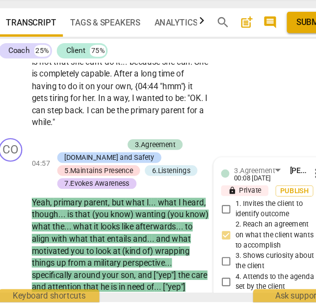
scroll to position [1275, 0]
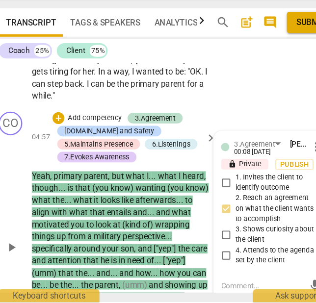
click at [225, 285] on textarea at bounding box center [234, 289] width 69 height 9
paste textarea "The topic or outcome seems ambiguous as it is stated as “discuss which avenue w…"
type textarea "The topic or outcome seems ambiguous as it is stated as “discuss which avenue w…"
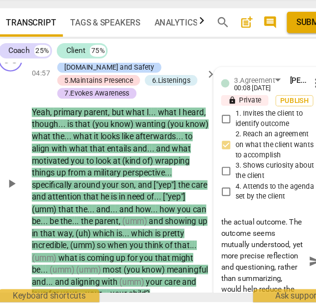
type textarea "The topic or outcome seems ambiguous as it is stated as “discuss which avenue w…"
click at [273, 264] on span "send" at bounding box center [278, 269] width 11 height 11
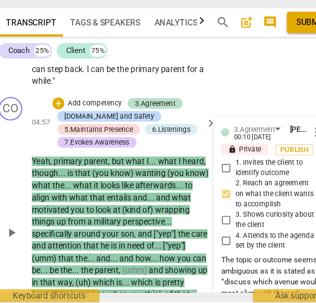
scroll to position [1287, 0]
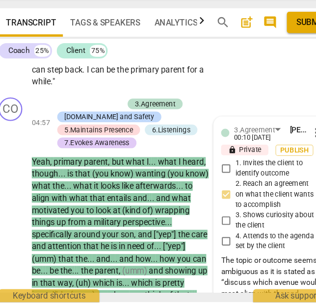
click at [172, 97] on div "Coach 25% Client 75%" at bounding box center [156, 94] width 280 height 17
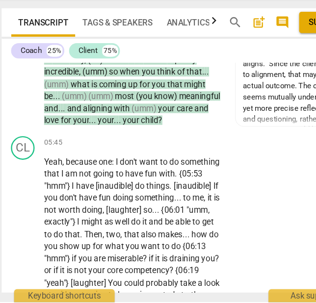
scroll to position [1478, 0]
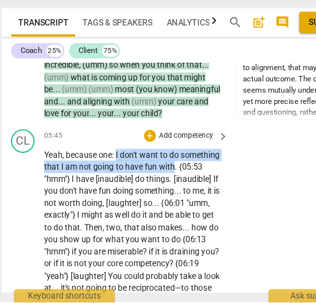
drag, startPoint x: 183, startPoint y: 179, endPoint x: 101, endPoint y: 169, distance: 82.6
click at [214, 167] on span "keyboard_arrow_down" at bounding box center [215, 167] width 12 height 12
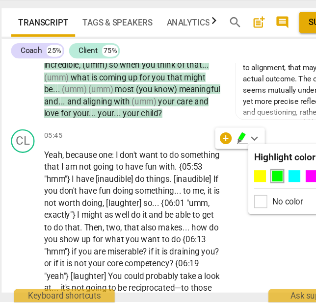
click at [242, 194] on div at bounding box center [250, 201] width 71 height 14
click at [247, 200] on div at bounding box center [248, 199] width 10 height 10
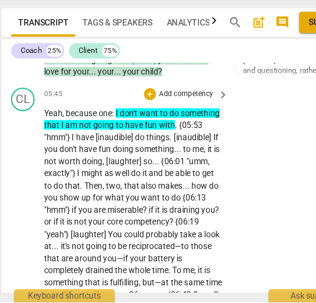
scroll to position [1515, 0]
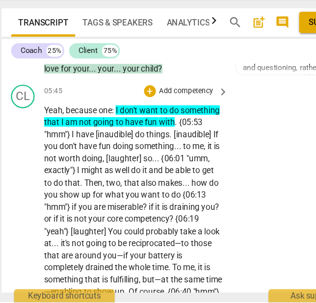
click at [92, 203] on span "two" at bounding box center [98, 204] width 12 height 8
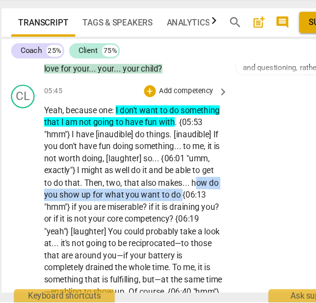
drag, startPoint x: 112, startPoint y: 200, endPoint x: 103, endPoint y: 212, distance: 15.7
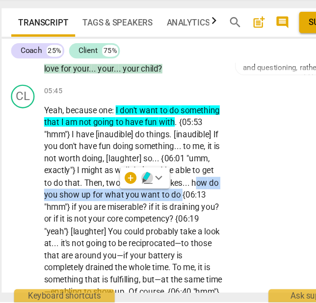
click at [123, 198] on icon "button" at bounding box center [126, 200] width 10 height 12
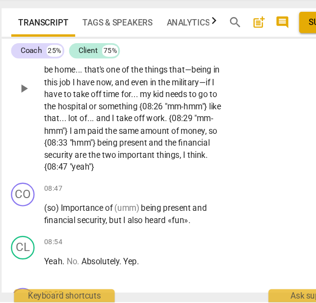
scroll to position [2019, 0]
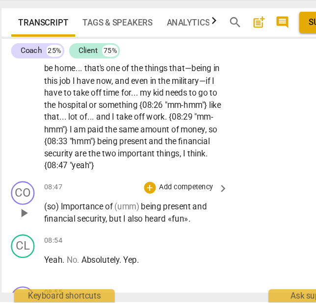
click at [156, 205] on p "Add competency" at bounding box center [158, 208] width 47 height 9
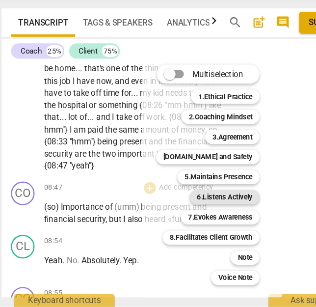
click at [187, 214] on b "6.Listens Actively" at bounding box center [190, 216] width 46 height 12
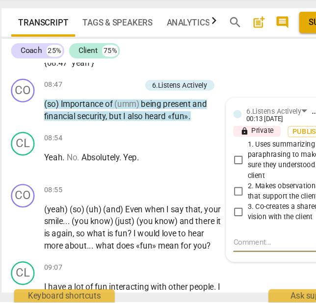
scroll to position [2104, 0]
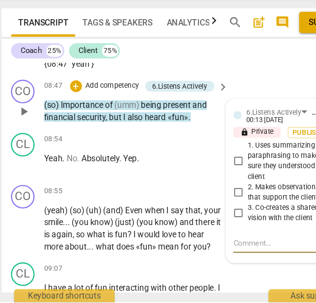
click at [217, 188] on span "1. Uses summarizing or paraphrasing to make sure they understood the client" at bounding box center [244, 186] width 69 height 34
click at [210, 188] on input "1. Uses summarizing or paraphrasing to make sure they understood the client" at bounding box center [202, 187] width 16 height 12
checkbox input "true"
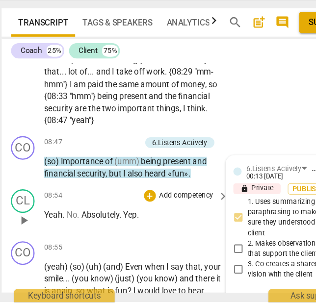
scroll to position [2057, 0]
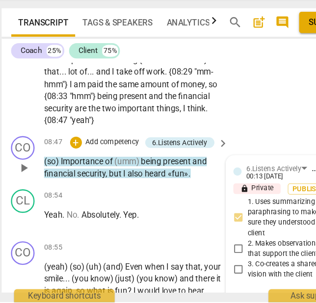
click at [98, 171] on p "Add competency" at bounding box center [97, 170] width 47 height 9
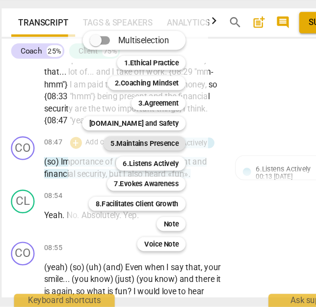
click at [126, 172] on b "5.Maintains Presence" at bounding box center [124, 171] width 56 height 12
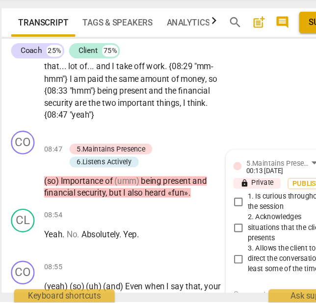
scroll to position [2065, 0]
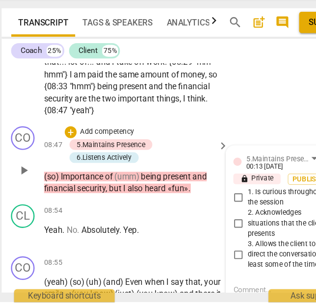
click at [224, 243] on span "2. Acknowledges situations that the client presents" at bounding box center [244, 238] width 69 height 26
click at [210, 243] on input "2. Acknowledges situations that the client presents" at bounding box center [202, 238] width 16 height 12
checkbox input "true"
click at [80, 161] on p "Add competency" at bounding box center [93, 162] width 47 height 9
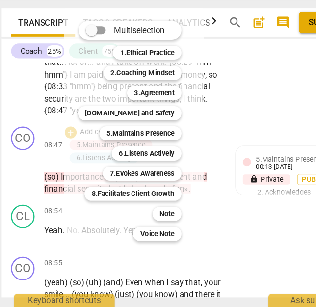
click at [22, 205] on div at bounding box center [158, 153] width 316 height 307
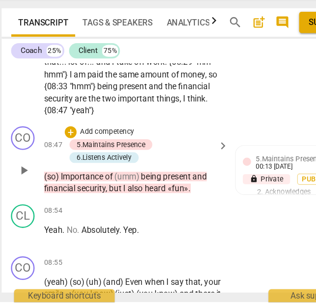
click at [102, 197] on span "(umm)" at bounding box center [110, 199] width 22 height 8
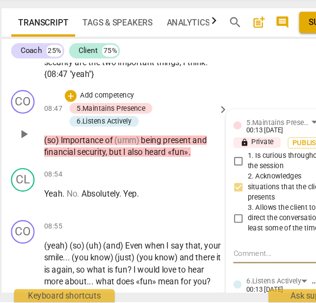
scroll to position [2087, 0]
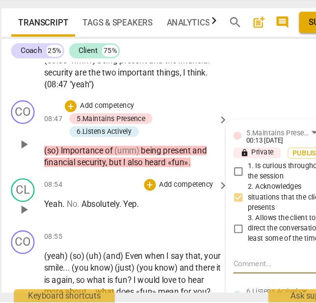
click at [101, 219] on span "Absolutely" at bounding box center [87, 222] width 31 height 8
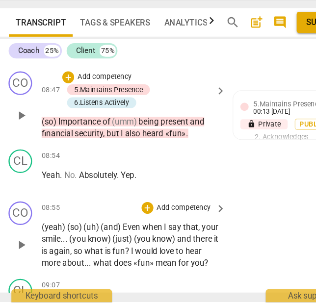
scroll to position [2114, 0]
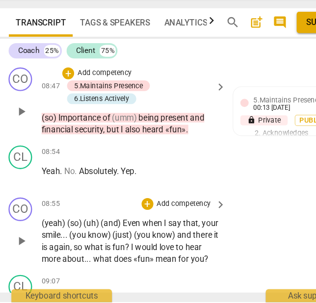
click at [156, 223] on p "Add competency" at bounding box center [158, 221] width 47 height 9
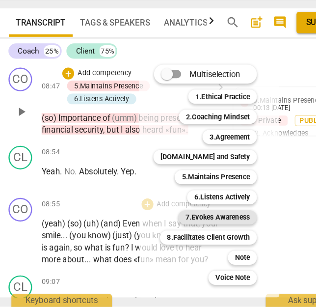
click at [179, 230] on b "7.Evokes Awareness" at bounding box center [186, 233] width 53 height 12
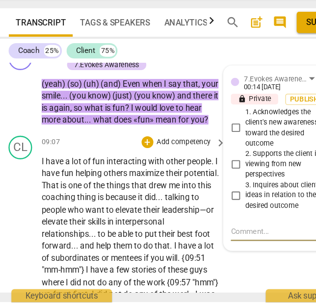
scroll to position [2237, 0]
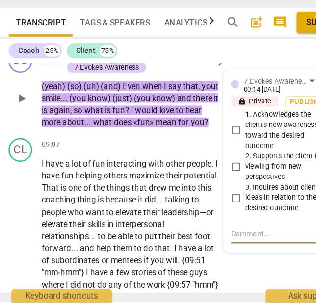
click at [217, 189] on span "2. Supports the client in viewing from new perspectives" at bounding box center [244, 191] width 69 height 26
click at [210, 189] on input "2. Supports the client in viewing from new perspectives" at bounding box center [202, 191] width 16 height 12
checkbox input "true"
click at [219, 208] on span "3. Inquires about client's ideas in relation to the desired outcome" at bounding box center [244, 217] width 69 height 26
click at [210, 211] on input "3. Inquires about client's ideas in relation to the desired outcome" at bounding box center [202, 217] width 16 height 12
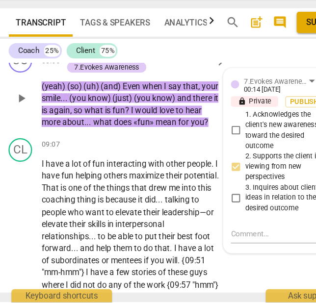
checkbox input "true"
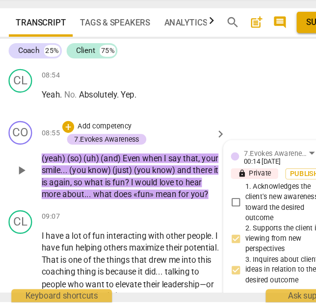
scroll to position [2175, 0]
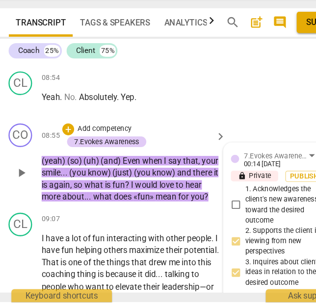
click at [222, 250] on span "2. Supports the client in viewing from new perspectives" at bounding box center [244, 253] width 69 height 26
click at [210, 250] on input "2. Supports the client in viewing from new perspectives" at bounding box center [202, 253] width 16 height 12
click at [222, 250] on span "2. Supports the client in viewing from new perspectives" at bounding box center [244, 253] width 69 height 26
click at [210, 250] on input "2. Supports the client in viewing from new perspectives" at bounding box center [202, 253] width 16 height 12
checkbox input "false"
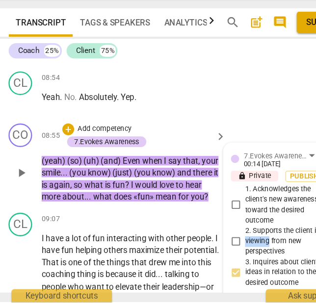
click at [81, 155] on div "+ Add competency" at bounding box center [87, 160] width 58 height 10
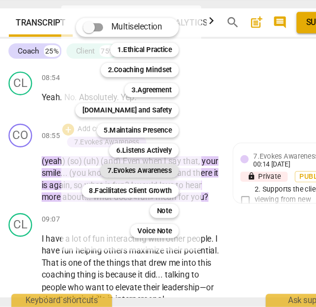
click at [120, 191] on b "7.Evokes Awareness" at bounding box center [121, 194] width 53 height 12
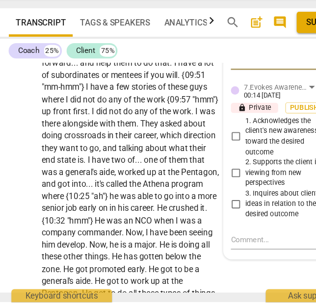
scroll to position [2382, 0]
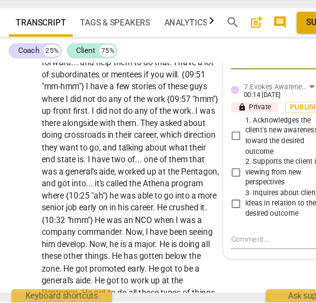
click at [218, 202] on span "2. Supports the client in viewing from new perspectives" at bounding box center [244, 196] width 69 height 26
click at [210, 201] on input "2. Supports the client in viewing from new perspectives" at bounding box center [202, 195] width 16 height 12
checkbox input "true"
click at [215, 246] on textarea at bounding box center [232, 250] width 69 height 9
type textarea "S"
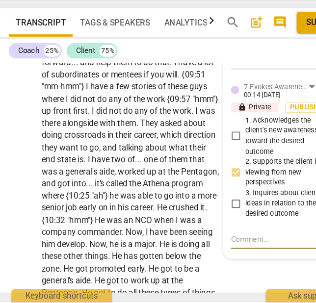
type textarea "S"
type textarea "So"
type textarea "Som"
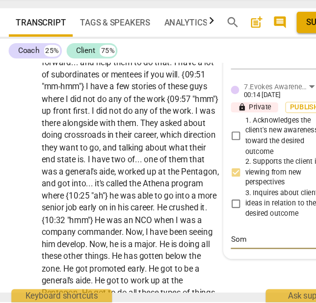
type textarea "Some"
type textarea "Somew"
type textarea "Somewh"
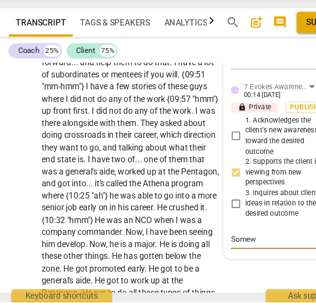
type textarea "Somewh"
type textarea "Somewha"
type textarea "Somewhat"
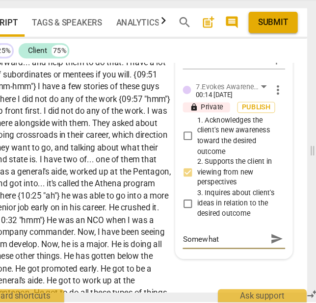
scroll to position [0, 22]
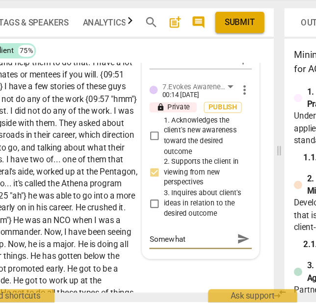
type textarea "Somewhat"
click at [251, 249] on span "send" at bounding box center [256, 250] width 11 height 11
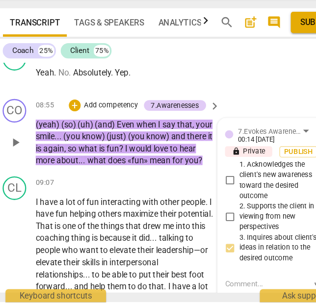
scroll to position [0, 2]
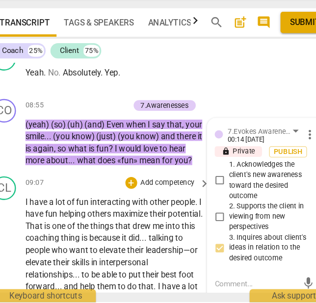
click at [95, 241] on span "the" at bounding box center [88, 240] width 11 height 8
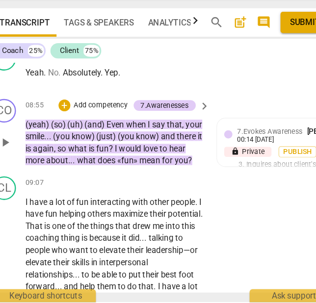
click at [101, 137] on p "Add competency" at bounding box center [103, 139] width 47 height 9
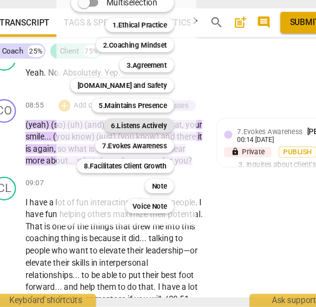
click at [138, 157] on b "6.Listens Actively" at bounding box center [135, 157] width 46 height 12
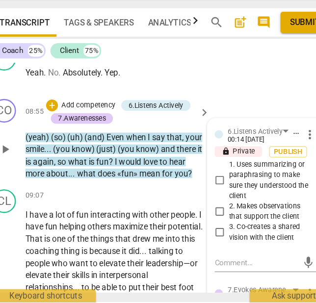
click at [235, 201] on span "1. Uses summarizing or paraphrasing to make sure they understood the client" at bounding box center [244, 202] width 69 height 34
click at [210, 201] on input "1. Uses summarizing or paraphrasing to make sure they understood the client" at bounding box center [202, 202] width 16 height 12
checkbox input "true"
click at [227, 219] on span "2. Makes observations that support the client" at bounding box center [244, 227] width 69 height 17
click at [210, 222] on input "2. Makes observations that support the client" at bounding box center [202, 228] width 16 height 12
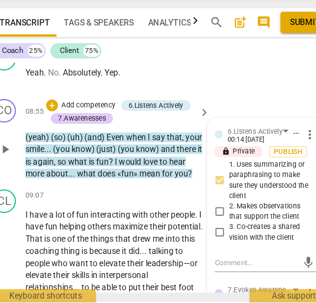
checkbox input "true"
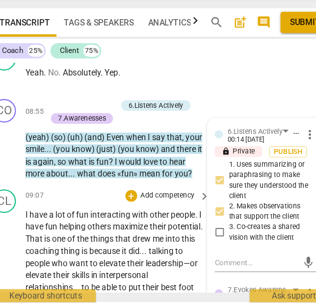
click at [117, 240] on span "maximize" at bounding box center [128, 241] width 30 height 8
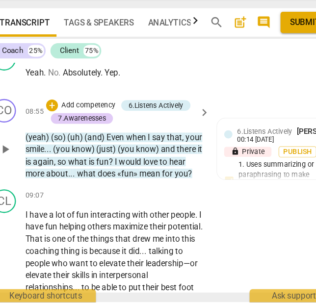
click at [93, 138] on p "Add competency" at bounding box center [93, 139] width 47 height 9
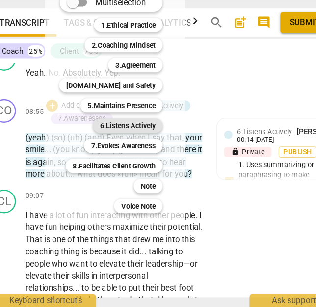
click at [124, 156] on b "6.Listens Actively" at bounding box center [126, 157] width 46 height 12
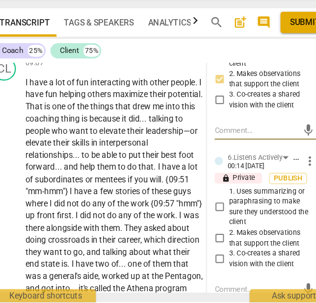
scroll to position [2306, 0]
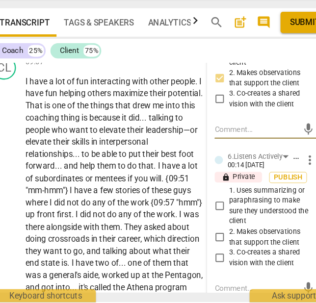
click at [227, 263] on span "3. Co-creates a shared vision with the client" at bounding box center [244, 266] width 69 height 17
click at [210, 263] on input "3. Co-creates a shared vision with the client" at bounding box center [202, 267] width 16 height 12
click at [227, 263] on span "3. Co-creates a shared vision with the client" at bounding box center [244, 266] width 69 height 17
click at [210, 263] on input "3. Co-creates a shared vision with the client" at bounding box center [202, 267] width 16 height 12
checkbox input "true"
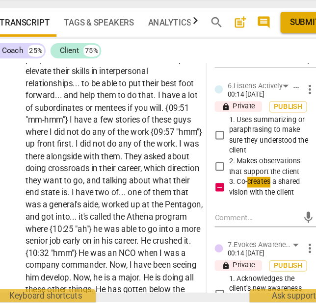
scroll to position [2365, 0]
click at [224, 232] on textarea at bounding box center [232, 232] width 69 height 9
paste textarea "Avoid using coach-centric language. The phrase, “I would love to hear more abou…"
type textarea "Avoid using coach-centric language. The phrase, “I would love to hear more abou…"
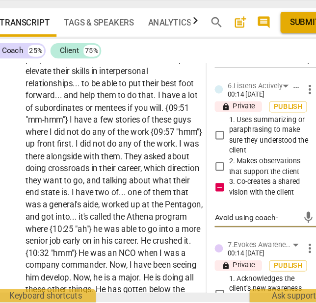
scroll to position [18, 0]
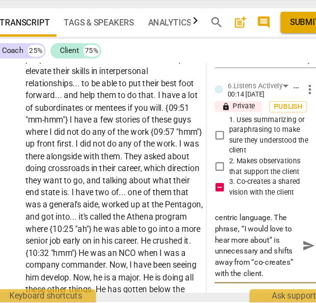
type textarea "Avoid using coach-centric language. The phrase, “I would love to hear more abou…"
click at [270, 257] on span "send" at bounding box center [275, 256] width 11 height 11
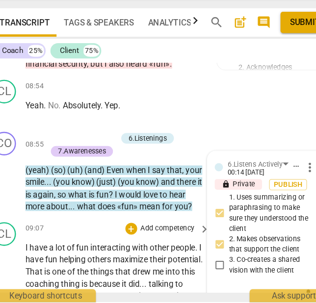
scroll to position [2157, 0]
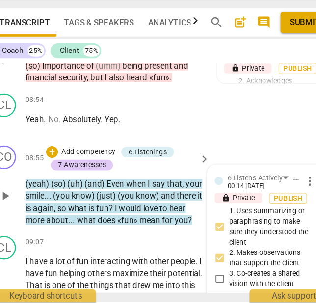
click at [89, 177] on p "Add competency" at bounding box center [93, 178] width 47 height 9
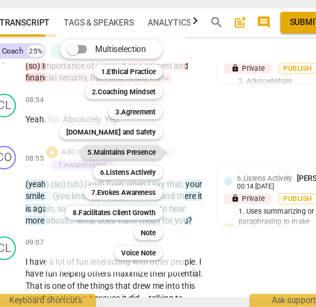
click at [125, 180] on b "5.Maintains Presence" at bounding box center [120, 179] width 56 height 12
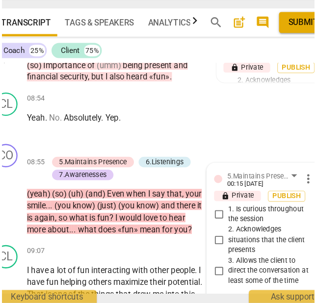
scroll to position [2263, 0]
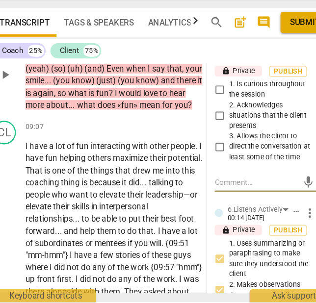
click at [217, 152] on span "2. Acknowledges situations that the client presents" at bounding box center [244, 148] width 69 height 26
click at [210, 152] on input "2. Acknowledges situations that the client presents" at bounding box center [202, 148] width 16 height 12
checkbox input "true"
click at [219, 131] on span "1. Is curious throughout the session" at bounding box center [244, 126] width 69 height 17
click at [210, 131] on input "1. Is curious throughout the session" at bounding box center [202, 127] width 16 height 12
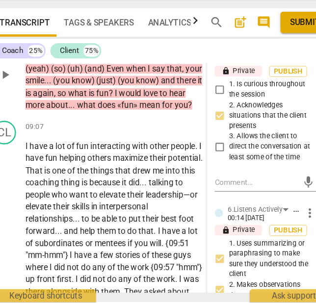
checkbox input "true"
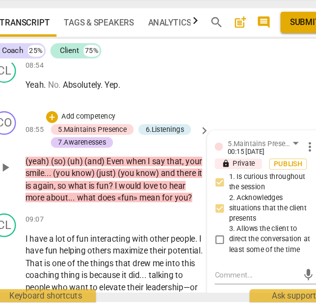
scroll to position [2186, 0]
click at [102, 146] on p "Add competency" at bounding box center [93, 149] width 47 height 9
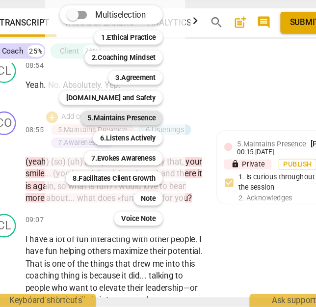
click at [119, 149] on b "5.Maintains Presence" at bounding box center [120, 150] width 56 height 12
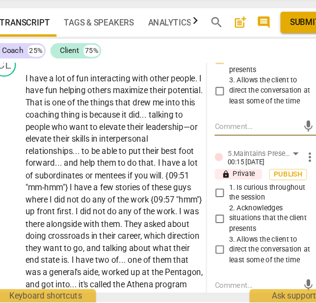
scroll to position [2309, 0]
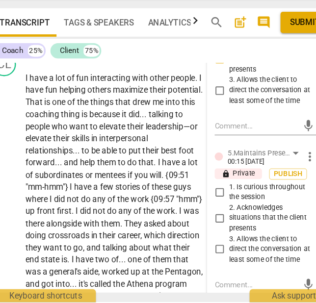
click at [226, 260] on span "3. Allows the client to direct the conversation at least some of the time" at bounding box center [244, 260] width 69 height 26
click at [210, 260] on input "3. Allows the client to direct the conversation at least some of the time" at bounding box center [202, 260] width 16 height 12
click at [226, 260] on span "3. Allows the client to direct the conversation at least some of the time" at bounding box center [244, 260] width 69 height 26
click at [210, 260] on input "3. Allows the client to direct the conversation at least some of the time" at bounding box center [202, 260] width 16 height 12
checkbox input "true"
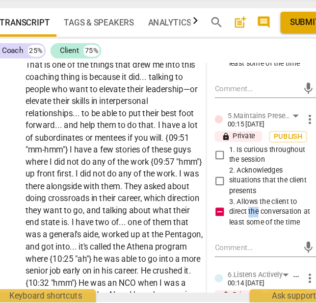
scroll to position [2346, 0]
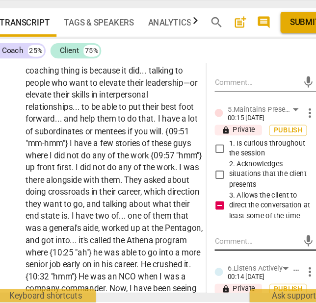
click at [213, 250] on textarea at bounding box center [232, 252] width 69 height 9
paste textarea "Avoid using coach-centric language. The phrase, “I would love to hear more abou…"
type textarea "Avoid using coach-centric language. The phrase, “I would love to hear more abou…"
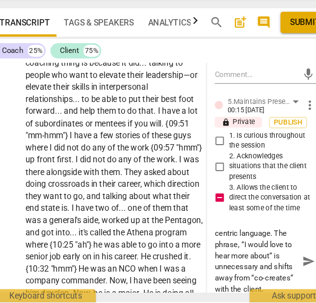
drag, startPoint x: 223, startPoint y: 290, endPoint x: 232, endPoint y: 265, distance: 26.1
click at [232, 265] on textarea "Avoid using coach-centric language. The phrase, “I would love to hear more abou…" at bounding box center [232, 269] width 69 height 56
type textarea "Avoid using coach-centric language. The phrase, “I would love to hear more abou…"
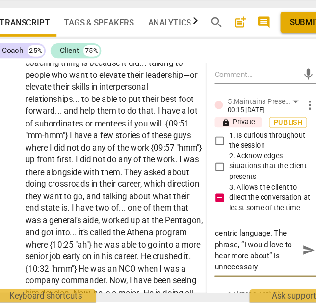
scroll to position [8, 0]
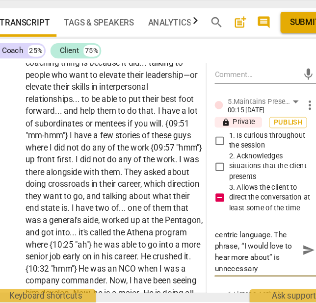
type textarea "Avoid using coach-centric language. The phrase, “I would love to hear more abou…"
click at [270, 257] on span "send" at bounding box center [275, 260] width 11 height 11
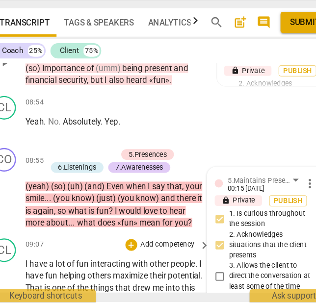
scroll to position [2154, 0]
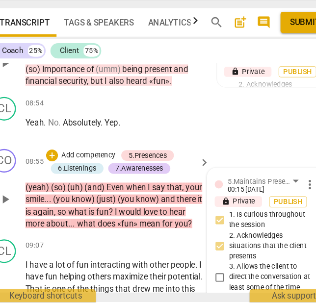
click at [96, 179] on p "Add competency" at bounding box center [93, 181] width 47 height 9
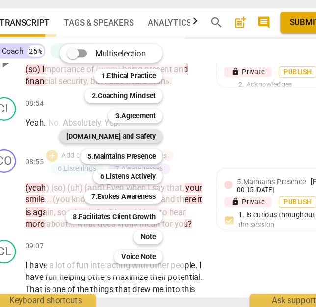
click at [123, 165] on b "[DOMAIN_NAME] and Safety" at bounding box center [112, 165] width 74 height 12
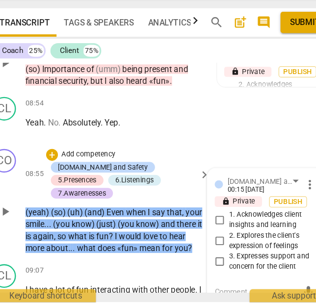
scroll to position [2156, 0]
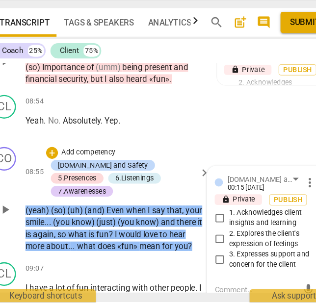
click at [218, 243] on span "2. Explores the client's expression of feelings" at bounding box center [244, 250] width 69 height 17
click at [210, 245] on input "2. Explores the client's expression of feelings" at bounding box center [202, 251] width 16 height 12
checkbox input "true"
click at [219, 261] on span "3. Expresses support and concern for the client" at bounding box center [244, 268] width 69 height 17
click at [210, 263] on input "3. Expresses support and concern for the client" at bounding box center [202, 269] width 16 height 12
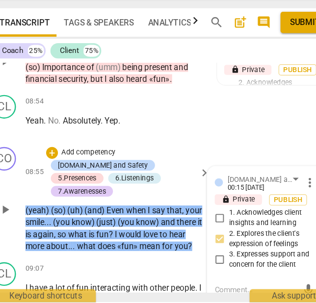
checkbox input "true"
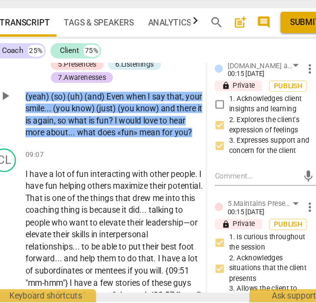
scroll to position [2255, 0]
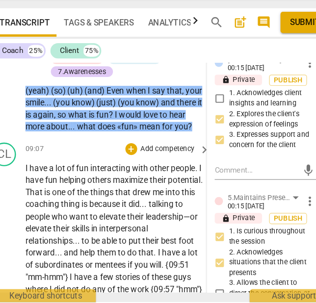
click at [110, 198] on span "others" at bounding box center [102, 202] width 21 height 8
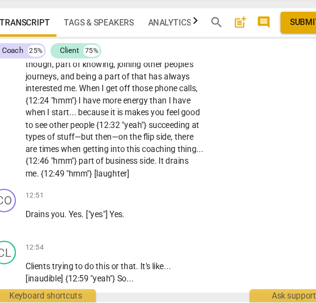
scroll to position [2818, 0]
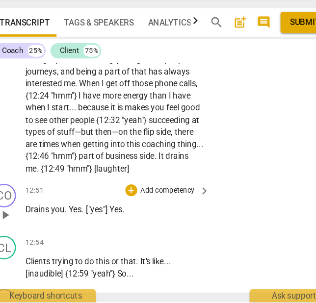
click at [156, 207] on p "Add competency" at bounding box center [158, 211] width 47 height 9
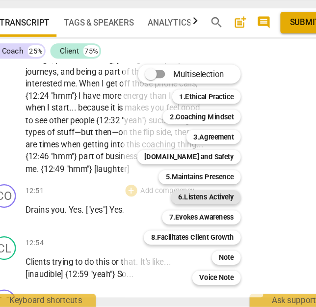
click at [181, 218] on b "6.Listens Actively" at bounding box center [190, 216] width 46 height 12
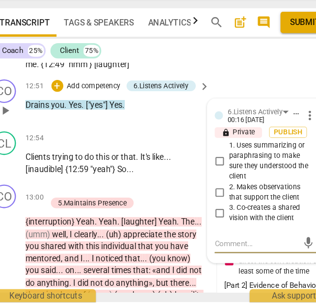
scroll to position [2903, 0]
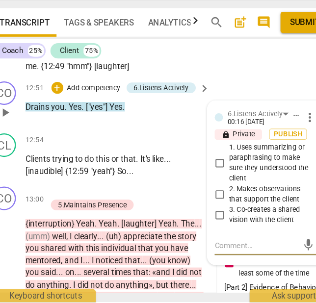
click at [224, 187] on span "1. Uses summarizing or paraphrasing to make sure they understood the client" at bounding box center [244, 188] width 69 height 34
click at [210, 187] on input "1. Uses summarizing or paraphrasing to make sure they understood the client" at bounding box center [202, 188] width 16 height 12
click at [224, 187] on span "1. Uses summarizing or paraphrasing to make sure they understood the client" at bounding box center [244, 188] width 69 height 34
click at [210, 187] on input "1. Uses summarizing or paraphrasing to make sure they understood the client" at bounding box center [202, 188] width 16 height 12
checkbox input "true"
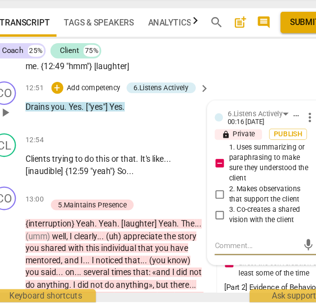
click at [229, 256] on textarea at bounding box center [232, 256] width 69 height 9
paste textarea "Unnecessary repetition."
type textarea "Unnecessary repetition."
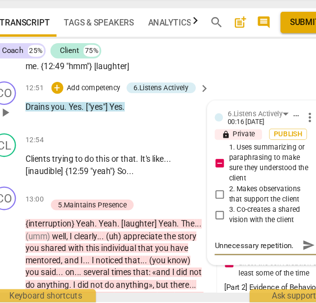
click at [270, 259] on span "send" at bounding box center [275, 256] width 11 height 11
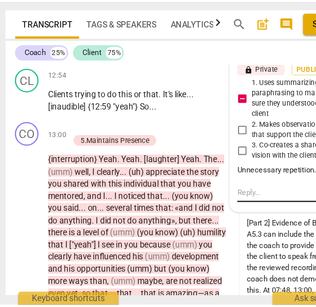
scroll to position [2958, 0]
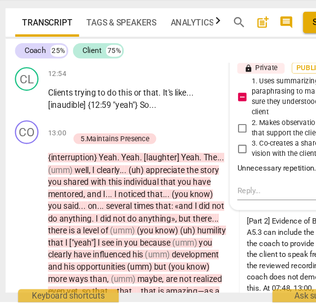
click at [106, 159] on p "Add competency" at bounding box center [93, 158] width 47 height 9
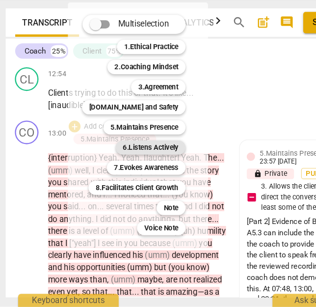
click at [133, 176] on b "6.Listens Actively" at bounding box center [126, 175] width 46 height 12
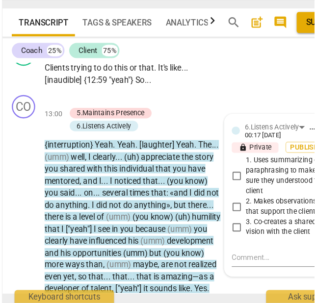
scroll to position [2990, 0]
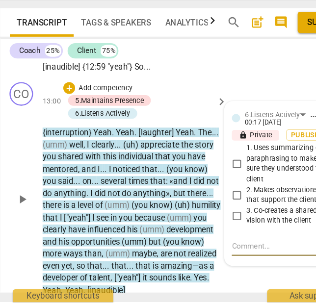
click at [228, 209] on span "2. Makes observations that support the client" at bounding box center [244, 214] width 69 height 17
click at [210, 209] on input "2. Makes observations that support the client" at bounding box center [202, 215] width 16 height 12
checkbox input "true"
click at [223, 191] on span "1. Uses summarizing or paraphrasing to make sure they understood the client" at bounding box center [244, 188] width 69 height 34
click at [210, 191] on input "1. Uses summarizing or paraphrasing to make sure they understood the client" at bounding box center [202, 189] width 16 height 12
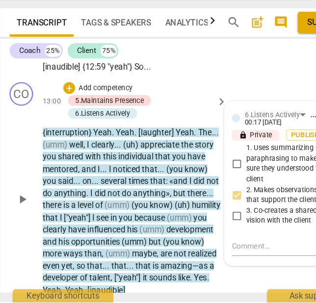
checkbox input "true"
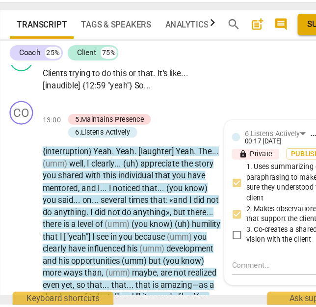
scroll to position [2976, 0]
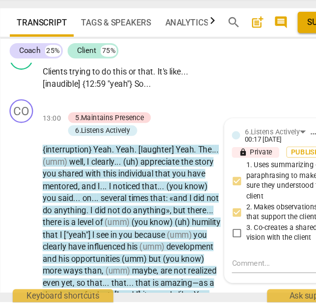
click at [82, 141] on p "Add competency" at bounding box center [93, 140] width 47 height 9
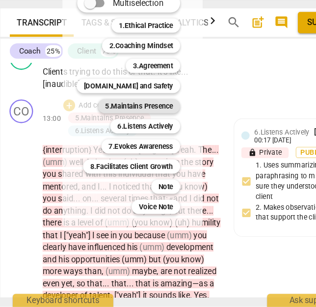
click at [119, 140] on b "5.Maintains Presence" at bounding box center [120, 140] width 56 height 12
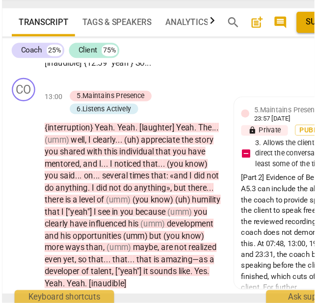
scroll to position [2996, 0]
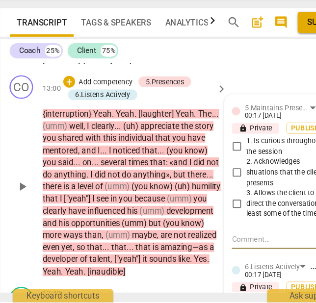
click at [222, 198] on span "2. Acknowledges situations that the client presents" at bounding box center [244, 196] width 69 height 26
click at [210, 198] on input "2. Acknowledges situations that the client presents" at bounding box center [202, 196] width 16 height 12
checkbox input "true"
click at [235, 246] on textarea at bounding box center [232, 250] width 69 height 9
paste textarea "This is a proficient acknowledgment and observation. However, the repeated use …"
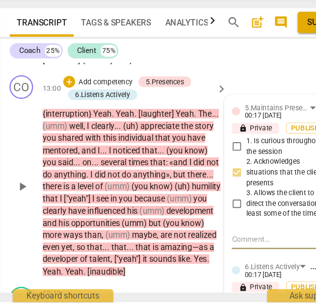
type textarea "This is a proficient acknowledgment and observation. However, the repeated use …"
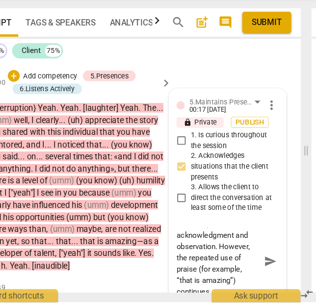
scroll to position [0, 5]
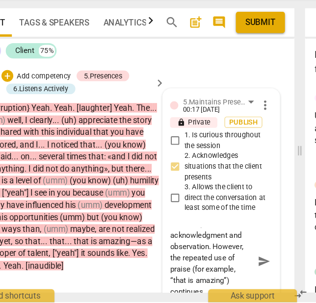
type textarea "This is a proficient acknowledgment and observation. However, the repeated use …"
click at [216, 194] on span "2. Acknowledges situations that the client presents" at bounding box center [241, 191] width 69 height 26
click at [207, 194] on input "2. Acknowledges situations that the client presents" at bounding box center [199, 191] width 16 height 12
checkbox input "true"
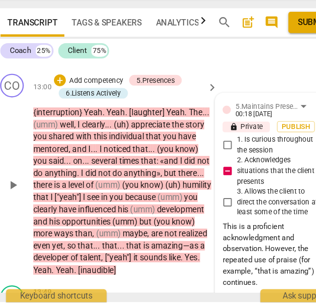
scroll to position [2993, 0]
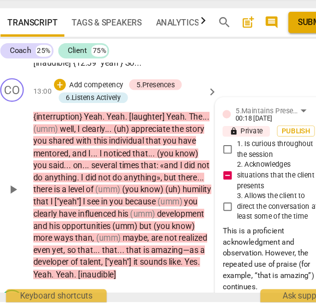
click at [84, 121] on p "Add competency" at bounding box center [90, 123] width 47 height 9
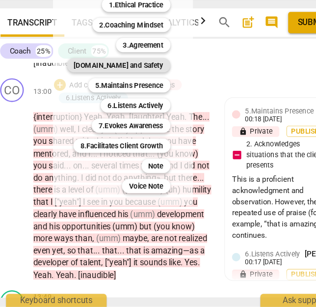
click at [118, 106] on b "[DOMAIN_NAME] and Safety" at bounding box center [109, 107] width 74 height 12
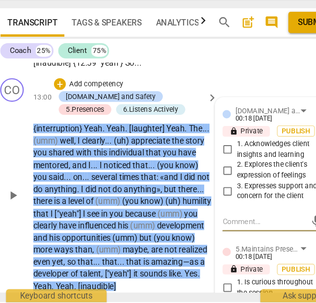
click at [219, 211] on span "3. Expresses support and concern for the client" at bounding box center [241, 211] width 69 height 17
click at [207, 211] on input "3. Expresses support and concern for the client" at bounding box center [199, 211] width 16 height 12
checkbox input "true"
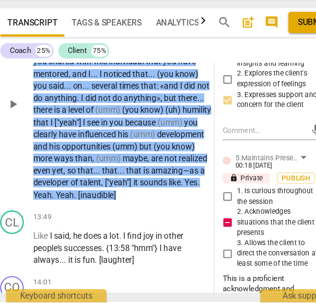
scroll to position [3075, 0]
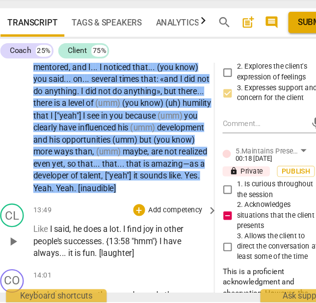
click at [106, 238] on span "lot" at bounding box center [106, 242] width 8 height 8
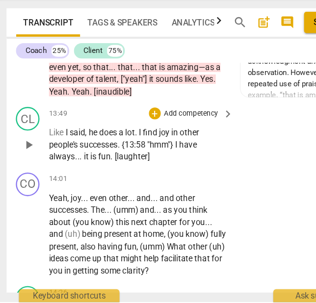
scroll to position [0, 0]
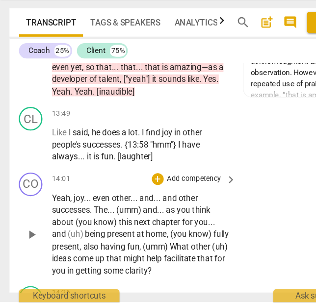
click at [131, 239] on p "Yeah , joy . . . even other . . . and . . . and other successes . The . . . (um…" at bounding box center [117, 247] width 148 height 71
click at [209, 228] on div "CO play_arrow pause 14:01 + Add competency keyboard_arrow_right Yeah , joy . . …" at bounding box center [155, 239] width 295 height 95
click at [160, 197] on p "Add competency" at bounding box center [161, 201] width 47 height 9
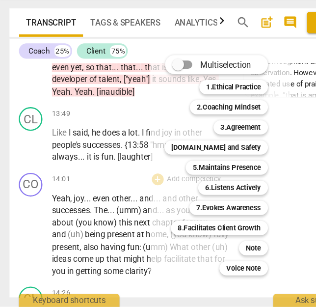
click at [8, 247] on div at bounding box center [158, 153] width 316 height 307
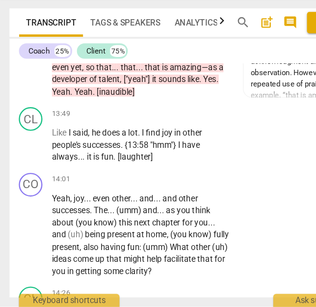
click at [10, 243] on div "CO play_arrow pause 14:01 + Add competency keyboard_arrow_right Yeah , joy . . …" at bounding box center [155, 239] width 295 height 95
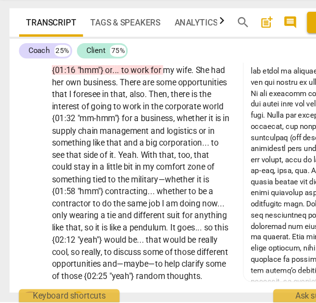
scroll to position [581, 0]
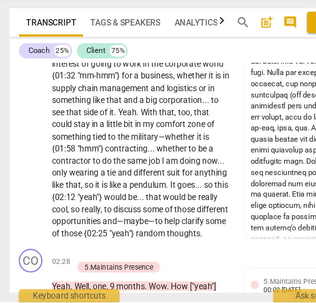
click at [130, 232] on span "and—maybe—to" at bounding box center [110, 236] width 51 height 8
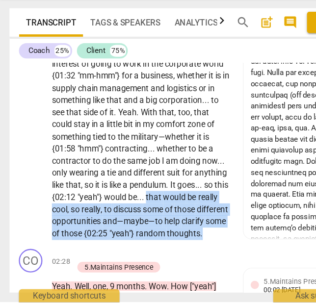
drag, startPoint x: 168, startPoint y: 238, endPoint x: 101, endPoint y: 207, distance: 74.2
click at [101, 207] on p "I am about nine months until I retire . That is why I am still in uniform and e…" at bounding box center [117, 126] width 148 height 252
click at [203, 223] on span "keyboard_arrow_down" at bounding box center [200, 223] width 12 height 12
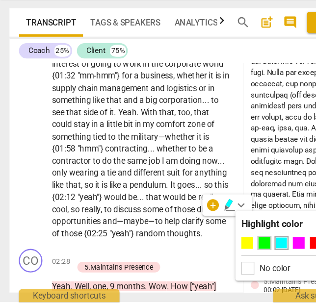
click at [221, 254] on div at bounding box center [219, 254] width 10 height 10
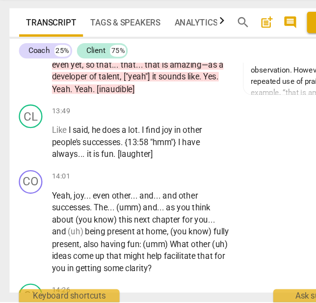
scroll to position [3159, 0]
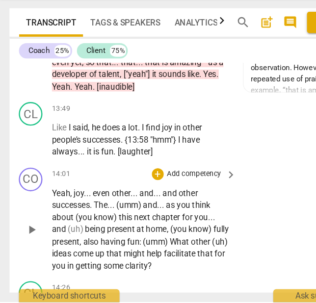
click at [150, 239] on span "(you" at bounding box center [148, 243] width 15 height 8
click at [156, 193] on p "Add competency" at bounding box center [161, 197] width 47 height 9
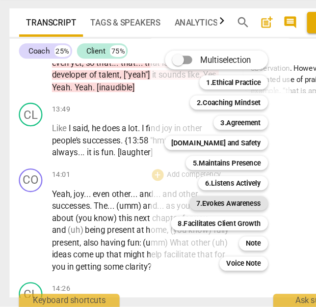
click at [191, 222] on b "7.Evokes Awareness" at bounding box center [189, 221] width 53 height 12
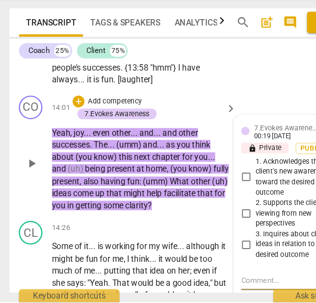
scroll to position [3218, 0]
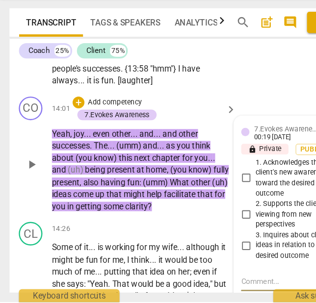
click at [230, 254] on span "3. Inquires about client's ideas in relation to the desired outcome" at bounding box center [246, 256] width 69 height 26
click at [212, 254] on input "3. Inquires about client's ideas in relation to the desired outcome" at bounding box center [204, 256] width 16 height 12
checkbox input "true"
click at [226, 221] on span "2. Supports the client in viewing from new perspectives" at bounding box center [246, 230] width 69 height 26
click at [212, 224] on input "2. Supports the client in viewing from new perspectives" at bounding box center [204, 230] width 16 height 12
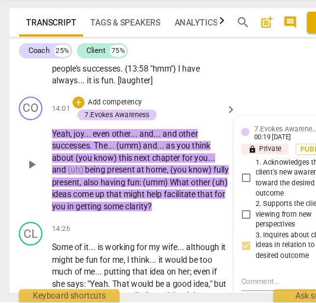
checkbox input "true"
click at [228, 243] on span "3. Inquires about client's ideas in relation to the desired outcome" at bounding box center [246, 256] width 69 height 26
click at [212, 250] on input "3. Inquires about client's ideas in relation to the desired outcome" at bounding box center [204, 256] width 16 height 12
click at [228, 243] on span "3. Inquires about client's ideas in relation to the desired outcome" at bounding box center [246, 256] width 69 height 26
click at [212, 250] on input "3. Inquires about client's ideas in relation to the desired outcome" at bounding box center [204, 256] width 16 height 12
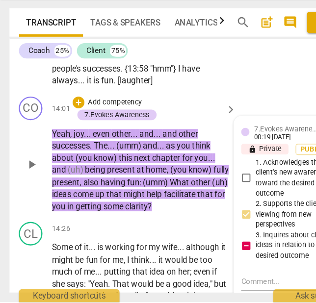
checkbox input "false"
click at [228, 222] on span "2. Supports the client in viewing from new perspectives" at bounding box center [246, 230] width 69 height 26
click at [212, 224] on input "2. Supports the client in viewing from new perspectives" at bounding box center [204, 230] width 16 height 12
click at [228, 222] on span "2. Supports the client in viewing from new perspectives" at bounding box center [246, 230] width 69 height 26
click at [212, 224] on input "2. Supports the client in viewing from new perspectives" at bounding box center [204, 230] width 16 height 12
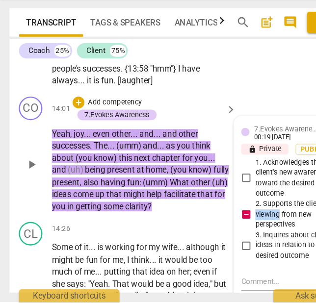
checkbox input "false"
click at [227, 243] on span "3. Inquires about client's ideas in relation to the desired outcome" at bounding box center [246, 256] width 69 height 26
click at [212, 250] on input "3. Inquires about client's ideas in relation to the desired outcome" at bounding box center [204, 256] width 16 height 12
checkbox input "true"
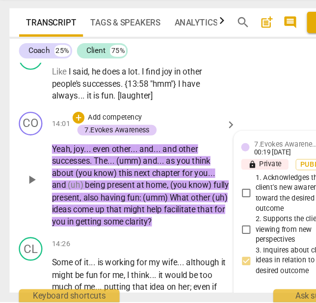
scroll to position [3200, 0]
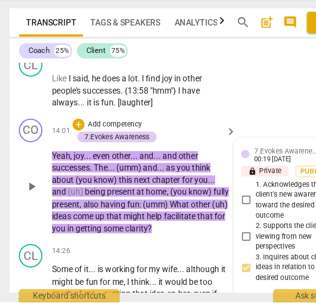
click at [84, 152] on p "Add competency" at bounding box center [95, 156] width 47 height 9
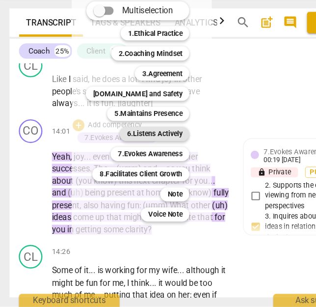
click at [123, 166] on b "6.Listens Actively" at bounding box center [128, 164] width 46 height 12
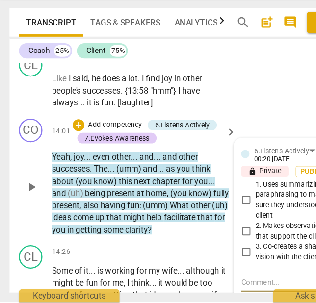
click at [221, 207] on span "1. Uses summarizing or paraphrasing to make sure they understood the client" at bounding box center [246, 219] width 69 height 34
click at [212, 213] on input "1. Uses summarizing or paraphrasing to make sure they understood the client" at bounding box center [204, 219] width 16 height 12
checkbox input "true"
click at [222, 253] on span "3. Co-creates a shared vision with the client" at bounding box center [246, 261] width 69 height 17
click at [212, 256] on input "3. Co-creates a shared vision with the client" at bounding box center [204, 262] width 16 height 12
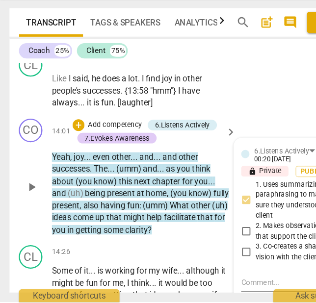
checkbox input "true"
click at [94, 152] on p "Add competency" at bounding box center [95, 156] width 47 height 9
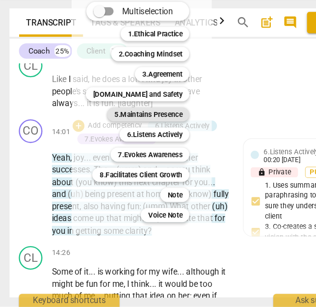
click at [123, 146] on b "5.Maintains Presence" at bounding box center [123, 147] width 56 height 12
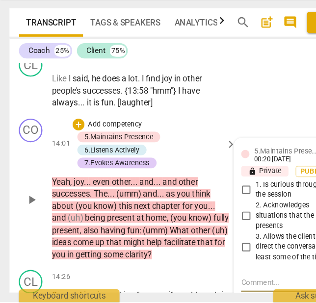
click at [217, 219] on span "2. Acknowledges situations that the client presents" at bounding box center [246, 232] width 69 height 26
click at [212, 226] on input "2. Acknowledges situations that the client presents" at bounding box center [204, 232] width 16 height 12
checkbox input "true"
click at [219, 203] on span "1. Is curious throughout the session" at bounding box center [246, 210] width 69 height 17
click at [212, 204] on input "1. Is curious throughout the session" at bounding box center [204, 210] width 16 height 12
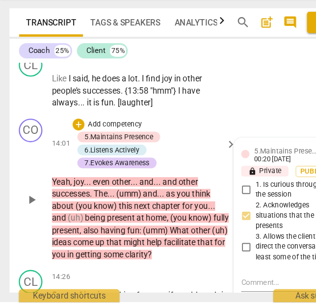
checkbox input "true"
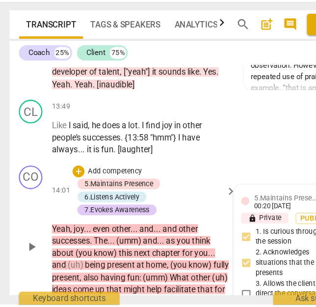
scroll to position [3147, 0]
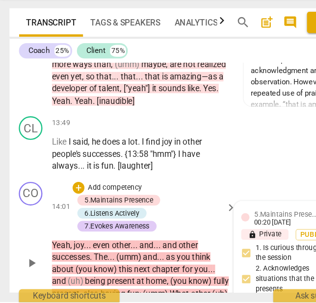
click at [93, 204] on p "Add competency" at bounding box center [95, 208] width 47 height 9
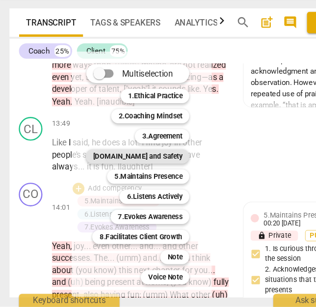
click at [123, 180] on b "[DOMAIN_NAME] and Safety" at bounding box center [114, 182] width 74 height 12
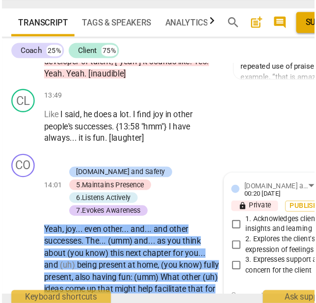
scroll to position [3192, 0]
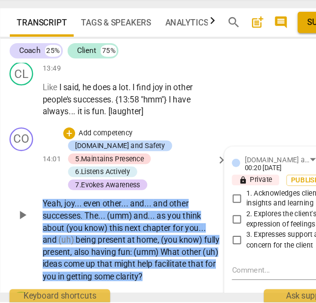
click at [221, 226] on span "2. Explores the client's expression of feelings" at bounding box center [246, 234] width 69 height 17
click at [212, 229] on input "2. Explores the client's expression of feelings" at bounding box center [204, 235] width 16 height 12
checkbox input "true"
click at [106, 159] on p "Add competency" at bounding box center [95, 163] width 47 height 9
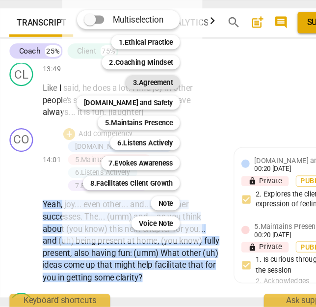
click at [126, 123] on b "3.Agreement" at bounding box center [134, 121] width 33 height 12
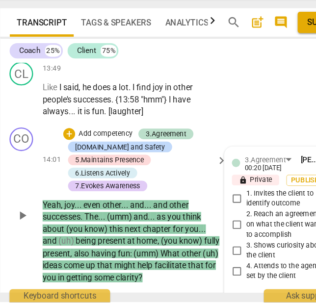
click at [216, 269] on span "4. Attends to the agenda set by the client" at bounding box center [246, 277] width 69 height 17
click at [212, 272] on input "4. Attends to the agenda set by the client" at bounding box center [204, 278] width 16 height 12
checkbox input "true"
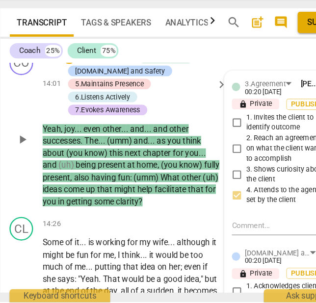
scroll to position [3256, 0]
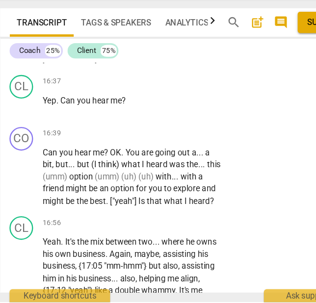
scroll to position [3715, 0]
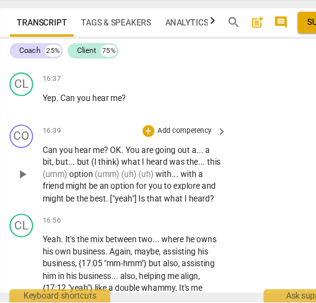
click at [154, 166] on p "Add competency" at bounding box center [161, 161] width 47 height 9
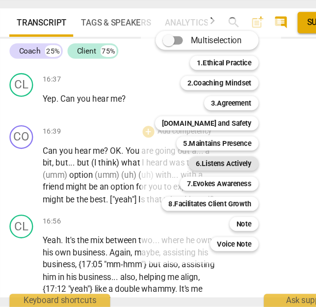
click at [190, 190] on b "6.Listens Actively" at bounding box center [193, 188] width 46 height 12
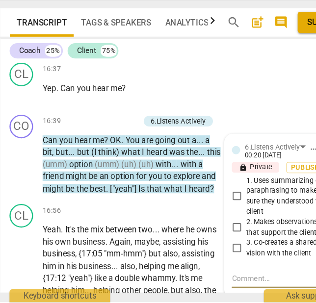
scroll to position [3716, 0]
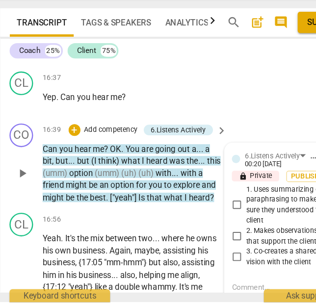
click at [207, 228] on input "1. Uses summarizing or paraphrasing to make sure they understood the client" at bounding box center [204, 223] width 16 height 12
checkbox input "true"
click at [81, 165] on p "Add competency" at bounding box center [100, 160] width 47 height 9
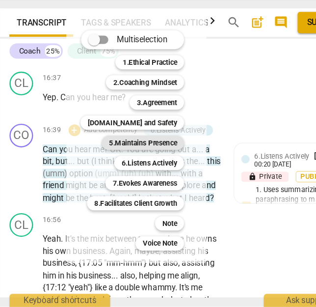
click at [123, 171] on b "5.Maintains Presence" at bounding box center [126, 171] width 56 height 12
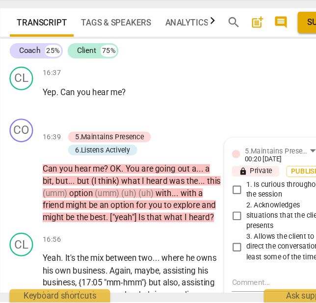
scroll to position [3724, 0]
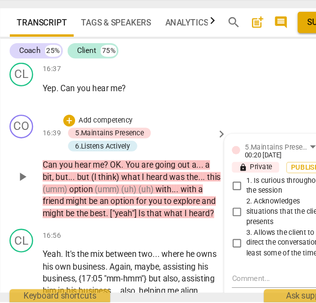
click at [218, 215] on span "1. Is curious throughout the session" at bounding box center [246, 206] width 69 height 17
click at [212, 212] on input "1. Is curious throughout the session" at bounding box center [204, 207] width 16 height 12
checkbox input "true"
click at [217, 231] on span "2. Acknowledges situations that the client presents" at bounding box center [246, 228] width 69 height 26
click at [212, 231] on input "2. Acknowledges situations that the client presents" at bounding box center [204, 228] width 16 height 12
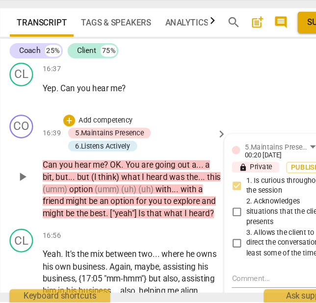
checkbox input "true"
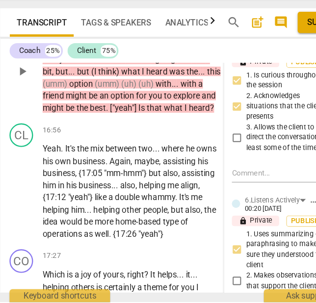
click at [138, 220] on p "Yeah . It's the mix between two . . . where he owns his own business . Again , …" at bounding box center [117, 211] width 148 height 80
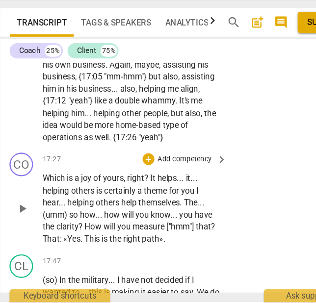
scroll to position [3894, 0]
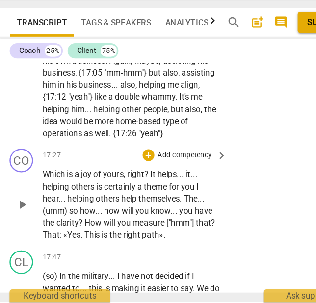
click at [128, 221] on p "Which is a joy of yours , right ? It helps . . . it . . . helping others is cer…" at bounding box center [117, 222] width 148 height 60
click at [152, 186] on p "Add competency" at bounding box center [161, 182] width 47 height 9
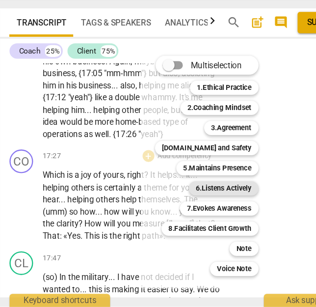
click at [192, 208] on b "6.Listens Actively" at bounding box center [193, 209] width 46 height 12
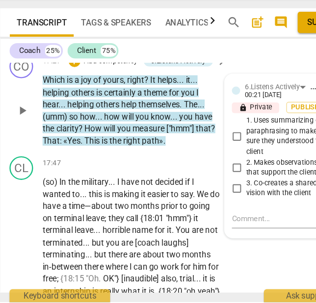
scroll to position [3973, 0]
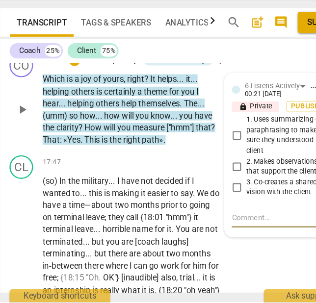
click at [236, 199] on span "2. Makes observations that support the client" at bounding box center [246, 191] width 69 height 17
click at [212, 197] on input "2. Makes observations that support the client" at bounding box center [204, 191] width 16 height 12
click at [236, 199] on span "2. Makes observations that support the client" at bounding box center [246, 191] width 69 height 17
click at [212, 197] on input "2. Makes observations that support the client" at bounding box center [204, 191] width 16 height 12
checkbox input "true"
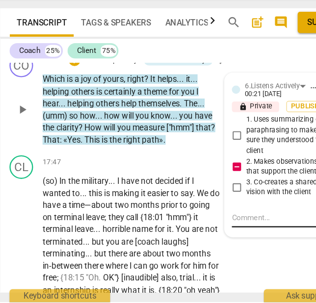
click at [226, 238] on textarea at bounding box center [234, 233] width 69 height 9
type textarea "C"
type textarea "Co"
type textarea "Con"
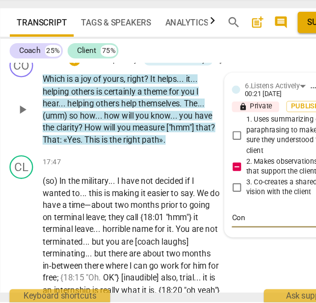
type textarea "Cons"
type textarea "Consi"
type textarea "Consid"
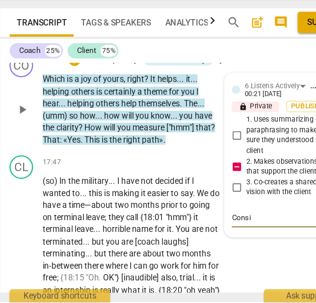
type textarea "Consid"
type textarea "Conside"
type textarea "Consider"
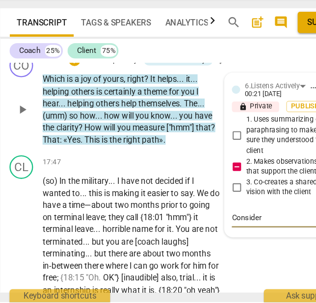
type textarea "Consider"
type textarea "Consider a"
type textarea "Consider as"
type textarea "Consider ask"
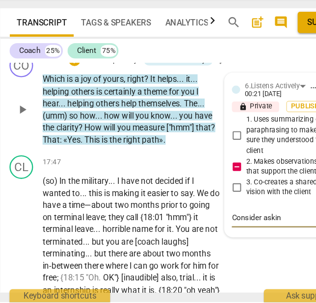
type textarea "Consider asking"
type textarea "Consider asking a"
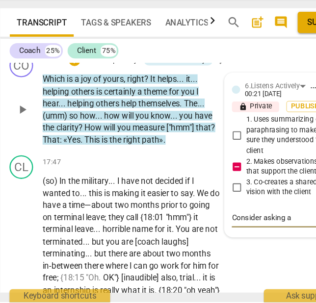
type textarea "Consider asking a"
type textarea "Consider asking a q"
type textarea "Consider asking a qu"
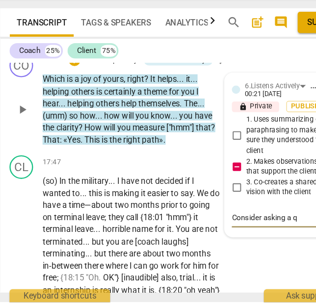
type textarea "Consider asking a qu"
type textarea "Consider asking a que"
type textarea "Consider asking a ques"
type textarea "Consider asking a quest"
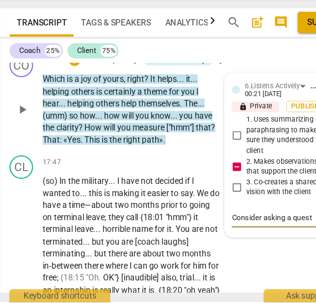
type textarea "Consider asking a questi"
type textarea "Consider asking a questio"
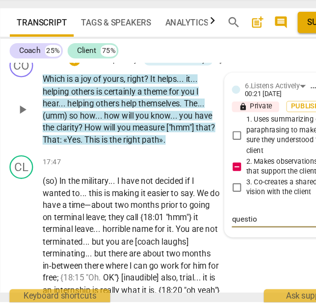
type textarea "Consider asking a question"
type textarea "Consider asking a question i"
type textarea "Consider asking a question in"
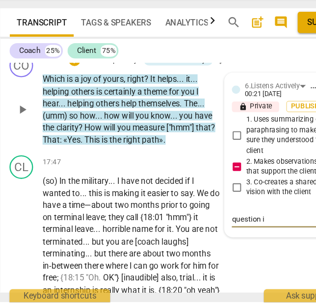
type textarea "Consider asking a question in"
type textarea "Consider asking a question ins"
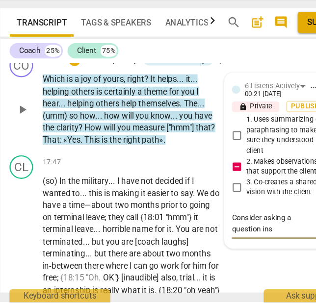
type textarea "Consider asking a question inst"
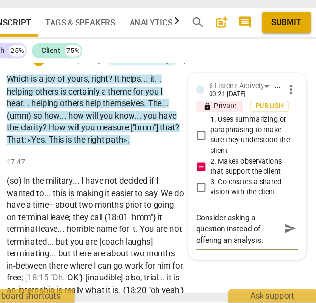
click at [273, 248] on span "send" at bounding box center [278, 243] width 11 height 11
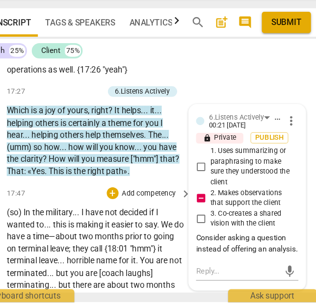
scroll to position [3946, 0]
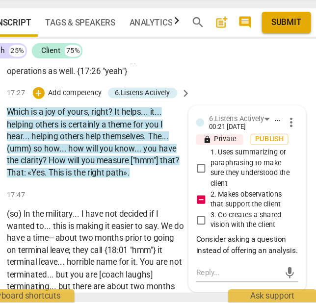
click at [98, 134] on p "Add competency" at bounding box center [100, 130] width 47 height 9
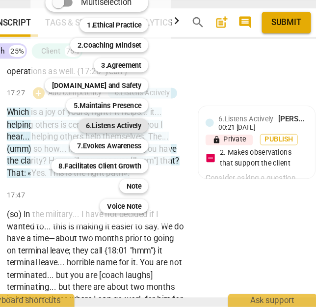
click at [127, 157] on b "6.Listens Actively" at bounding box center [131, 157] width 46 height 12
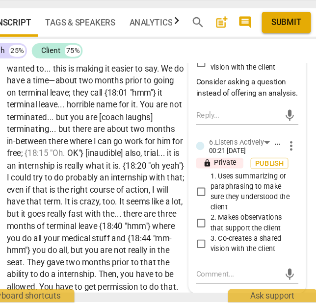
click at [241, 229] on span "1. Uses summarizing or paraphrasing to make sure they understood the client" at bounding box center [246, 212] width 69 height 34
click at [212, 218] on input "1. Uses summarizing or paraphrasing to make sure they understood the client" at bounding box center [204, 212] width 16 height 12
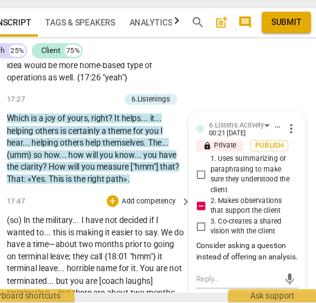
scroll to position [3939, 0]
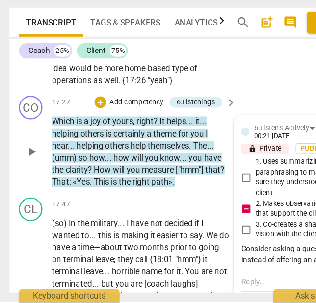
click at [124, 142] on p "Add competency" at bounding box center [113, 137] width 47 height 9
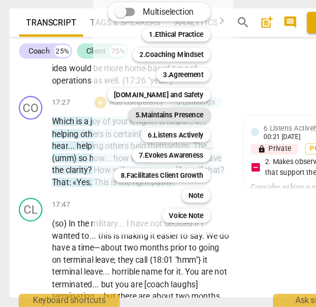
click at [145, 147] on b "5.Maintains Presence" at bounding box center [140, 148] width 56 height 12
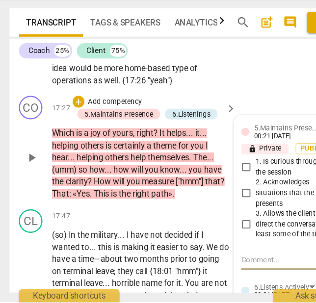
click at [220, 226] on span "2. Acknowledges situations that the client presents" at bounding box center [246, 213] width 69 height 26
click at [212, 219] on input "2. Acknowledges situations that the client presents" at bounding box center [204, 213] width 16 height 12
click at [222, 200] on span "1. Is curious throughout the session" at bounding box center [246, 191] width 69 height 17
click at [212, 197] on input "1. Is curious throughout the session" at bounding box center [204, 191] width 16 height 12
click at [89, 142] on p "Add competency" at bounding box center [95, 137] width 47 height 9
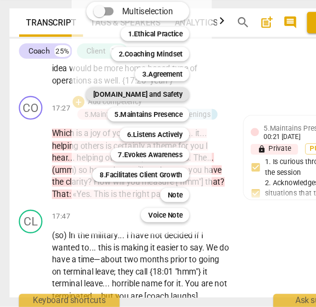
click at [117, 132] on b "[DOMAIN_NAME] and Safety" at bounding box center [114, 131] width 74 height 12
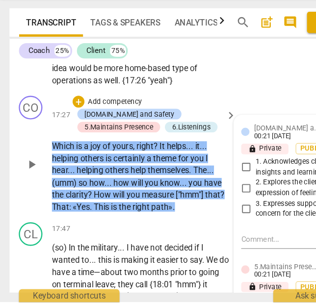
click at [220, 215] on span "2. Explores the client's expression of feelings" at bounding box center [246, 208] width 69 height 17
click at [212, 214] on input "2. Explores the client's expression of feelings" at bounding box center [204, 209] width 16 height 12
click at [103, 142] on p "Add competency" at bounding box center [95, 137] width 47 height 9
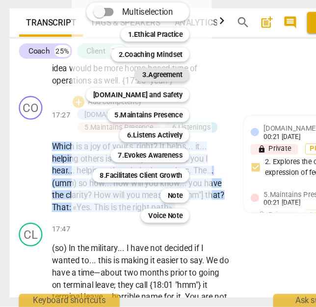
click at [132, 115] on b "3.Agreement" at bounding box center [134, 114] width 33 height 12
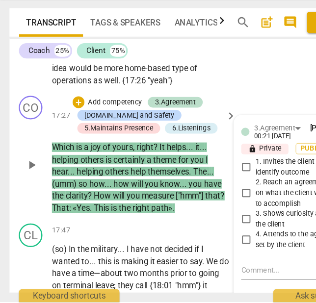
click at [222, 226] on span "2. Reach an agreement on what the client wants to accomplish" at bounding box center [246, 213] width 69 height 26
click at [212, 219] on input "2. Reach an agreement on what the client wants to accomplish" at bounding box center [204, 213] width 16 height 12
click at [222, 226] on span "2. Reach an agreement on what the client wants to accomplish" at bounding box center [246, 213] width 69 height 26
click at [212, 219] on input "2. Reach an agreement on what the client wants to accomplish" at bounding box center [204, 213] width 16 height 12
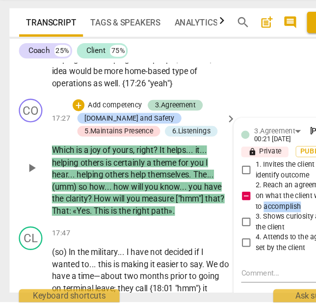
scroll to position [3957, 0]
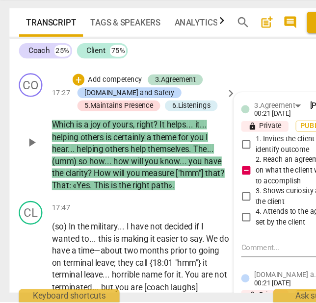
click at [225, 263] on textarea at bounding box center [234, 257] width 69 height 9
paste textarea "At 17 minutes into a 26-minute session, the coach seems to be attempting to est…"
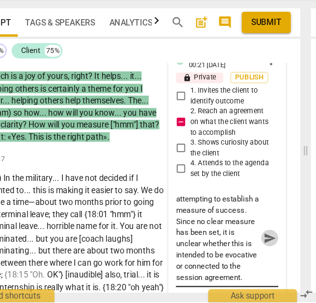
click at [277, 256] on span "send" at bounding box center [278, 250] width 11 height 11
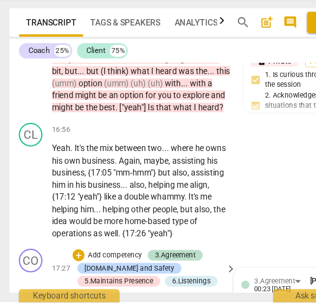
scroll to position [3811, 0]
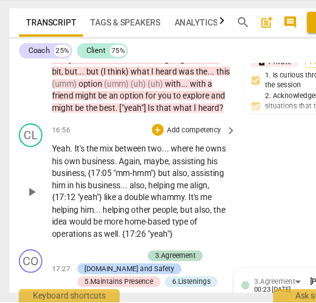
click at [146, 220] on span "whammy" at bounding box center [139, 216] width 28 height 8
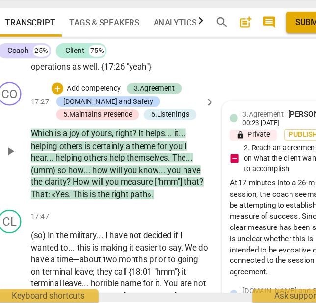
scroll to position [3935, 0]
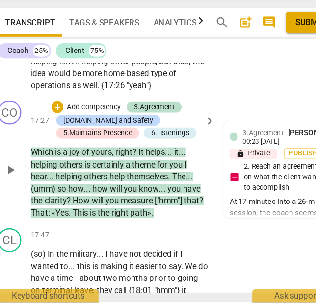
click at [101, 146] on p "Add competency" at bounding box center [95, 141] width 47 height 9
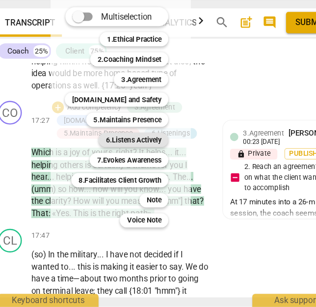
click at [125, 168] on b "6.Listens Actively" at bounding box center [128, 168] width 46 height 12
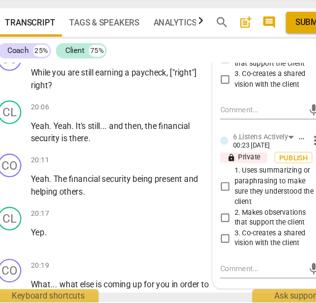
scroll to position [4787, 0]
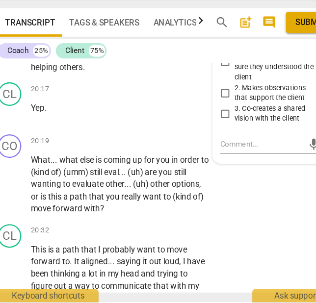
click at [228, 156] on span "3. Co-creates a shared vision with the client" at bounding box center [246, 146] width 69 height 17
click at [212, 153] on input "3. Co-creates a shared vision with the client" at bounding box center [204, 147] width 16 height 12
click at [228, 156] on span "3. Co-creates a shared vision with the client" at bounding box center [246, 146] width 69 height 17
click at [212, 153] on input "3. Co-creates a shared vision with the client" at bounding box center [204, 147] width 16 height 12
click at [227, 177] on textarea at bounding box center [234, 171] width 69 height 9
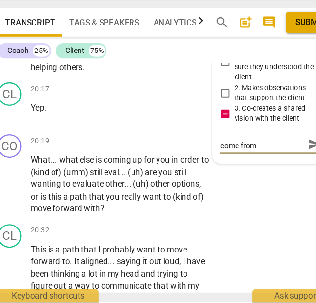
scroll to position [0, 0]
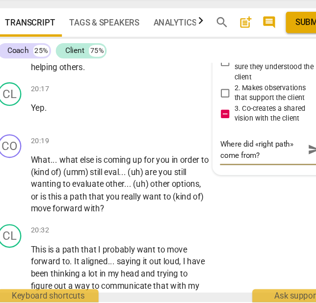
click at [273, 182] on span "send" at bounding box center [278, 176] width 11 height 11
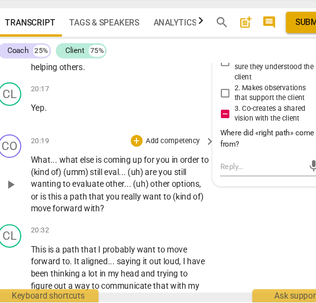
click at [141, 208] on p "What . . . what else is coming up for you in order to (kind of) (umm) still eva…" at bounding box center [117, 205] width 148 height 51
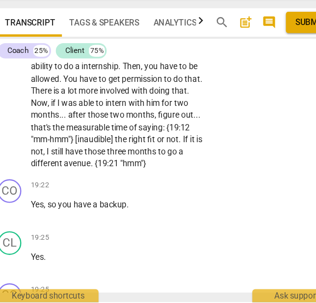
scroll to position [4287, 0]
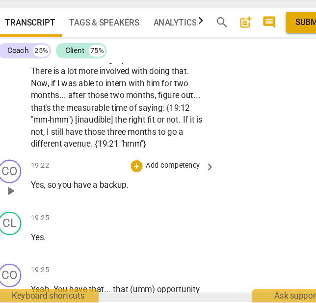
click at [157, 192] on div "+ Add competency keyboard_arrow_right" at bounding box center [160, 190] width 73 height 11
click at [158, 196] on div "+ Add competency keyboard_arrow_right" at bounding box center [160, 190] width 73 height 11
click at [161, 195] on p "Add competency" at bounding box center [161, 190] width 47 height 9
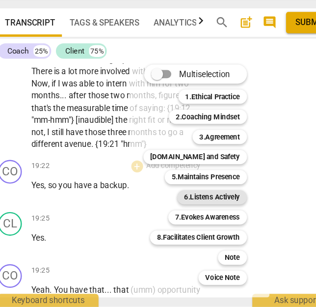
click at [197, 214] on b "6.Listens Actively" at bounding box center [193, 216] width 46 height 12
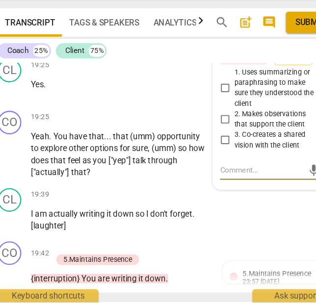
scroll to position [4398, 0]
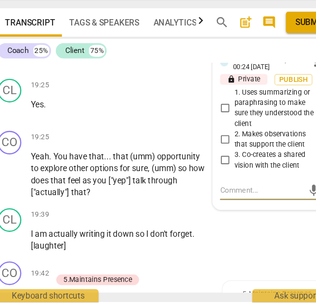
click at [219, 146] on span "1. Uses summarizing or paraphrasing to make sure they understood the client" at bounding box center [246, 142] width 69 height 34
click at [212, 146] on input "1. Uses summarizing or paraphrasing to make sure they understood the client" at bounding box center [204, 142] width 16 height 12
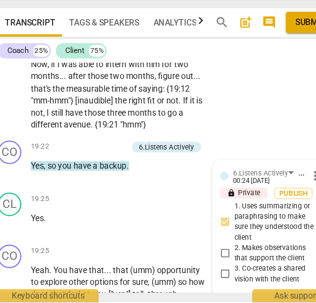
scroll to position [4299, 0]
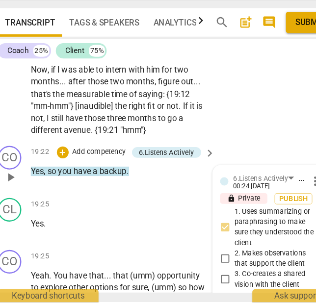
click at [106, 184] on p "Add competency" at bounding box center [100, 179] width 47 height 9
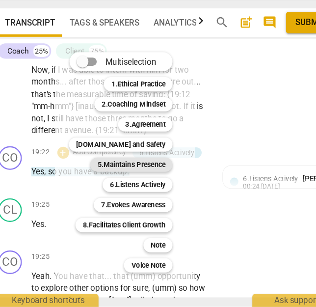
click at [134, 188] on b "5.Maintains Presence" at bounding box center [126, 189] width 56 height 12
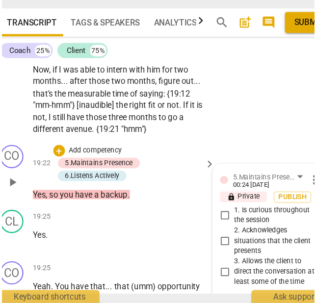
scroll to position [4415, 0]
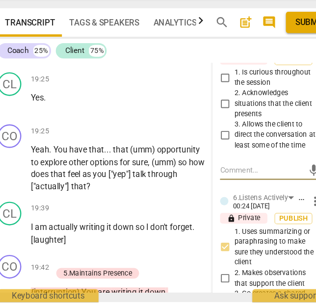
click at [220, 152] on span "2. Acknowledges situations that the client presents" at bounding box center [246, 139] width 69 height 26
click at [212, 144] on input "2. Acknowledges situations that the client presents" at bounding box center [204, 138] width 16 height 12
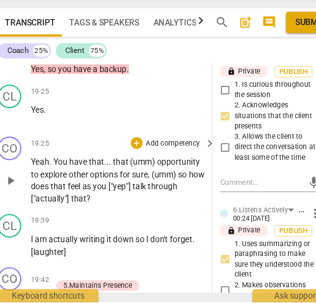
scroll to position [4405, 0]
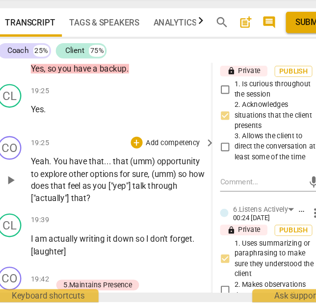
click at [95, 201] on span "options" at bounding box center [104, 197] width 25 height 8
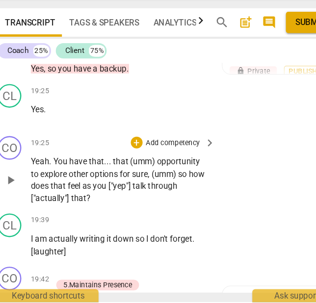
click at [153, 176] on p "Add competency" at bounding box center [161, 171] width 47 height 9
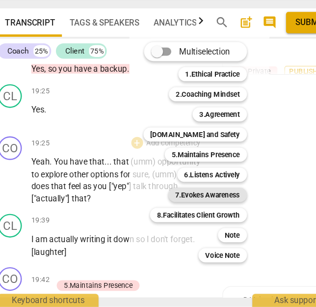
click at [180, 214] on b "7.Evokes Awareness" at bounding box center [189, 214] width 53 height 12
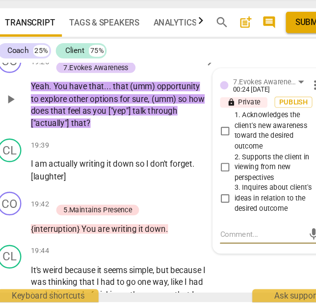
scroll to position [4475, 0]
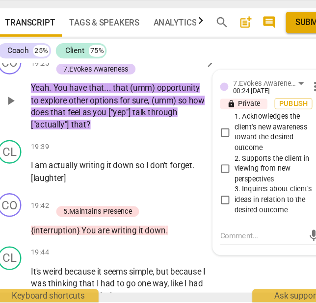
click at [220, 227] on span "3. Inquires about client's ideas in relation to the desired outcome" at bounding box center [246, 219] width 69 height 26
click at [212, 225] on input "3. Inquires about client's ideas in relation to the desired outcome" at bounding box center [204, 219] width 16 height 12
click at [226, 157] on span "1. Acknowledges the client's new awareness toward the desired outcome" at bounding box center [246, 162] width 69 height 34
click at [212, 157] on input "1. Acknowledges the client's new awareness toward the desired outcome" at bounding box center [204, 163] width 16 height 12
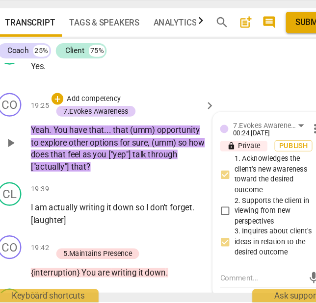
scroll to position [4433, 0]
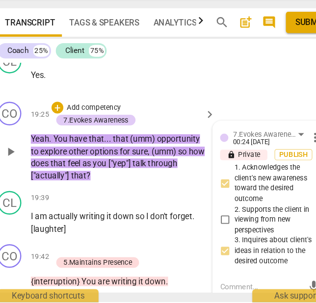
click at [98, 147] on p "Add competency" at bounding box center [95, 142] width 47 height 9
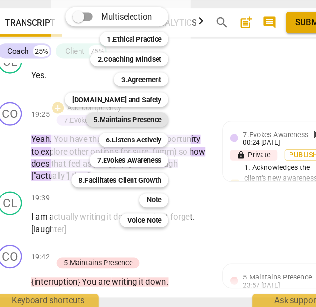
click at [134, 151] on b "5.Maintains Presence" at bounding box center [123, 152] width 56 height 12
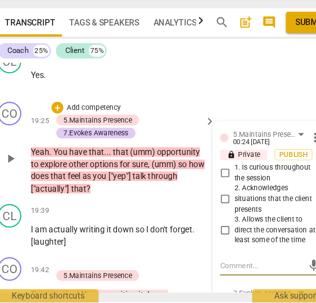
click at [230, 204] on span "1. Is curious throughout the session" at bounding box center [246, 195] width 69 height 17
click at [212, 202] on input "1. Is curious throughout the session" at bounding box center [204, 196] width 16 height 12
click at [229, 231] on span "2. Acknowledges situations that the client presents" at bounding box center [246, 218] width 69 height 26
click at [212, 224] on input "2. Acknowledges situations that the client presents" at bounding box center [204, 218] width 16 height 12
click at [85, 147] on p "Add competency" at bounding box center [95, 142] width 47 height 9
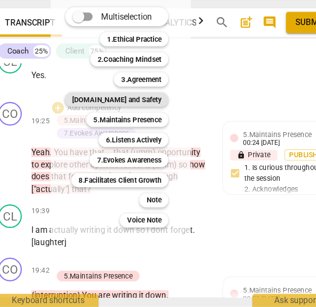
click at [114, 137] on b "[DOMAIN_NAME] and Safety" at bounding box center [114, 135] width 74 height 12
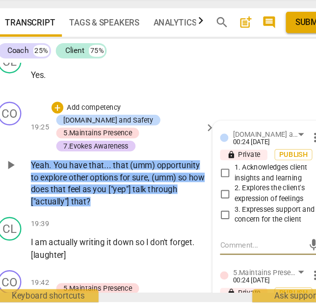
click at [219, 222] on span "2. Explores the client's expression of feelings" at bounding box center [246, 213] width 69 height 17
click at [212, 219] on input "2. Explores the client's expression of feelings" at bounding box center [204, 214] width 16 height 12
click at [106, 147] on p "Add competency" at bounding box center [95, 142] width 47 height 9
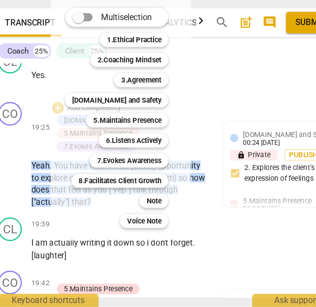
click at [55, 250] on div at bounding box center [158, 153] width 316 height 307
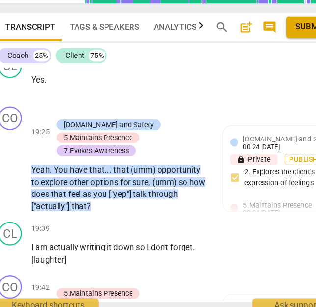
click at [53, 252] on span "am" at bounding box center [52, 254] width 11 height 8
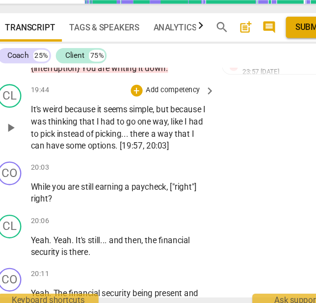
scroll to position [4636, 0]
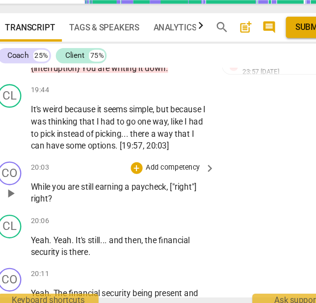
click at [158, 185] on p "Add competency" at bounding box center [161, 188] width 47 height 9
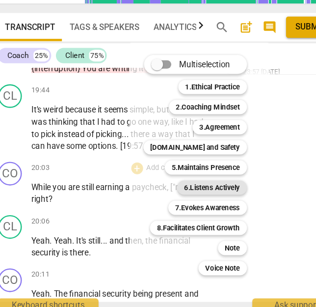
click at [198, 203] on b "6.Listens Actively" at bounding box center [193, 204] width 46 height 12
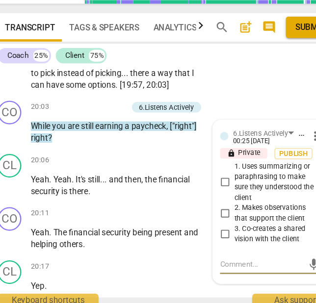
scroll to position [4692, 0]
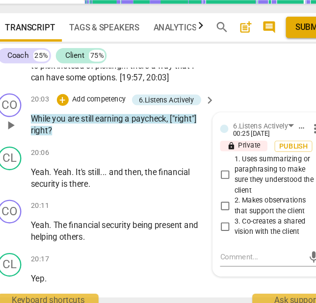
click at [226, 218] on span "2. Makes observations that support the client" at bounding box center [246, 219] width 69 height 17
click at [212, 218] on input "2. Makes observations that support the client" at bounding box center [204, 220] width 16 height 12
click at [226, 218] on span "2. Makes observations that support the client" at bounding box center [246, 219] width 69 height 17
click at [212, 218] on input "2. Makes observations that support the client" at bounding box center [204, 220] width 16 height 12
click at [224, 254] on div "mic" at bounding box center [242, 262] width 85 height 16
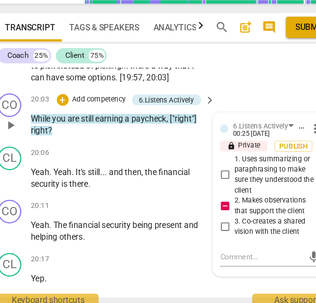
click at [223, 196] on span "1. Uses summarizing or paraphrasing to make sure they understood the client" at bounding box center [246, 194] width 69 height 34
click at [212, 196] on input "1. Uses summarizing or paraphrasing to make sure they understood the client" at bounding box center [204, 194] width 16 height 12
click at [223, 196] on span "1. Uses summarizing or paraphrasing to make sure they understood the client" at bounding box center [246, 194] width 69 height 34
click at [212, 196] on input "1. Uses summarizing or paraphrasing to make sure they understood the client" at bounding box center [204, 194] width 16 height 12
click at [216, 261] on textarea at bounding box center [234, 261] width 69 height 9
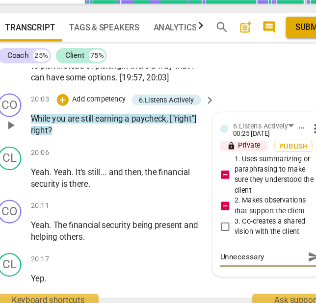
scroll to position [8, 0]
click at [273, 257] on span "send" at bounding box center [278, 262] width 11 height 11
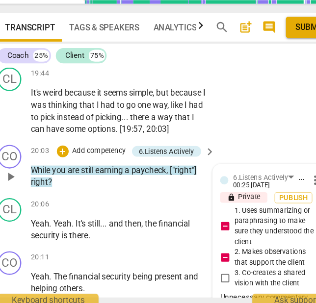
scroll to position [4693, 0]
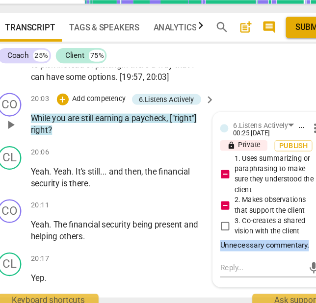
drag, startPoint x: 273, startPoint y: 249, endPoint x: 200, endPoint y: 251, distance: 73.2
click at [200, 251] on div "Unnecessary commentary." at bounding box center [242, 252] width 85 height 9
copy div "Unnecessary commentary."
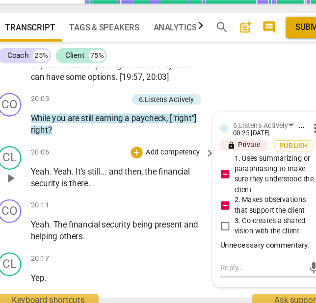
click at [91, 197] on span "there" at bounding box center [83, 201] width 16 height 8
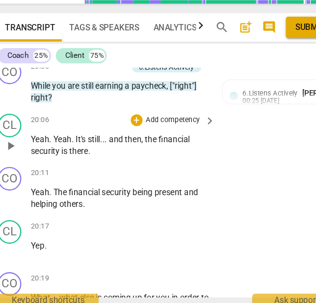
scroll to position [4720, 0]
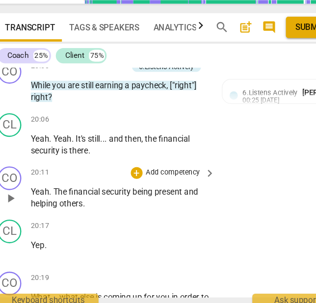
click at [115, 208] on span "security" at bounding box center [115, 208] width 26 height 8
click at [156, 189] on p "Add competency" at bounding box center [161, 191] width 47 height 9
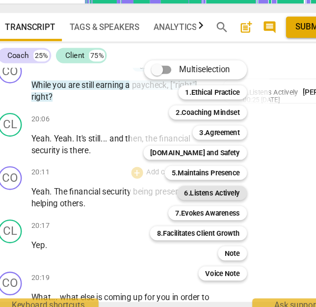
click at [204, 207] on b "6.Listens Actively" at bounding box center [193, 209] width 46 height 12
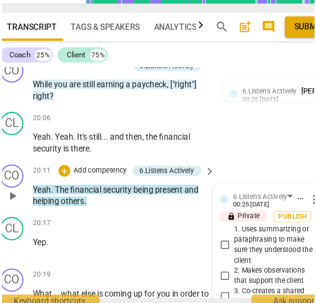
scroll to position [4839, 0]
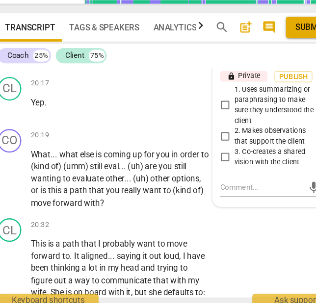
click at [219, 156] on span "2. Makes observations that support the client" at bounding box center [246, 161] width 69 height 17
click at [212, 156] on input "2. Makes observations that support the client" at bounding box center [204, 162] width 16 height 12
click at [219, 156] on span "2. Makes observations that support the client" at bounding box center [246, 161] width 69 height 17
click at [212, 156] on input "2. Makes observations that support the client" at bounding box center [204, 162] width 16 height 12
click at [219, 131] on span "1. Uses summarizing or paraphrasing to make sure they understood the client" at bounding box center [246, 136] width 69 height 34
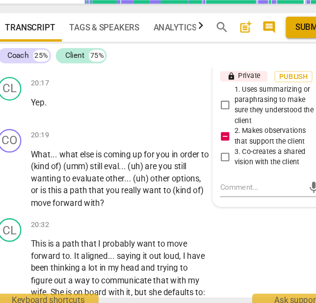
click at [212, 131] on input "1. Uses summarizing or paraphrasing to make sure they understood the client" at bounding box center [204, 136] width 16 height 12
click at [219, 131] on span "1. Uses summarizing or paraphrasing to make sure they understood the client" at bounding box center [246, 136] width 69 height 34
click at [212, 131] on input "1. Uses summarizing or paraphrasing to make sure they understood the client" at bounding box center [204, 136] width 16 height 12
click at [229, 200] on textarea at bounding box center [234, 203] width 69 height 9
paste textarea "Unnecessary commentary."
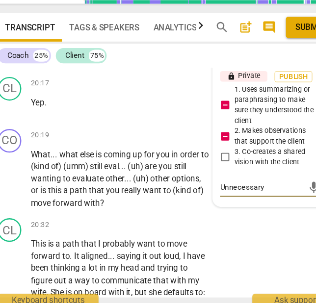
scroll to position [8, 0]
click at [271, 200] on span "send" at bounding box center [278, 204] width 14 height 12
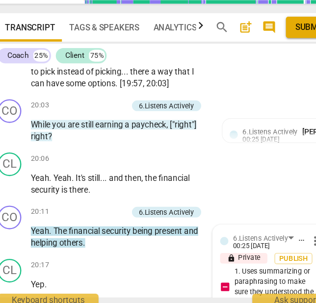
scroll to position [4676, 0]
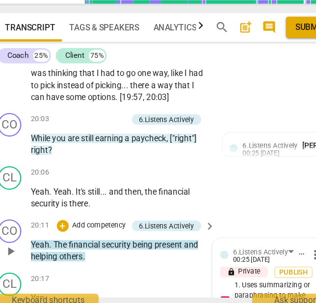
click at [110, 252] on span "security" at bounding box center [115, 252] width 26 height 8
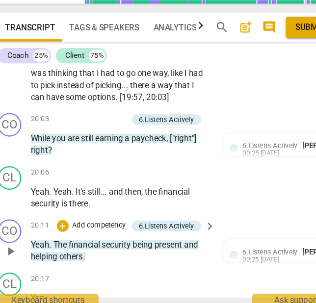
click at [105, 237] on p "Add competency" at bounding box center [100, 236] width 47 height 9
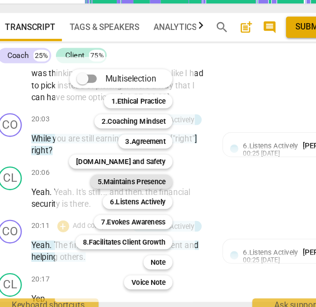
click at [134, 197] on b "5.Maintains Presence" at bounding box center [126, 199] width 56 height 12
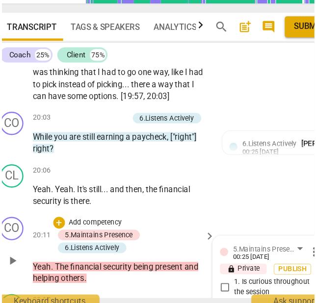
scroll to position [4839, 0]
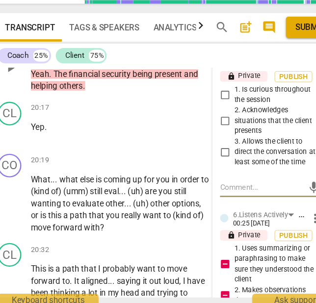
click at [216, 140] on span "2. Acknowledges situations that the client presents" at bounding box center [246, 149] width 69 height 26
click at [212, 143] on input "2. Acknowledges situations that the client presents" at bounding box center [204, 149] width 16 height 12
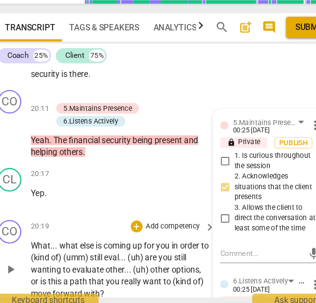
scroll to position [4793, 0]
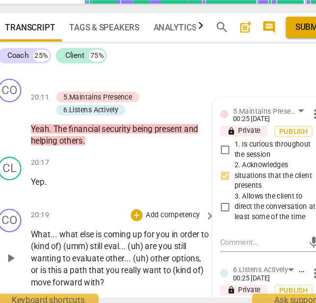
click at [112, 239] on span "coming" at bounding box center [116, 243] width 24 height 8
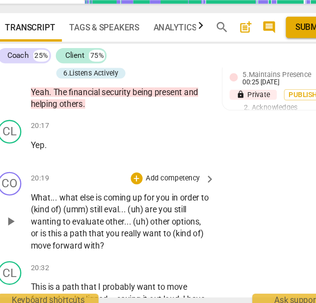
scroll to position [4824, 0]
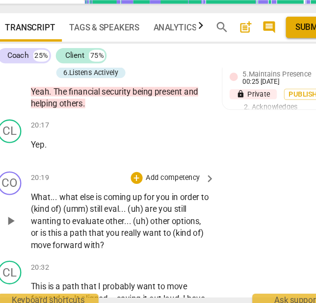
click at [150, 196] on p "Add competency" at bounding box center [161, 196] width 47 height 9
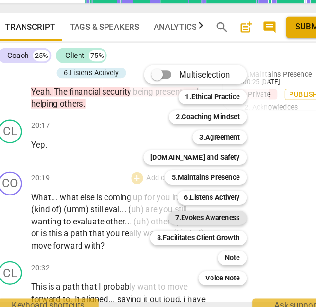
click at [189, 228] on b "7.Evokes Awareness" at bounding box center [189, 229] width 53 height 12
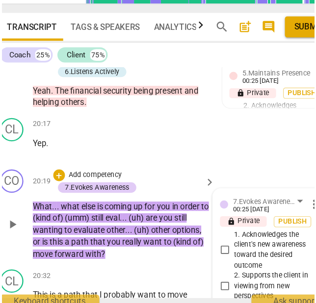
scroll to position [4963, 0]
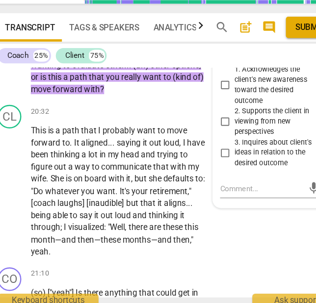
click at [223, 172] on span "3. Inquires about client's ideas in relation to the desired outcome" at bounding box center [246, 175] width 69 height 26
click at [212, 172] on input "3. Inquires about client's ideas in relation to the desired outcome" at bounding box center [204, 175] width 16 height 12
click at [227, 129] on span "1. Acknowledges the client's new awareness toward the desired outcome" at bounding box center [246, 119] width 69 height 34
click at [212, 125] on input "1. Acknowledges the client's new awareness toward the desired outcome" at bounding box center [204, 119] width 16 height 12
click at [218, 158] on span "2. Supports the client in viewing from new perspectives" at bounding box center [246, 149] width 69 height 26
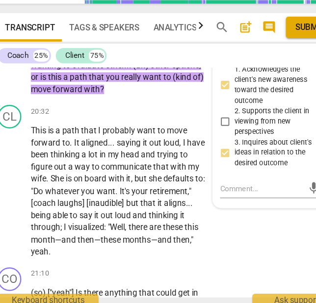
click at [212, 155] on input "2. Supports the client in viewing from new perspectives" at bounding box center [204, 149] width 16 height 12
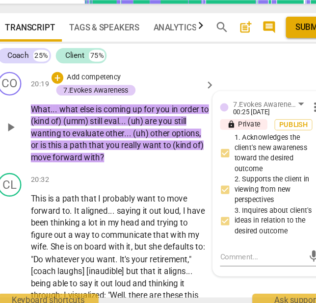
scroll to position [4885, 0]
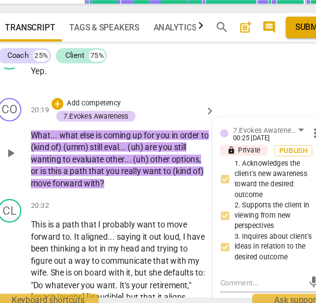
click at [231, 194] on span "1. Acknowledges the client's new awareness toward the desired outcome" at bounding box center [246, 197] width 69 height 34
click at [212, 194] on input "1. Acknowledges the client's new awareness toward the desired outcome" at bounding box center [204, 197] width 16 height 12
click at [231, 194] on span "1. Acknowledges the client's new awareness toward the desired outcome" at bounding box center [246, 197] width 69 height 34
click at [212, 194] on input "1. Acknowledges the client's new awareness toward the desired outcome" at bounding box center [204, 197] width 16 height 12
click at [75, 130] on p "Add competency" at bounding box center [95, 134] width 47 height 9
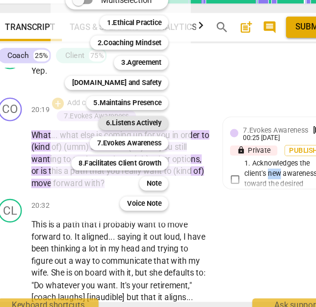
click at [119, 146] on b "6.Listens Actively" at bounding box center [128, 151] width 46 height 12
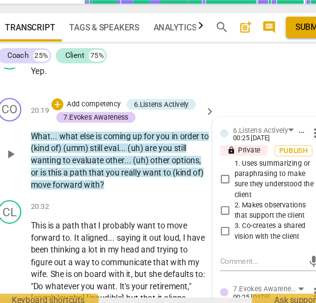
click at [229, 234] on span "3. Co-creates a shared vision with the client" at bounding box center [246, 240] width 69 height 17
click at [212, 235] on input "3. Co-creates a shared vision with the client" at bounding box center [204, 241] width 16 height 12
click at [96, 133] on p "Add competency" at bounding box center [95, 135] width 47 height 9
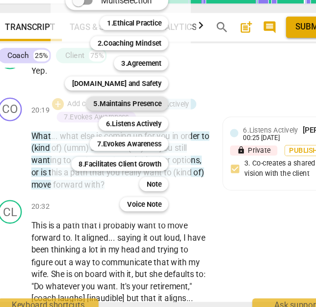
click at [129, 134] on b "5.Maintains Presence" at bounding box center [123, 135] width 56 height 12
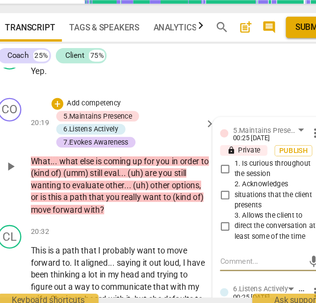
click at [227, 187] on span "1. Is curious throughout the session" at bounding box center [246, 188] width 69 height 17
click at [212, 187] on input "1. Is curious throughout the session" at bounding box center [204, 189] width 16 height 12
click at [226, 208] on span "2. Acknowledges situations that the client presents" at bounding box center [246, 210] width 69 height 26
click at [212, 208] on input "2. Acknowledges situations that the client presents" at bounding box center [204, 210] width 16 height 12
click at [225, 226] on span "3. Allows the client to direct the conversation at least some of the time" at bounding box center [246, 236] width 69 height 26
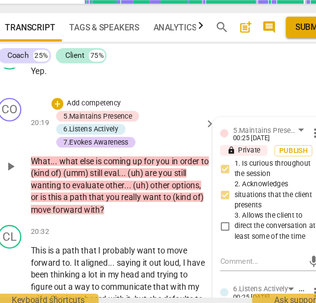
click at [212, 230] on input "3. Allows the client to direct the conversation at least some of the time" at bounding box center [204, 236] width 16 height 12
click at [81, 132] on p "Add competency" at bounding box center [95, 134] width 47 height 9
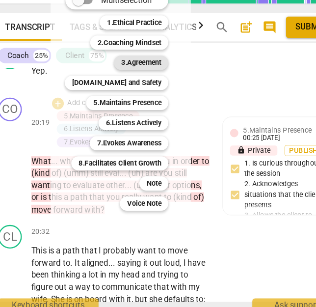
click at [136, 102] on b "3.Agreement" at bounding box center [134, 101] width 33 height 12
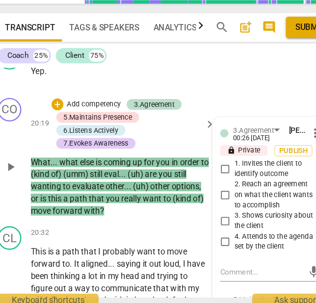
click at [228, 243] on span "4. Attends to the agenda set by the client" at bounding box center [246, 248] width 69 height 17
click at [212, 243] on input "4. Attends to the agenda set by the client" at bounding box center [204, 249] width 16 height 12
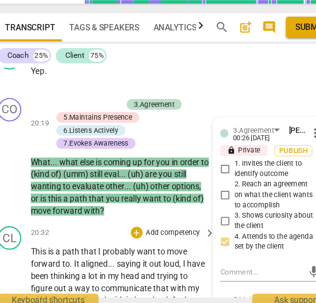
click at [127, 264] on span "saying" at bounding box center [125, 268] width 22 height 8
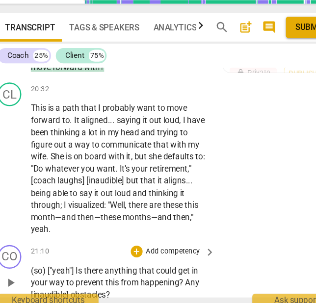
scroll to position [5020, 0]
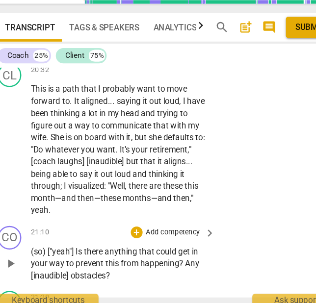
click at [157, 237] on p "Add competency" at bounding box center [161, 241] width 47 height 9
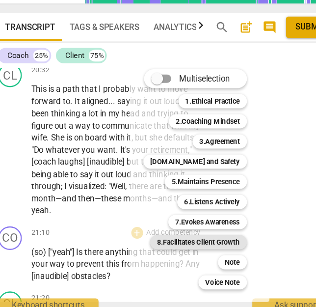
click at [198, 251] on b "8.Facilitates Client Growth" at bounding box center [182, 249] width 69 height 12
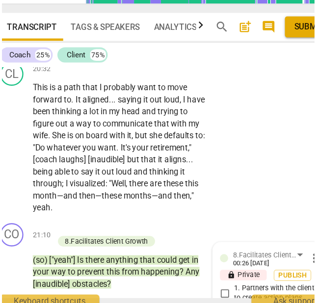
scroll to position [5187, 0]
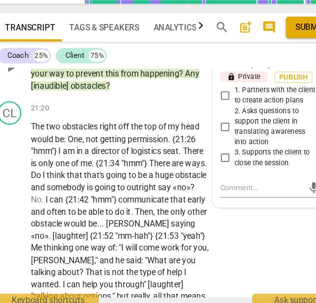
click at [223, 123] on span "1. Partners with the client to create action plans" at bounding box center [246, 127] width 69 height 17
click at [212, 123] on input "1. Partners with the client to create action plans" at bounding box center [204, 128] width 16 height 12
click at [230, 204] on textarea at bounding box center [234, 204] width 69 height 9
click at [273, 200] on span "send" at bounding box center [278, 204] width 11 height 11
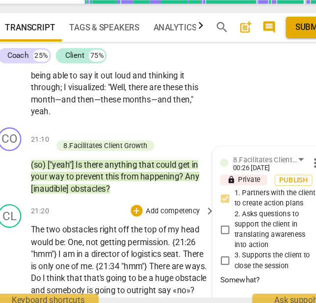
scroll to position [5101, 0]
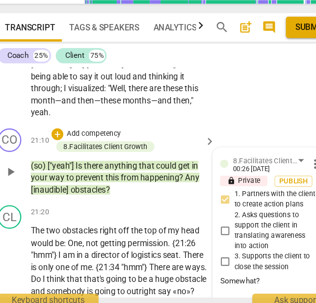
click at [95, 156] on p "Add competency" at bounding box center [95, 160] width 47 height 9
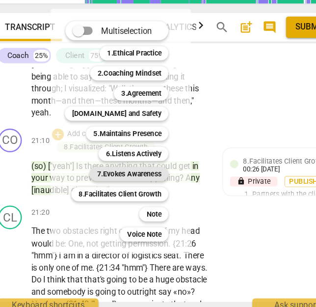
click at [121, 188] on b "7.Evokes Awareness" at bounding box center [124, 193] width 53 height 12
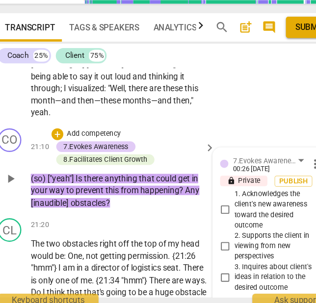
scroll to position [5207, 0]
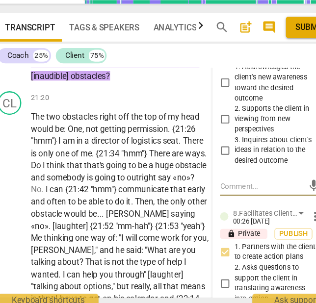
click at [227, 178] on span "3. Inquires about client's ideas in relation to the desired outcome" at bounding box center [246, 173] width 69 height 26
click at [212, 178] on input "3. Inquires about client's ideas in relation to the desired outcome" at bounding box center [204, 173] width 16 height 12
click at [225, 143] on span "2. Supports the client in viewing from new perspectives" at bounding box center [246, 147] width 69 height 26
click at [212, 143] on input "2. Supports the client in viewing from new perspectives" at bounding box center [204, 147] width 16 height 12
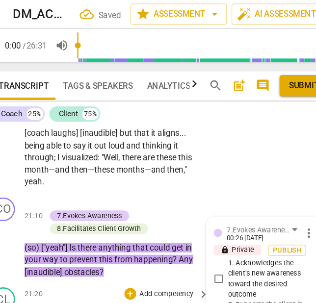
scroll to position [5092, 0]
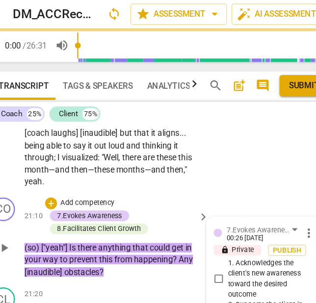
click at [89, 164] on p "Add competency" at bounding box center [95, 168] width 47 height 9
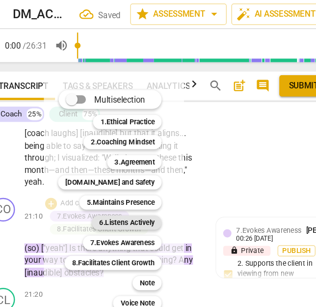
click at [132, 184] on b "6.Listens Actively" at bounding box center [128, 185] width 46 height 12
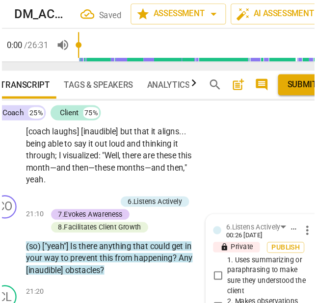
scroll to position [5098, 0]
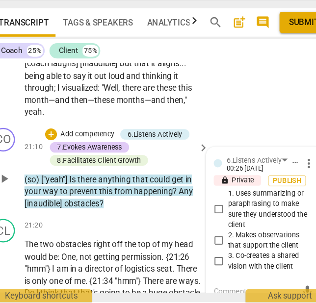
click at [234, 265] on span "3. Co-creates a shared vision with the client" at bounding box center [246, 269] width 69 height 17
click at [212, 265] on input "3. Co-creates a shared vision with the client" at bounding box center [204, 270] width 16 height 12
click at [234, 265] on span "3. Co-creates a shared vision with the client" at bounding box center [246, 269] width 69 height 17
click at [212, 265] on input "3. Co-creates a shared vision with the client" at bounding box center [204, 270] width 16 height 12
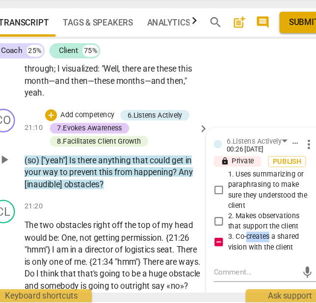
scroll to position [5116, 0]
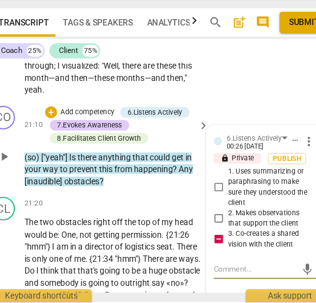
click at [217, 272] on textarea at bounding box center [234, 275] width 69 height 9
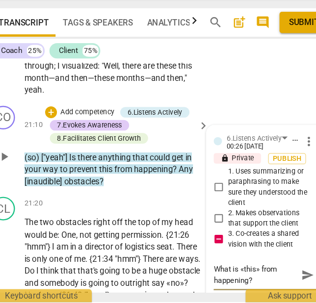
click at [273, 277] on span "send" at bounding box center [278, 281] width 11 height 11
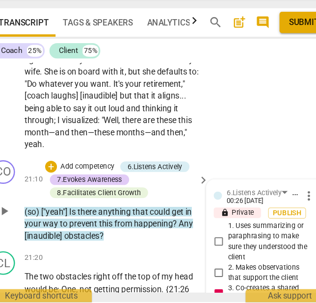
scroll to position [5069, 0]
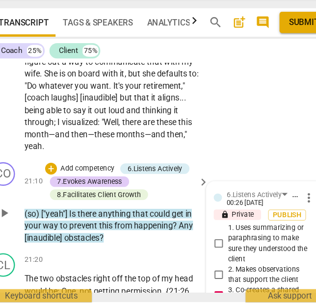
click at [102, 189] on p "Add competency" at bounding box center [95, 192] width 47 height 9
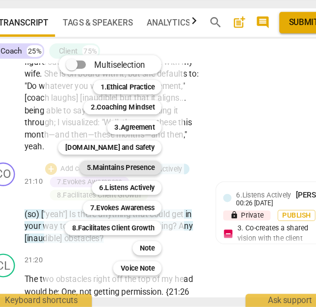
click at [118, 190] on b "5.Maintains Presence" at bounding box center [123, 191] width 56 height 12
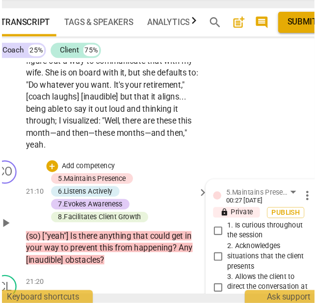
scroll to position [5187, 0]
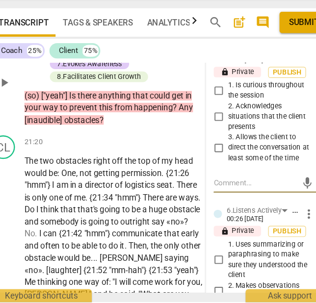
click at [218, 131] on span "1. Is curious throughout the session" at bounding box center [246, 127] width 69 height 17
click at [212, 131] on input "1. Is curious throughout the session" at bounding box center [204, 128] width 16 height 12
click at [218, 140] on span "2. Acknowledges situations that the client presents" at bounding box center [246, 149] width 69 height 26
click at [212, 143] on input "2. Acknowledges situations that the client presents" at bounding box center [204, 149] width 16 height 12
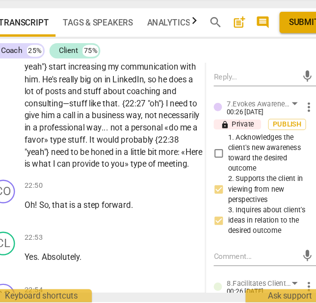
scroll to position [5427, 0]
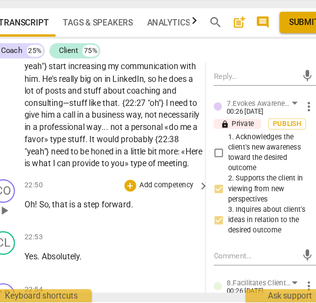
click at [126, 226] on span "forward" at bounding box center [119, 222] width 25 height 8
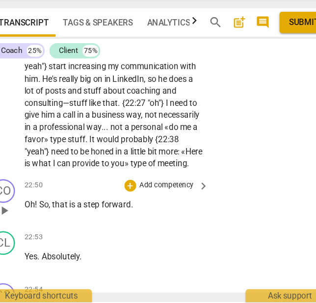
click at [168, 211] on p "Add competency" at bounding box center [161, 206] width 47 height 9
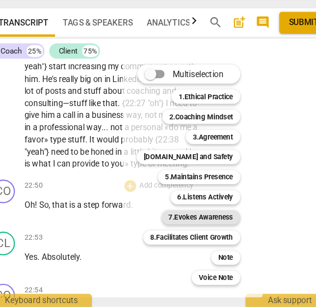
click at [186, 231] on b "7.Evokes Awareness" at bounding box center [189, 233] width 53 height 12
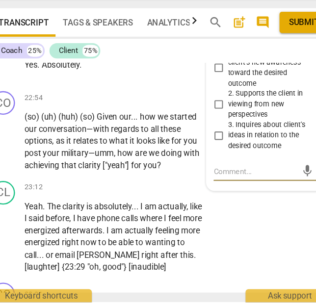
scroll to position [5544, 0]
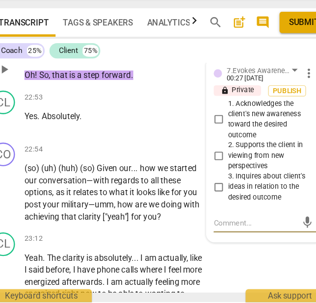
click at [221, 149] on span "1. Acknowledges the client's new awareness toward the desired outcome" at bounding box center [246, 151] width 69 height 34
click at [212, 149] on input "1. Acknowledges the client's new awareness toward the desired outcome" at bounding box center [204, 152] width 16 height 12
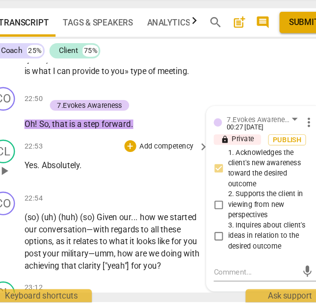
scroll to position [5538, 0]
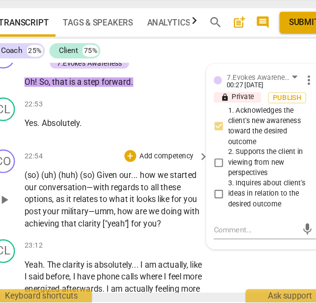
click at [149, 186] on p "Add competency" at bounding box center [161, 182] width 47 height 9
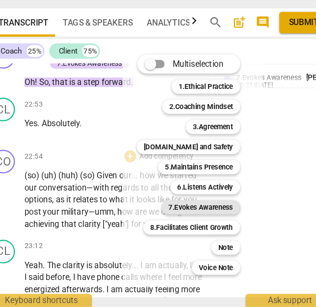
click at [188, 225] on b "7.Evokes Awareness" at bounding box center [189, 224] width 53 height 12
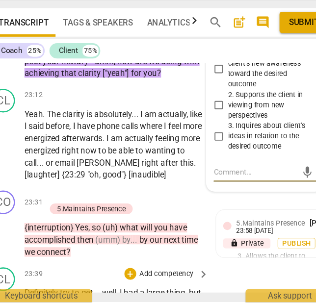
scroll to position [5580, 0]
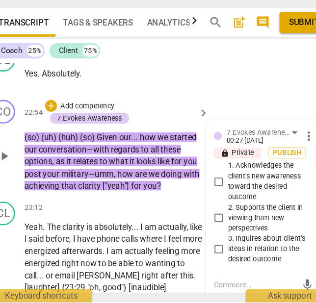
click at [231, 212] on span "1. Acknowledges the client's new awareness toward the desired outcome" at bounding box center [246, 203] width 69 height 34
click at [212, 209] on input "1. Acknowledges the client's new awareness toward the desired outcome" at bounding box center [204, 203] width 16 height 12
click at [89, 145] on p "Add competency" at bounding box center [95, 140] width 47 height 9
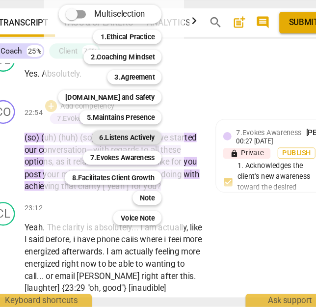
click at [121, 165] on b "6.Listens Actively" at bounding box center [128, 166] width 46 height 12
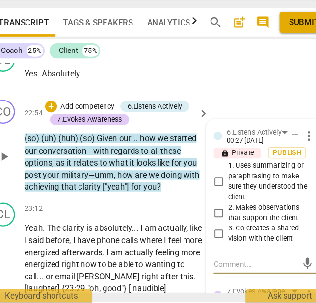
click at [228, 238] on span "2. Makes observations that support the client" at bounding box center [246, 229] width 69 height 17
click at [212, 235] on input "2. Makes observations that support the client" at bounding box center [204, 229] width 16 height 12
click at [225, 253] on span "3. Co-creates a shared vision with the client" at bounding box center [246, 246] width 69 height 17
click at [212, 252] on input "3. Co-creates a shared vision with the client" at bounding box center [204, 246] width 16 height 12
click at [228, 233] on span "2. Makes observations that support the client" at bounding box center [246, 229] width 69 height 17
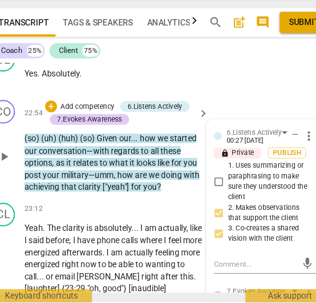
click at [212, 233] on input "2. Makes observations that support the client" at bounding box center [204, 229] width 16 height 12
click at [228, 233] on span "2. Makes observations that support the client" at bounding box center [246, 229] width 69 height 17
click at [212, 233] on input "2. Makes observations that support the client" at bounding box center [204, 229] width 16 height 12
click at [224, 220] on span "1. Uses summarizing or paraphrasing to make sure they understood the client" at bounding box center [246, 203] width 69 height 34
click at [212, 209] on input "1. Uses summarizing or paraphrasing to make sure they understood the client" at bounding box center [204, 203] width 16 height 12
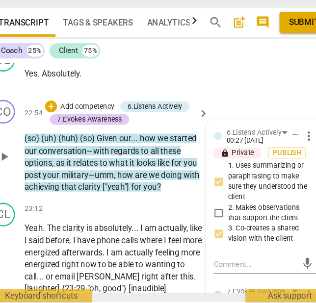
click at [86, 146] on p "Add competency" at bounding box center [95, 141] width 47 height 9
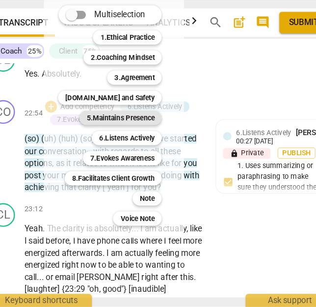
click at [129, 151] on b "5.Maintains Presence" at bounding box center [123, 150] width 56 height 12
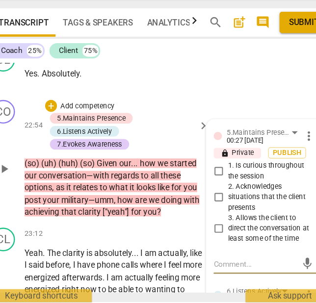
click at [223, 203] on span "1. Is curious throughout the session" at bounding box center [246, 194] width 69 height 17
click at [212, 201] on input "1. Is curious throughout the session" at bounding box center [204, 195] width 16 height 12
click at [222, 218] on span "2. Acknowledges situations that the client presents" at bounding box center [246, 216] width 69 height 26
click at [212, 218] on input "2. Acknowledges situations that the client presents" at bounding box center [204, 217] width 16 height 12
click at [87, 145] on p "Add competency" at bounding box center [95, 140] width 47 height 9
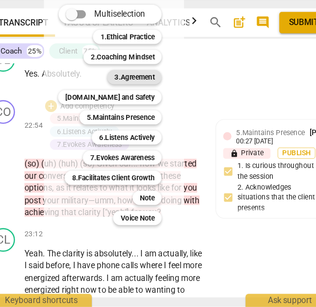
click at [134, 118] on b "3.Agreement" at bounding box center [134, 116] width 33 height 12
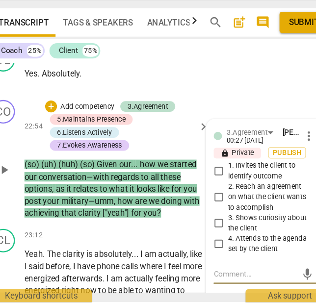
click at [224, 261] on span "4. Attends to the agenda set by the client" at bounding box center [246, 254] width 69 height 17
click at [212, 261] on input "4. Attends to the agenda set by the client" at bounding box center [204, 255] width 16 height 12
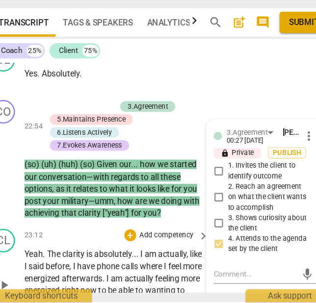
click at [124, 267] on span "absolutely" at bounding box center [116, 264] width 31 height 8
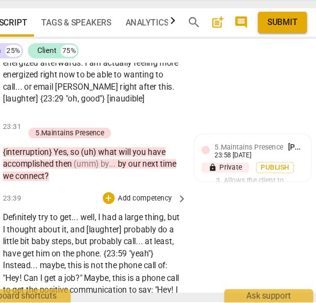
scroll to position [5758, 0]
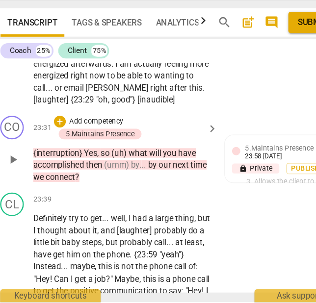
click at [90, 157] on p "Add competency" at bounding box center [95, 153] width 47 height 9
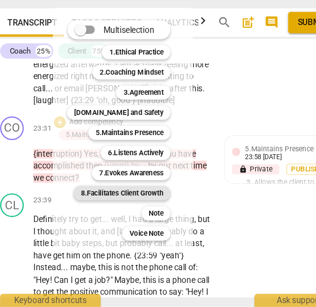
click at [137, 215] on b "8.Facilitates Client Growth" at bounding box center [116, 213] width 69 height 12
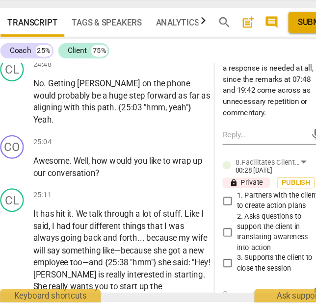
scroll to position [6090, 0]
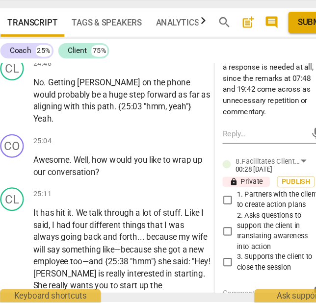
click at [220, 227] on span "1. Partners with the client to create action plans" at bounding box center [246, 218] width 69 height 17
click at [212, 224] on input "1. Partners with the client to create action plans" at bounding box center [204, 218] width 16 height 12
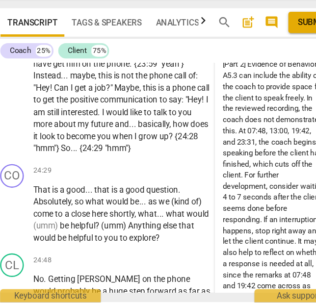
scroll to position [5928, 0]
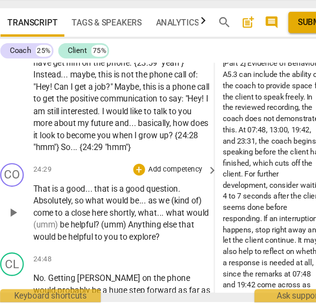
click at [158, 198] on p "Add competency" at bounding box center [161, 193] width 47 height 9
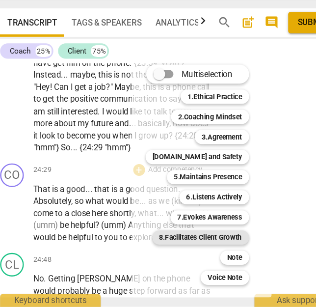
click at [184, 248] on b "8.Facilitates Client Growth" at bounding box center [182, 249] width 69 height 12
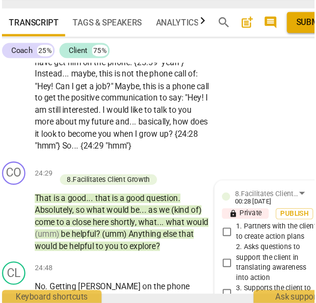
scroll to position [6057, 0]
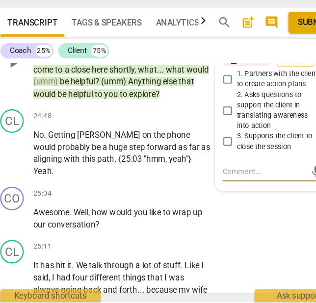
click at [219, 179] on span "3. Supports the client to close the session" at bounding box center [246, 169] width 69 height 17
click at [212, 176] on input "3. Supports the client to close the session" at bounding box center [204, 170] width 16 height 12
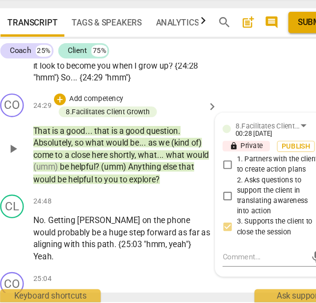
scroll to position [5980, 0]
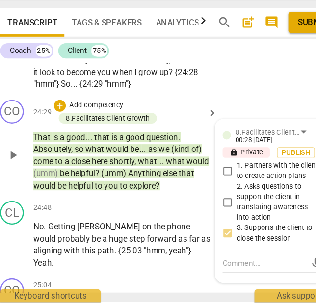
click at [104, 145] on p "Add competency" at bounding box center [95, 140] width 47 height 9
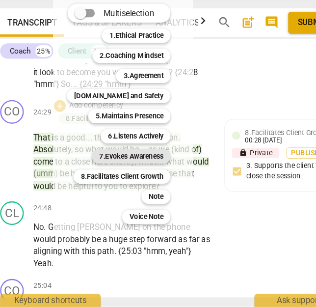
click at [120, 178] on b "7.Evokes Awareness" at bounding box center [124, 182] width 53 height 12
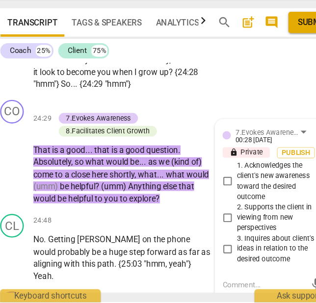
scroll to position [5984, 0]
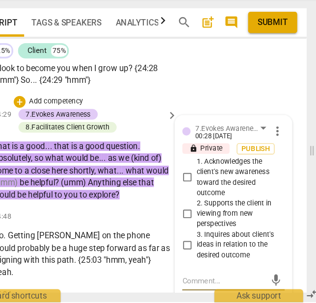
click at [274, 167] on span "more_vert" at bounding box center [279, 162] width 12 height 12
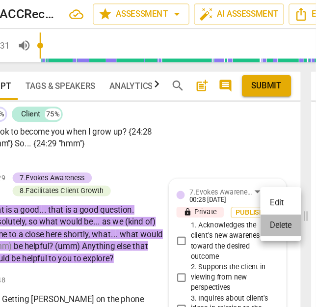
click at [289, 187] on li "Delete" at bounding box center [287, 187] width 34 height 19
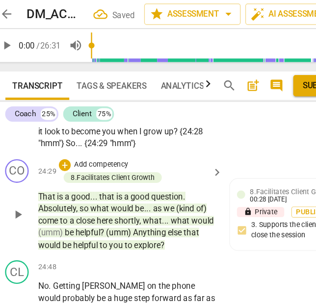
click at [102, 141] on p "Add competency" at bounding box center [95, 136] width 47 height 9
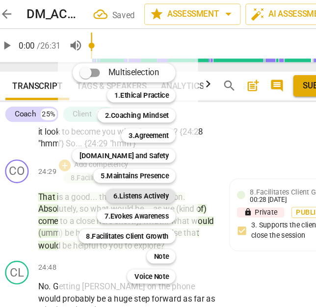
click at [131, 159] on b "6.Listens Actively" at bounding box center [128, 163] width 46 height 12
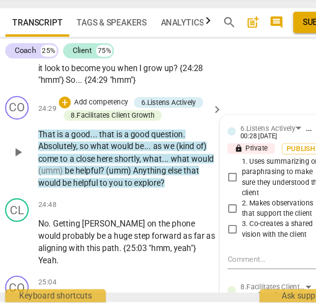
click at [223, 250] on span "3. Co-creates a shared vision with the client" at bounding box center [246, 242] width 69 height 17
click at [212, 249] on input "3. Co-creates a shared vision with the client" at bounding box center [204, 243] width 16 height 12
click at [99, 142] on p "Add competency" at bounding box center [95, 137] width 47 height 9
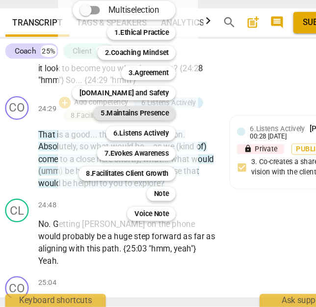
click at [122, 146] on b "5.Maintains Presence" at bounding box center [123, 146] width 56 height 12
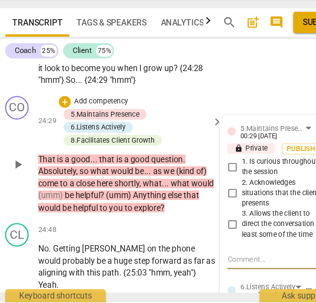
click at [224, 218] on span "2. Acknowledges situations that the client presents" at bounding box center [246, 213] width 69 height 26
click at [212, 218] on input "2. Acknowledges situations that the client presents" at bounding box center [204, 213] width 16 height 12
click at [224, 218] on span "2. Acknowledges situations that the client presents" at bounding box center [246, 213] width 69 height 26
click at [212, 218] on input "2. Acknowledges situations that the client presents" at bounding box center [204, 213] width 16 height 12
click at [222, 270] on textarea at bounding box center [234, 267] width 69 height 9
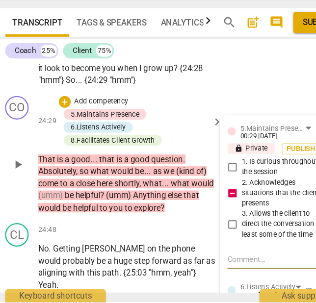
paste textarea "Unnecessary praise of “good question.”"
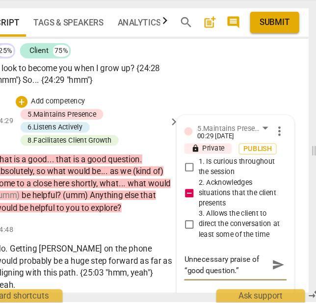
click at [273, 278] on span "send" at bounding box center [278, 272] width 11 height 11
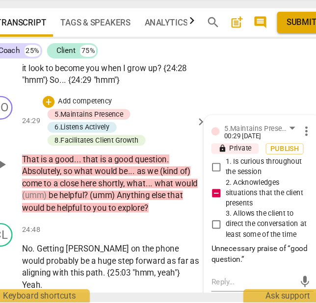
click at [91, 141] on p "Add competency" at bounding box center [95, 136] width 47 height 9
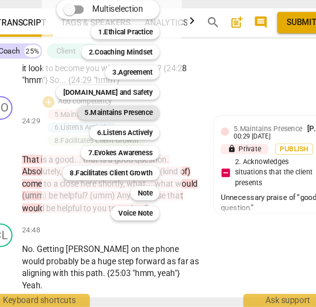
click at [134, 145] on b "5.Maintains Presence" at bounding box center [123, 146] width 56 height 12
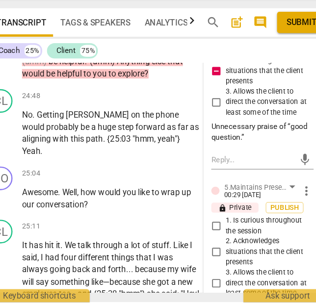
click at [226, 249] on span "1. Is curious throughout the session" at bounding box center [246, 240] width 69 height 17
click at [212, 246] on input "1. Is curious throughout the session" at bounding box center [204, 241] width 16 height 12
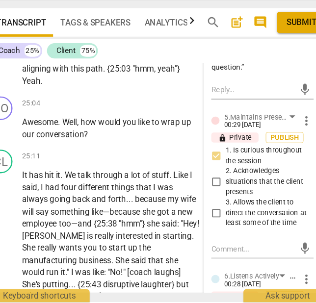
click at [223, 242] on span "3. Allows the client to direct the conversation at least some of the time" at bounding box center [246, 229] width 69 height 26
click at [212, 235] on input "3. Allows the client to direct the conversation at least some of the time" at bounding box center [204, 229] width 16 height 12
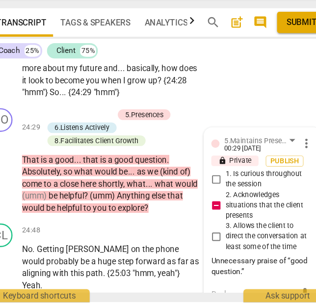
scroll to position [5971, 0]
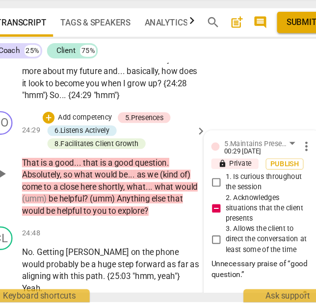
click at [102, 155] on p "Add competency" at bounding box center [95, 150] width 47 height 9
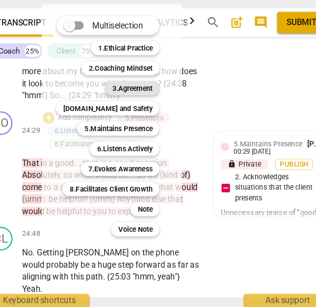
click at [134, 122] on b "3.Agreement" at bounding box center [134, 126] width 33 height 12
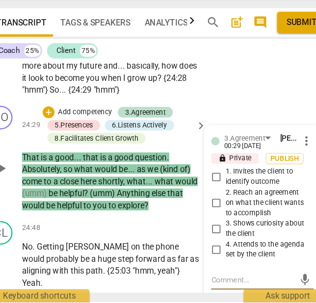
scroll to position [5976, 0]
click at [234, 268] on span "4. Attends to the agenda set by the client" at bounding box center [246, 259] width 69 height 17
click at [212, 265] on input "4. Attends to the agenda set by the client" at bounding box center [204, 260] width 16 height 12
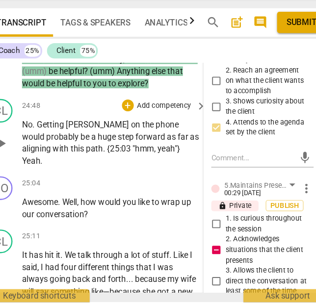
scroll to position [6078, 0]
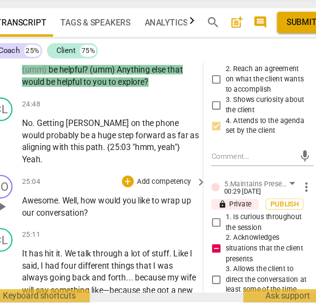
click at [99, 218] on span "how" at bounding box center [99, 219] width 15 height 8
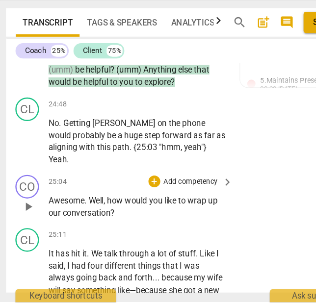
click at [144, 201] on p "Add competency" at bounding box center [161, 203] width 47 height 9
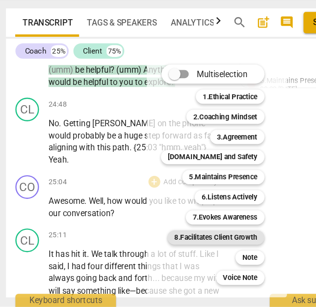
click at [190, 247] on b "8.Facilitates Client Growth" at bounding box center [182, 249] width 69 height 12
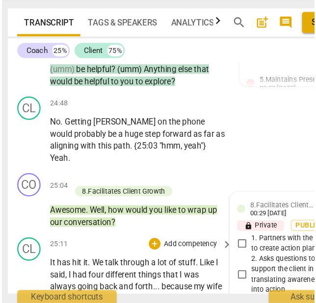
scroll to position [6207, 0]
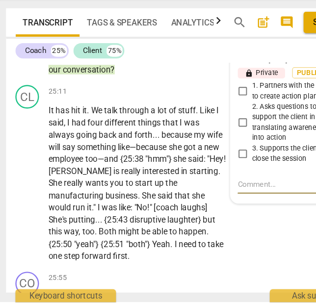
click at [223, 175] on span "3. Supports the client to close the session" at bounding box center [246, 180] width 69 height 17
click at [212, 175] on input "3. Supports the client to close the session" at bounding box center [204, 180] width 16 height 12
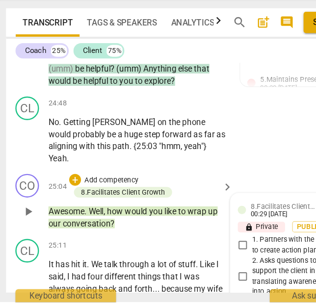
scroll to position [6166, 0]
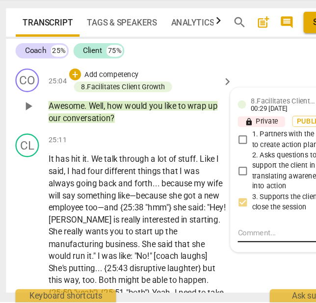
click at [213, 241] on textarea at bounding box center [234, 245] width 69 height 9
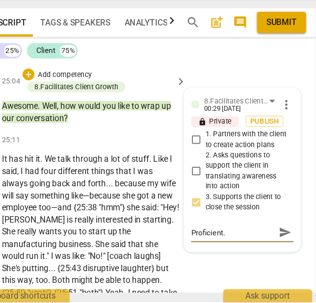
click at [273, 240] on span "send" at bounding box center [278, 245] width 11 height 11
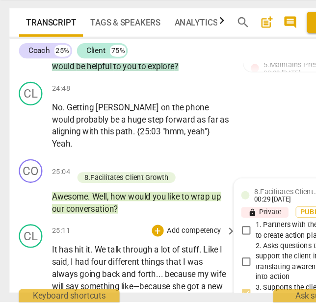
scroll to position [6089, 0]
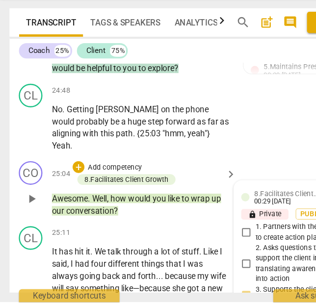
click at [99, 187] on p "Add competency" at bounding box center [95, 191] width 47 height 9
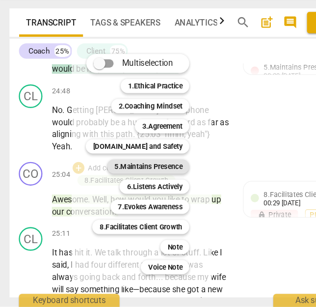
click at [134, 193] on b "5.Maintains Presence" at bounding box center [123, 191] width 56 height 12
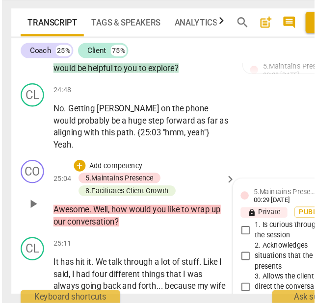
scroll to position [6207, 0]
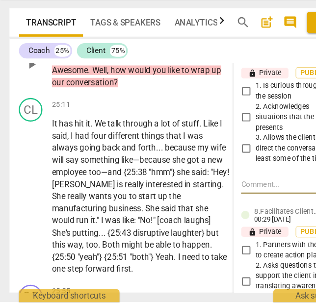
click at [220, 181] on span "3. Allows the client to direct the conversation at least some of the time" at bounding box center [246, 176] width 69 height 26
click at [212, 181] on input "3. Allows the client to direct the conversation at least some of the time" at bounding box center [204, 176] width 16 height 12
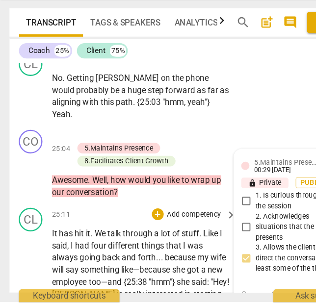
scroll to position [6114, 0]
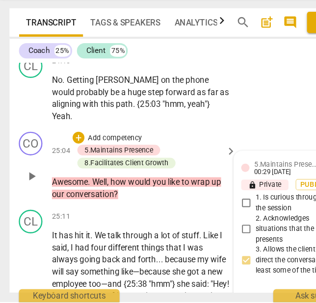
click at [216, 225] on span "1. Is curious throughout the session" at bounding box center [246, 220] width 69 height 17
click at [212, 225] on input "1. Is curious throughout the session" at bounding box center [204, 221] width 16 height 12
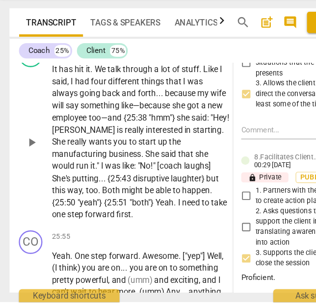
scroll to position [6295, 0]
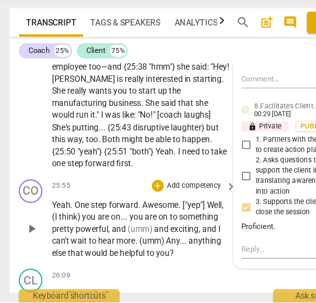
click at [108, 248] on span "more" at bounding box center [105, 252] width 16 height 8
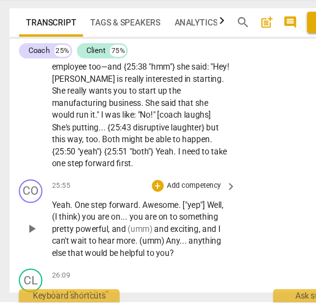
click at [152, 206] on p "Add competency" at bounding box center [161, 206] width 47 height 9
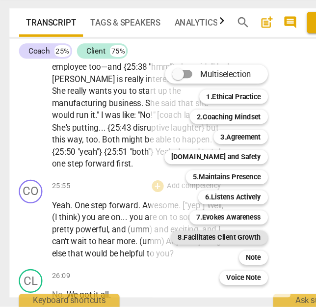
click at [192, 252] on b "8.Facilitates Client Growth" at bounding box center [182, 249] width 69 height 12
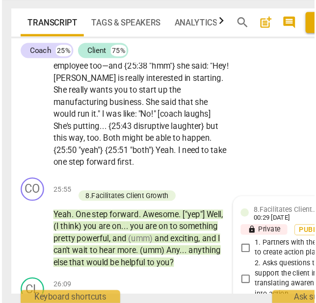
scroll to position [6426, 0]
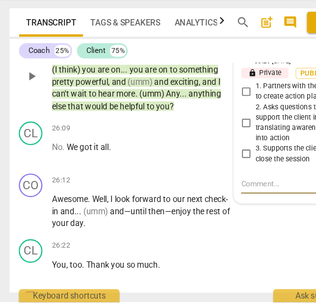
click at [223, 175] on span "3. Supports the client to close the session" at bounding box center [246, 180] width 69 height 17
click at [212, 175] on input "3. Supports the client to close the session" at bounding box center [204, 181] width 16 height 12
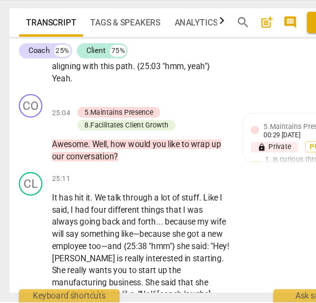
scroll to position [6144, 0]
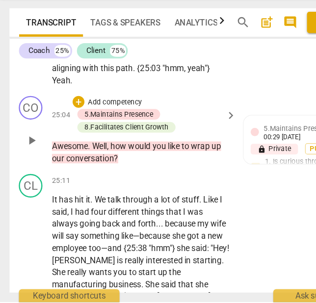
click at [113, 134] on p "Add competency" at bounding box center [95, 137] width 47 height 9
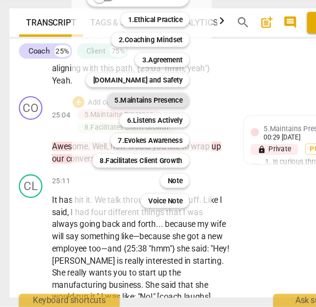
click at [127, 135] on b "5.Maintains Presence" at bounding box center [123, 136] width 56 height 12
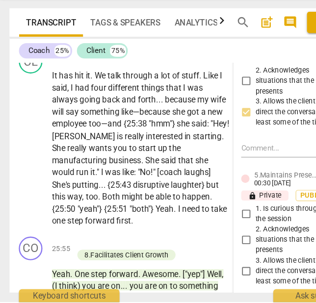
scroll to position [6238, 0]
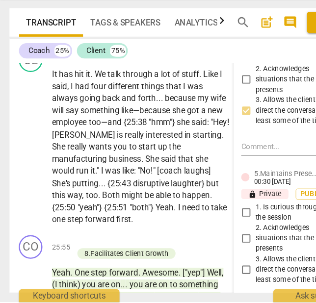
click at [223, 247] on span "2. Acknowledges situations that the client presents" at bounding box center [246, 251] width 69 height 26
click at [212, 247] on input "2. Acknowledges situations that the client presents" at bounding box center [204, 251] width 16 height 12
click at [223, 247] on span "2. Acknowledges situations that the client presents" at bounding box center [246, 251] width 69 height 26
click at [212, 247] on input "2. Acknowledges situations that the client presents" at bounding box center [204, 251] width 16 height 12
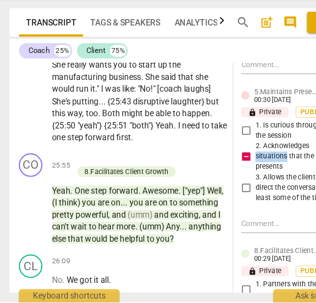
scroll to position [6315, 0]
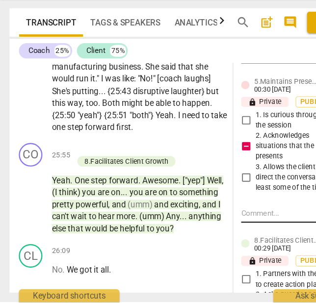
click at [225, 228] on textarea at bounding box center [234, 229] width 69 height 9
paste textarea "Unnecessary praise of “good question.”"
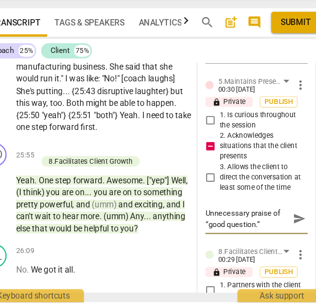
drag, startPoint x: 255, startPoint y: 236, endPoint x: 254, endPoint y: 227, distance: 8.4
click at [254, 227] on textarea "Unnecessary praise of “good question.”" at bounding box center [234, 234] width 69 height 19
drag, startPoint x: 253, startPoint y: 239, endPoint x: 184, endPoint y: 223, distance: 71.1
click at [180, 223] on div "CO play_arrow pause 00:05 + Add competency 5.Maintains Presence keyboard_arrow_…" at bounding box center [155, 200] width 295 height 190
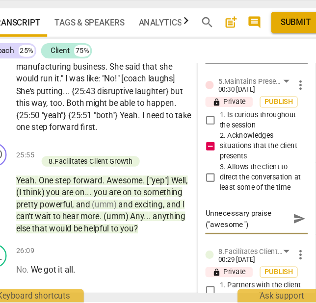
click at [273, 233] on span "send" at bounding box center [278, 234] width 11 height 11
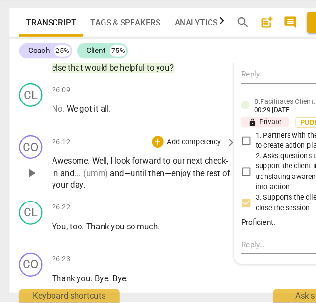
click at [123, 192] on span "and—until" at bounding box center [107, 196] width 32 height 8
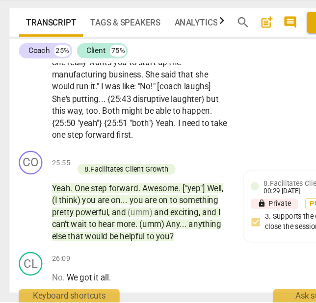
scroll to position [6309, 0]
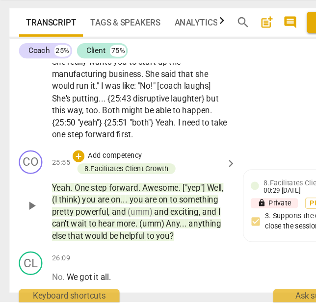
click at [110, 178] on p "Add competency" at bounding box center [95, 182] width 47 height 9
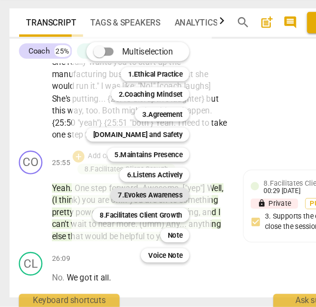
click at [126, 212] on b "7.Evokes Awareness" at bounding box center [124, 214] width 53 height 12
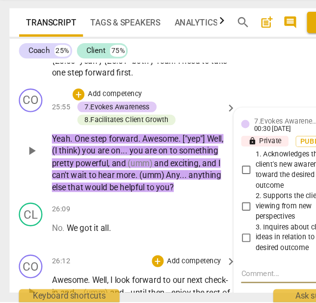
scroll to position [6359, 0]
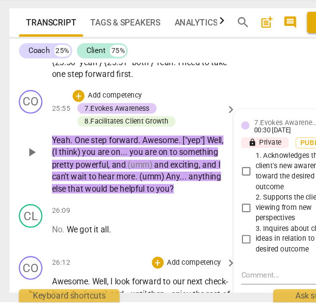
click at [229, 191] on span "1. Acknowledges the client's new awareness toward the desired outcome" at bounding box center [246, 195] width 69 height 34
click at [212, 191] on input "1. Acknowledges the client's new awareness toward the desired outcome" at bounding box center [204, 195] width 16 height 12
click at [88, 128] on p "Add competency" at bounding box center [95, 132] width 47 height 9
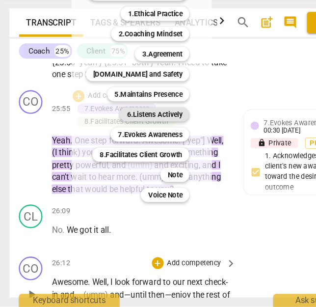
click at [128, 146] on b "6.Listens Actively" at bounding box center [128, 147] width 46 height 12
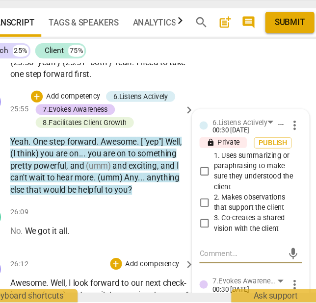
click at [221, 216] on span "2. Makes observations that support the client" at bounding box center [246, 220] width 69 height 17
click at [212, 216] on input "2. Makes observations that support the client" at bounding box center [204, 221] width 16 height 12
click at [221, 216] on span "2. Makes observations that support the client" at bounding box center [246, 220] width 69 height 17
click at [212, 216] on input "2. Makes observations that support the client" at bounding box center [204, 221] width 16 height 12
click at [220, 259] on textarea at bounding box center [234, 262] width 69 height 9
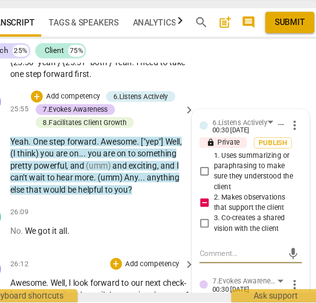
paste textarea "Unnecessary praise of “good question.”"
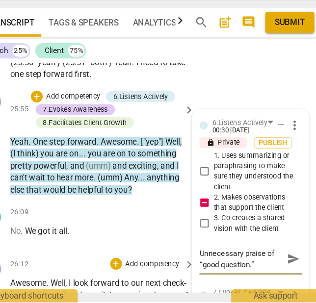
click at [253, 258] on textarea "Unnecessary praise of “good question.”" at bounding box center [234, 267] width 69 height 19
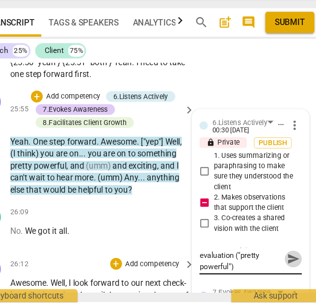
click at [276, 265] on span "send" at bounding box center [278, 268] width 11 height 11
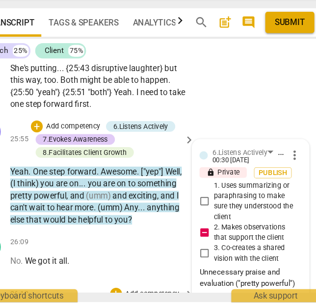
scroll to position [6334, 0]
click at [106, 154] on p "Add competency" at bounding box center [95, 157] width 47 height 9
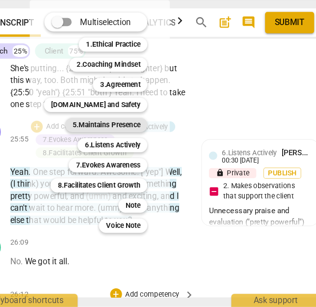
click at [130, 159] on b "5.Maintains Presence" at bounding box center [123, 156] width 56 height 12
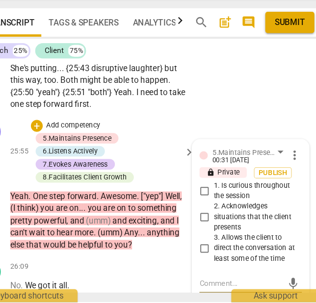
click at [229, 229] on span "2. Acknowledges situations that the client presents" at bounding box center [246, 233] width 69 height 26
click at [212, 229] on input "2. Acknowledges situations that the client presents" at bounding box center [204, 233] width 16 height 12
click at [229, 229] on span "2. Acknowledges situations that the client presents" at bounding box center [246, 233] width 69 height 26
click at [212, 229] on input "2. Acknowledges situations that the client presents" at bounding box center [204, 233] width 16 height 12
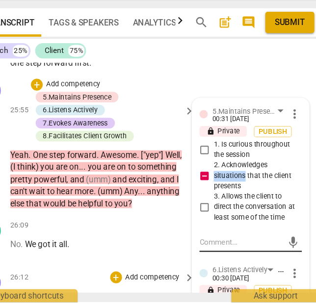
click at [245, 252] on textarea at bounding box center [234, 253] width 69 height 9
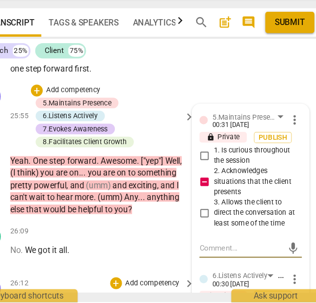
scroll to position [6364, 0]
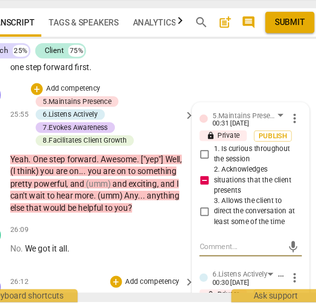
click at [254, 258] on textarea at bounding box center [234, 257] width 69 height 9
paste textarea "Unnecessary praise of “good question.”"
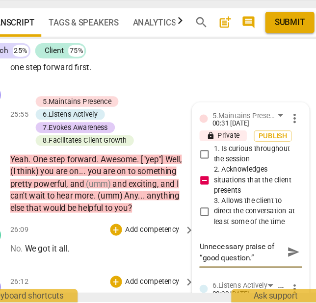
drag, startPoint x: 241, startPoint y: 264, endPoint x: 191, endPoint y: 263, distance: 50.1
click at [191, 263] on div "CO play_arrow pause 00:05 + Add competency 5.Maintains Presence keyboard_arrow_…" at bounding box center [155, 200] width 295 height 190
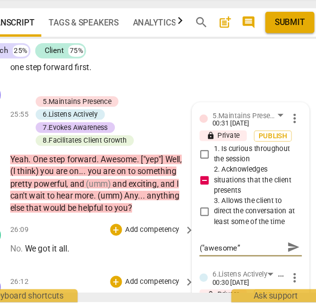
scroll to position [0, 0]
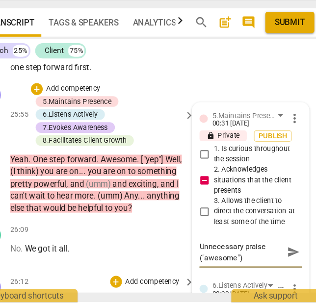
click at [273, 258] on span "send" at bounding box center [278, 262] width 11 height 11
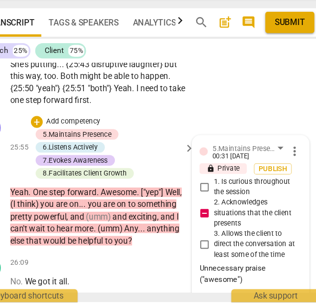
scroll to position [6337, 0]
click at [107, 152] on p "Add competency" at bounding box center [95, 153] width 47 height 9
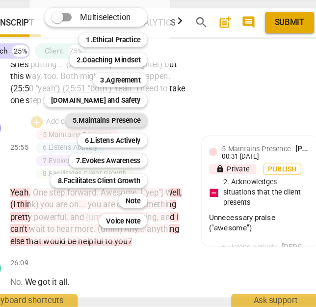
click at [132, 151] on b "5.Maintains Presence" at bounding box center [123, 152] width 56 height 12
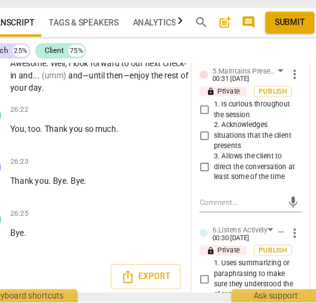
scroll to position [6548, 0]
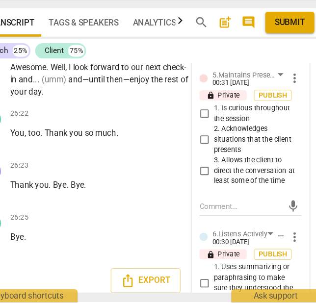
click at [225, 186] on span "3. Allows the client to direct the conversation at least some of the time" at bounding box center [246, 195] width 69 height 26
click at [212, 188] on input "3. Allows the client to direct the conversation at least some of the time" at bounding box center [204, 194] width 16 height 12
click at [232, 146] on span "1. Is curious throughout the session" at bounding box center [246, 146] width 69 height 17
click at [212, 146] on input "1. Is curious throughout the session" at bounding box center [204, 147] width 16 height 12
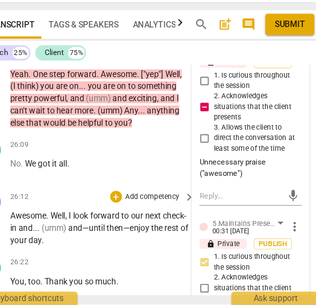
scroll to position [6273, 0]
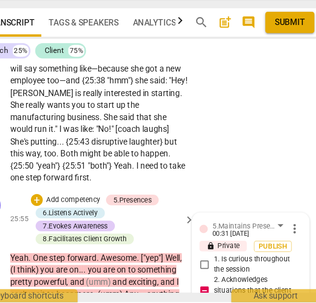
click at [103, 216] on p "Add competency" at bounding box center [95, 218] width 47 height 9
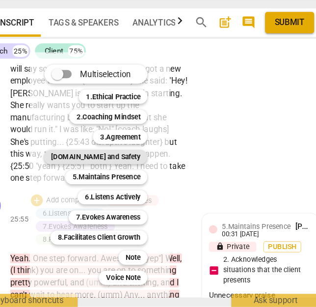
click at [132, 183] on b "[DOMAIN_NAME] and Safety" at bounding box center [114, 183] width 74 height 12
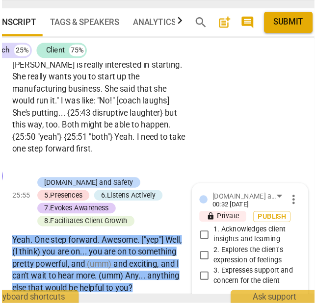
scroll to position [6323, 0]
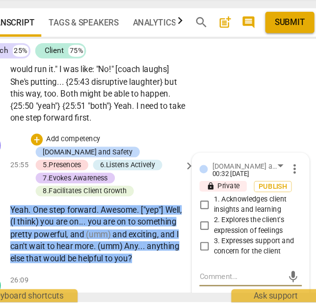
click at [222, 250] on span "3. Expresses support and concern for the client" at bounding box center [246, 256] width 69 height 17
click at [212, 251] on input "3. Expresses support and concern for the client" at bounding box center [204, 257] width 16 height 12
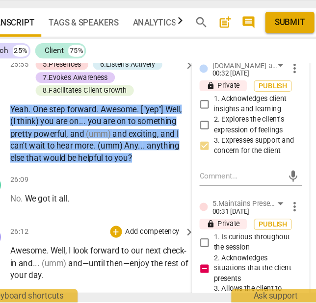
scroll to position [6407, 0]
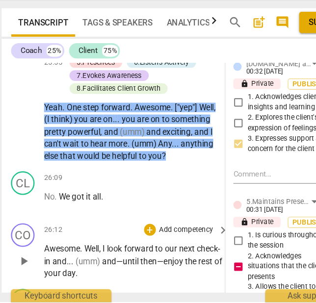
click at [123, 265] on span "and—until" at bounding box center [107, 269] width 32 height 8
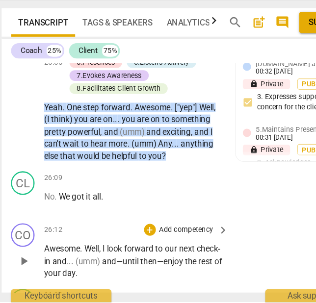
click at [162, 239] on p "Add competency" at bounding box center [161, 243] width 47 height 9
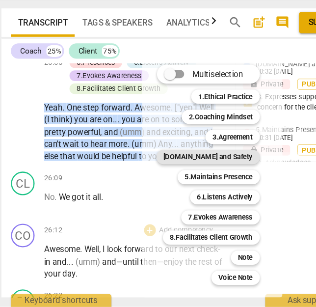
click at [200, 184] on b "[DOMAIN_NAME] and Safety" at bounding box center [179, 183] width 74 height 12
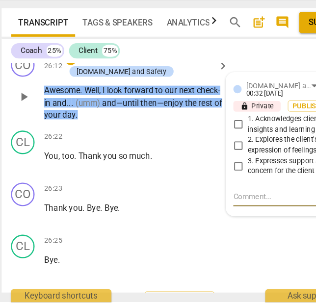
click at [227, 182] on span "3. Expresses support and concern for the client" at bounding box center [246, 190] width 69 height 17
click at [212, 185] on input "3. Expresses support and concern for the client" at bounding box center [204, 191] width 16 height 12
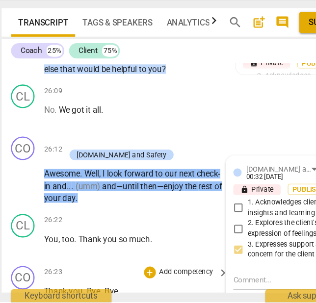
scroll to position [6478, 0]
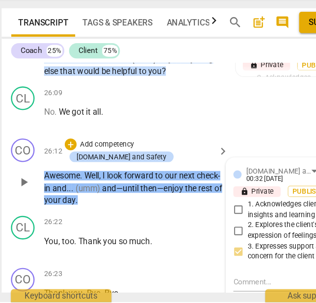
click at [110, 168] on p "Add competency" at bounding box center [95, 172] width 47 height 9
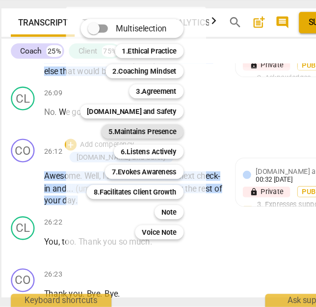
click at [136, 159] on b "5.Maintains Presence" at bounding box center [125, 162] width 56 height 12
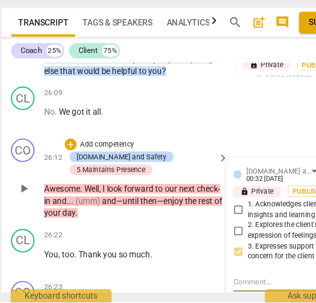
scroll to position [6604, 0]
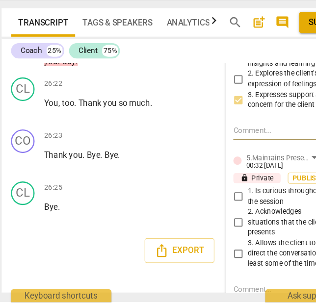
click at [239, 232] on span "2. Acknowledges situations that the client presents" at bounding box center [246, 237] width 69 height 26
click at [212, 232] on input "2. Acknowledges situations that the client presents" at bounding box center [204, 238] width 16 height 12
click at [239, 232] on span "2. Acknowledges situations that the client presents" at bounding box center [246, 237] width 69 height 26
click at [212, 232] on input "2. Acknowledges situations that the client presents" at bounding box center [204, 238] width 16 height 12
click at [215, 288] on textarea at bounding box center [234, 292] width 69 height 9
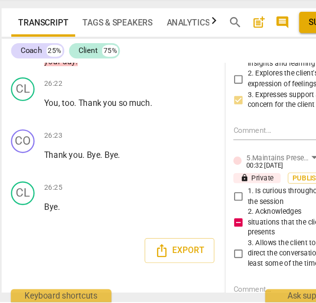
paste textarea "Unnecessary praise"
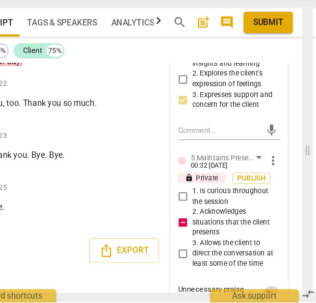
click at [276, 292] on span "send" at bounding box center [278, 297] width 11 height 11
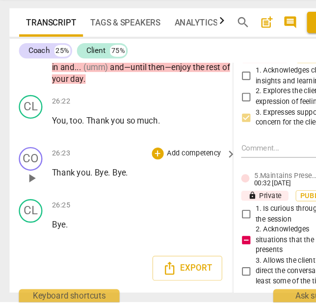
scroll to position [6622, 0]
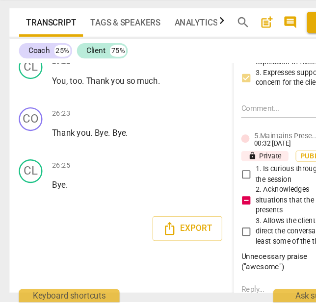
click at [104, 235] on div "Export" at bounding box center [155, 242] width 295 height 36
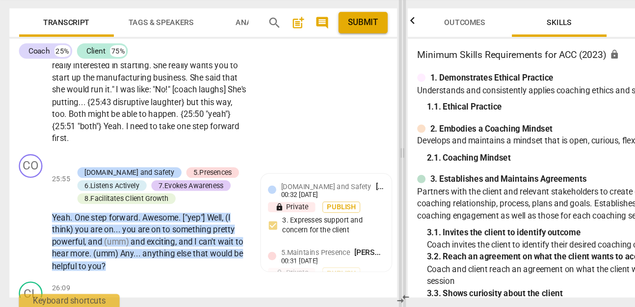
scroll to position [0, 0]
drag, startPoint x: 501, startPoint y: 176, endPoint x: 333, endPoint y: 192, distance: 168.1
click at [316, 192] on span at bounding box center [334, 179] width 6 height 255
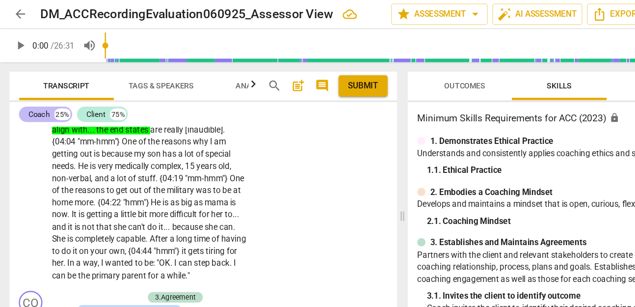
click at [42, 98] on div "Coach 25%" at bounding box center [38, 94] width 44 height 13
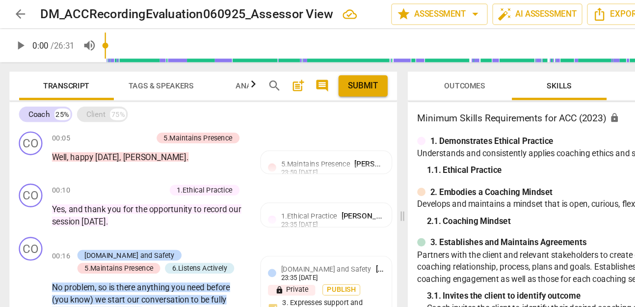
click at [95, 94] on div "75%" at bounding box center [97, 95] width 13 height 10
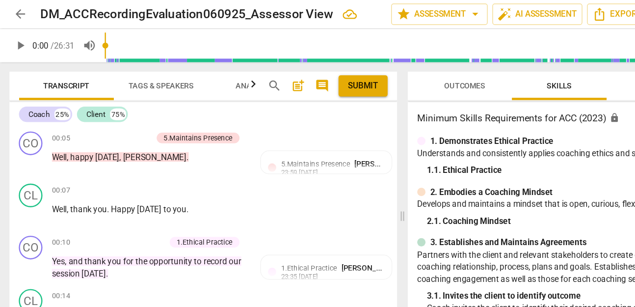
click at [299, 75] on span "Submit" at bounding box center [301, 71] width 25 height 10
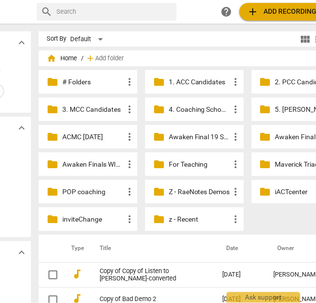
scroll to position [0, 93]
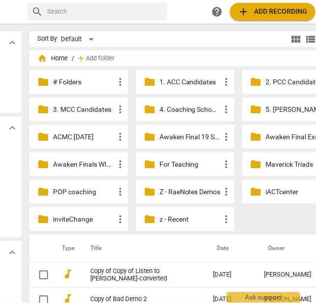
click at [170, 223] on p "z - Recent" at bounding box center [189, 219] width 61 height 10
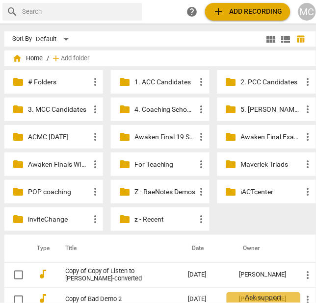
scroll to position [0, 123]
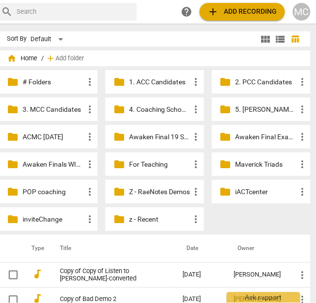
click at [152, 218] on p "z - Recent" at bounding box center [159, 219] width 61 height 10
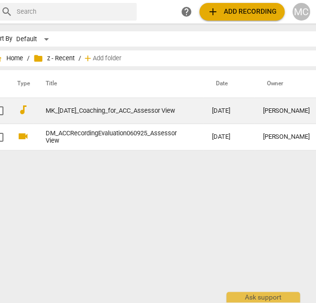
click at [117, 112] on link "MK_[DATE]_Coaching_for_ACC_Assessor View" at bounding box center [111, 110] width 131 height 7
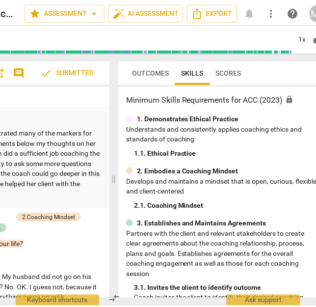
scroll to position [0, 108]
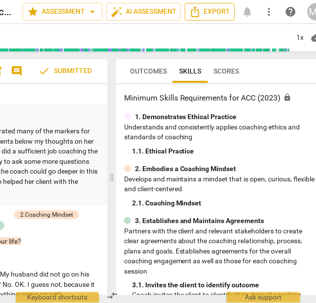
click at [207, 15] on span "Export" at bounding box center [209, 12] width 41 height 12
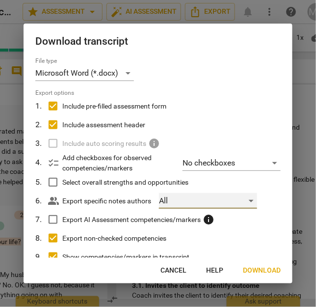
click at [202, 196] on div "All" at bounding box center [208, 201] width 98 height 16
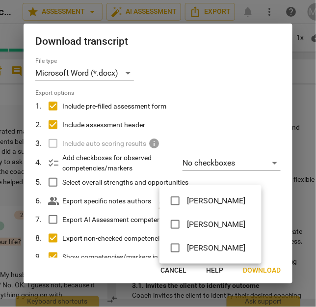
click at [206, 203] on span "Jonathan Reitz" at bounding box center [216, 201] width 59 height 12
checkbox input "true"
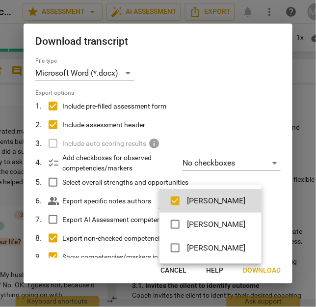
click at [219, 229] on span "[PERSON_NAME]" at bounding box center [216, 224] width 59 height 12
checkbox input "true"
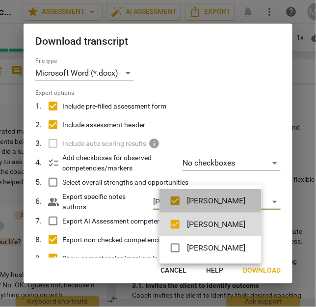
click at [222, 196] on span "Jonathan Reitz" at bounding box center [216, 201] width 59 height 12
checkbox input "false"
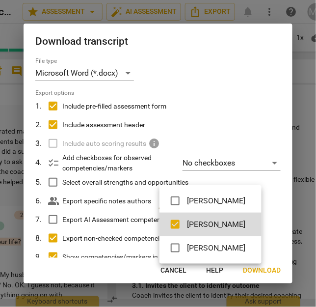
click at [246, 64] on div at bounding box center [158, 153] width 316 height 307
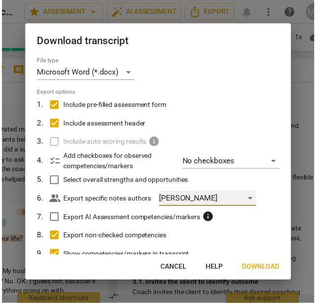
scroll to position [65, 0]
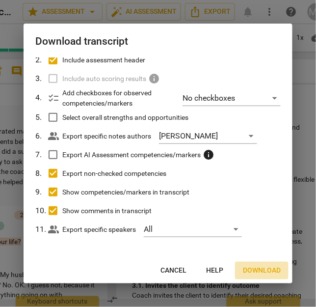
click at [270, 277] on button "Download" at bounding box center [261, 271] width 53 height 18
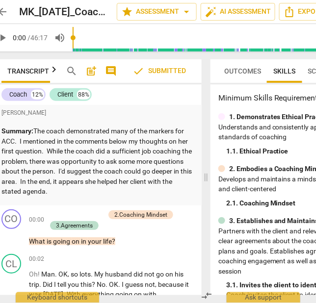
scroll to position [0, 11]
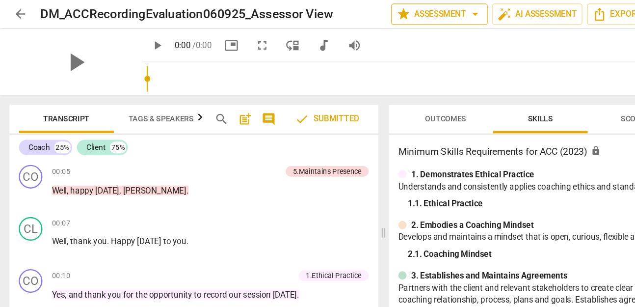
click at [381, 13] on span "star Assessment arrow_drop_down" at bounding box center [364, 12] width 71 height 12
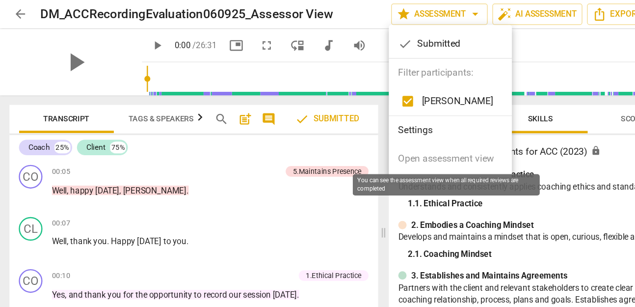
click at [353, 129] on span "Open assessment view" at bounding box center [369, 132] width 79 height 12
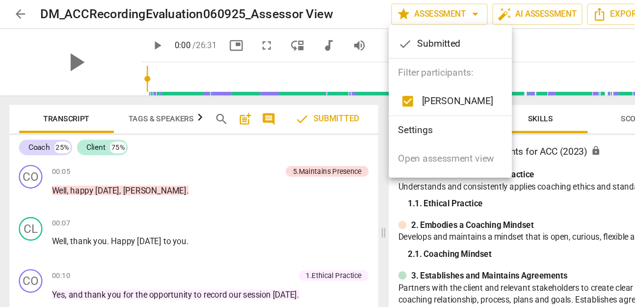
click at [28, 10] on div at bounding box center [317, 153] width 635 height 307
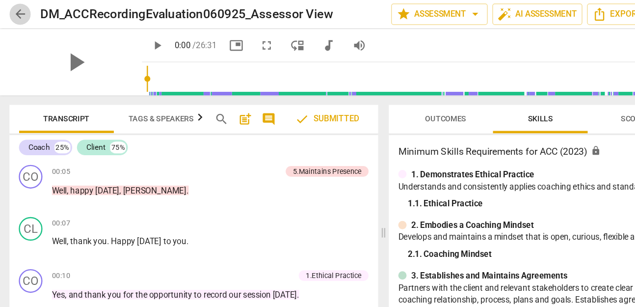
click at [14, 11] on span "arrow_back" at bounding box center [17, 12] width 12 height 12
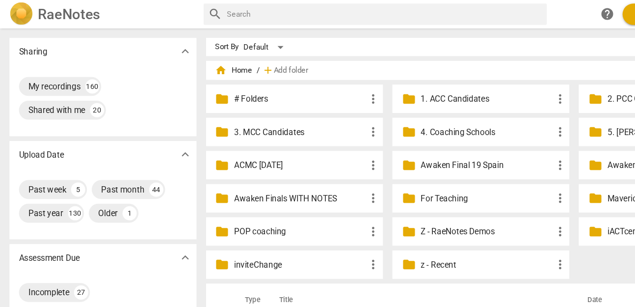
click at [364, 224] on p "z - Recent" at bounding box center [403, 219] width 109 height 10
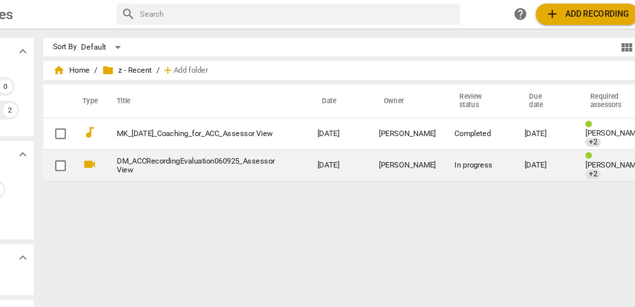
click at [212, 132] on link "DM_ACCRecordingEvaluation060925_Assessor View" at bounding box center [234, 137] width 131 height 15
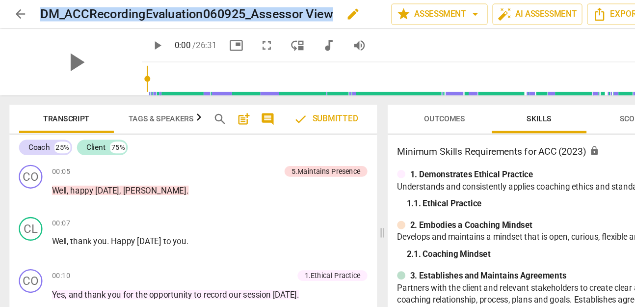
drag, startPoint x: 279, startPoint y: 13, endPoint x: 36, endPoint y: 10, distance: 242.9
click at [36, 10] on div "DM_ACCRecordingEvaluation060925_Assessor View edit" at bounding box center [174, 12] width 283 height 18
copy h2 "DM_ACCRecordingEvaluation060925_Assessor View"
